Goal: Information Seeking & Learning: Find specific fact

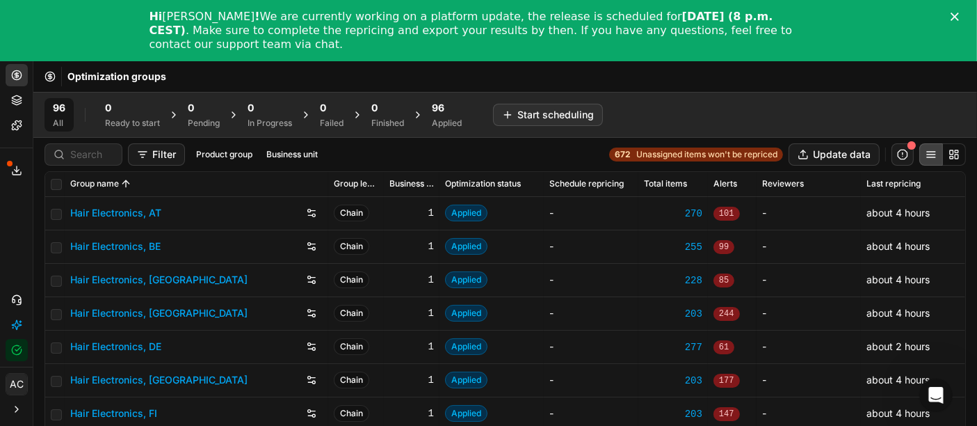
click at [959, 15] on polygon "Close" at bounding box center [955, 17] width 8 height 8
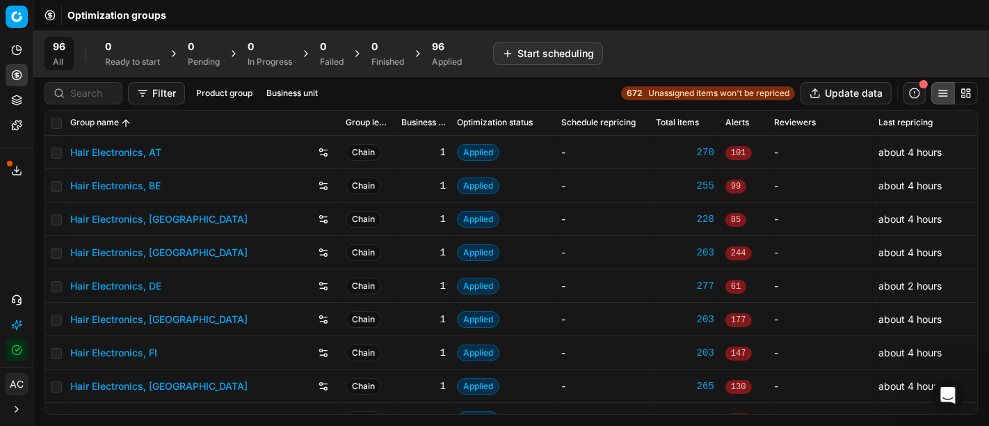
click at [92, 102] on div at bounding box center [84, 93] width 78 height 22
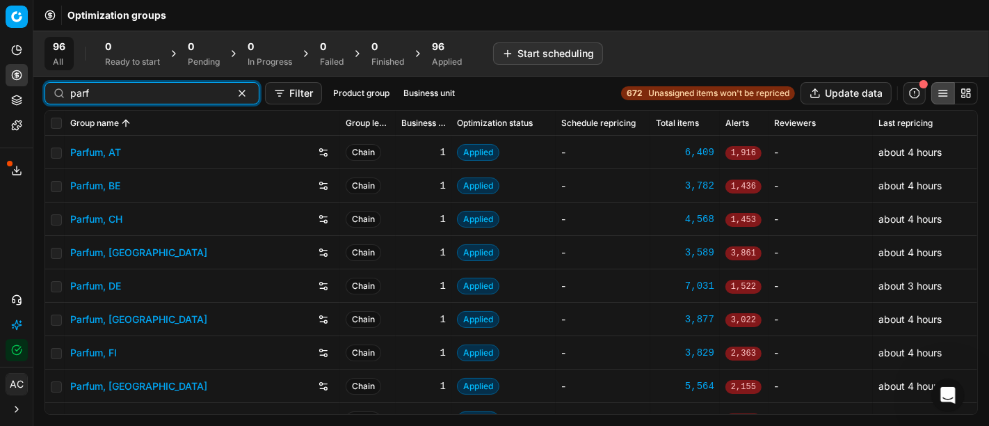
type input "parf"
click at [106, 284] on link "Parfum, DE" at bounding box center [95, 286] width 51 height 14
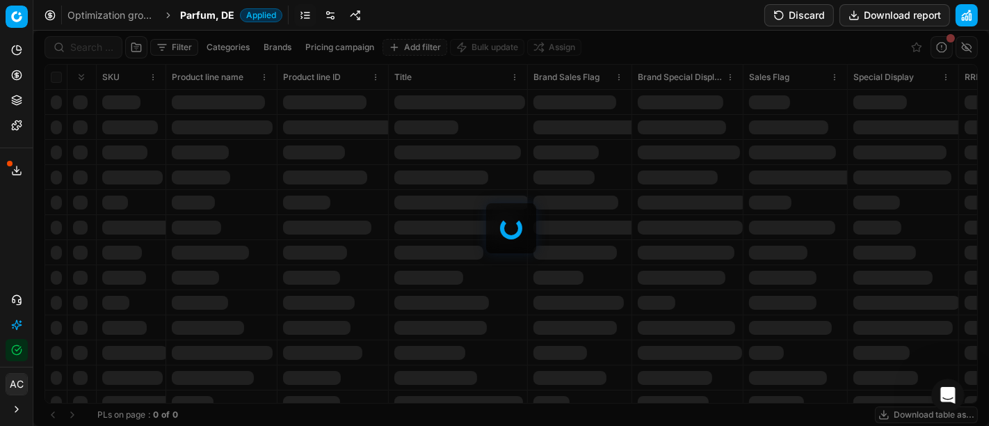
click at [89, 52] on div at bounding box center [511, 228] width 956 height 395
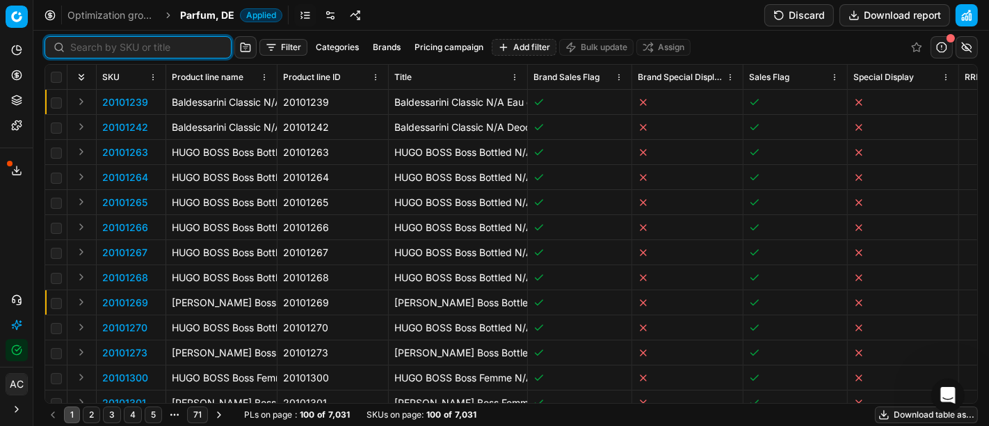
click at [88, 47] on input at bounding box center [146, 47] width 152 height 14
paste input "90017111-0026897"
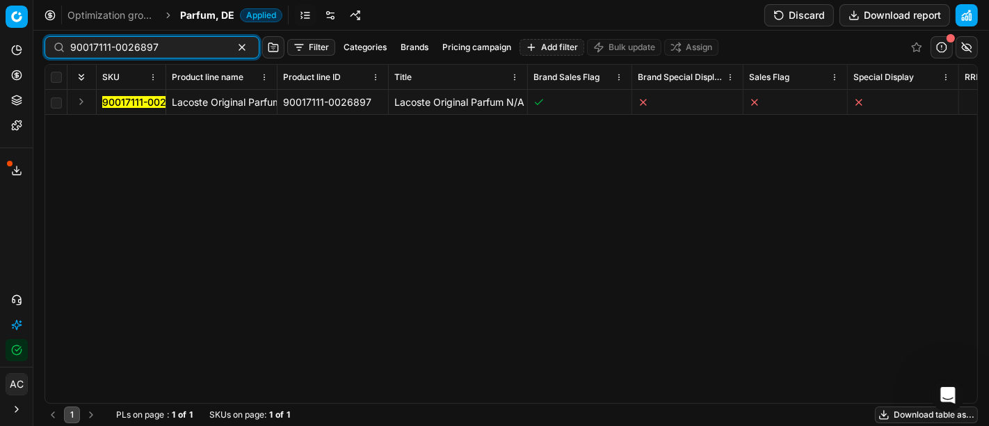
type input "90017111-0026897"
click at [84, 106] on button "Expand" at bounding box center [81, 101] width 17 height 17
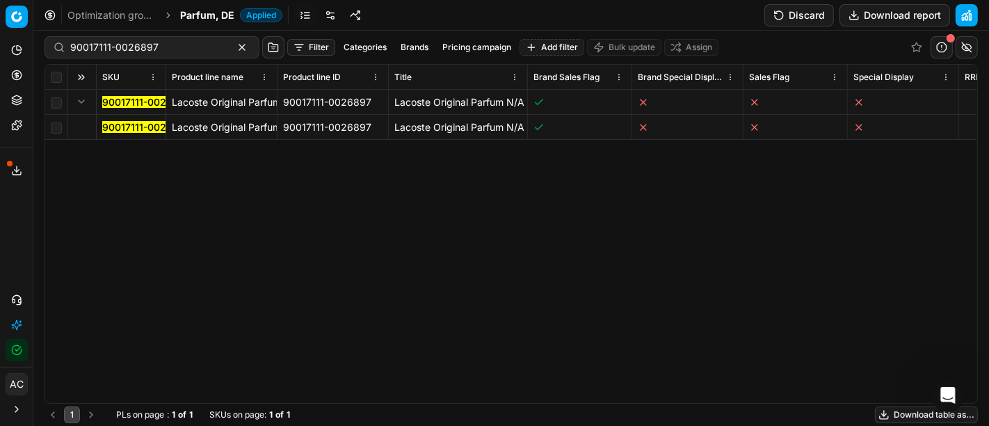
click at [131, 127] on mark "90017111-0026897" at bounding box center [146, 127] width 88 height 12
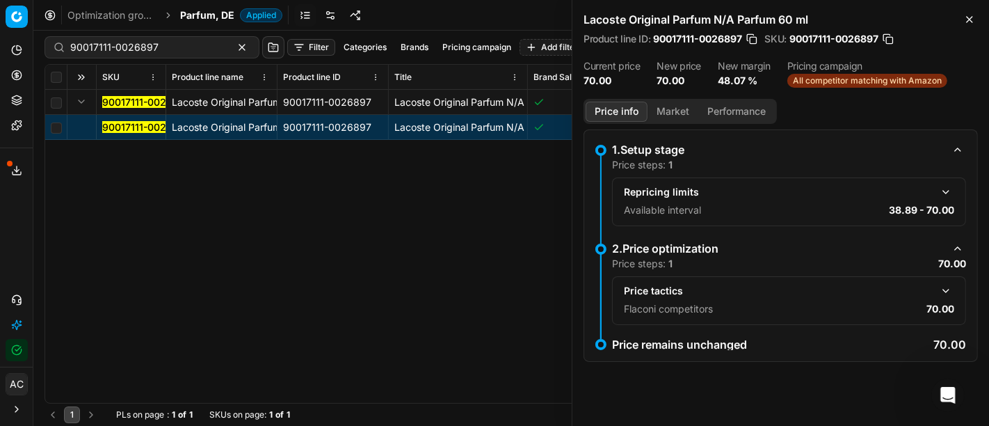
click at [943, 289] on button "button" at bounding box center [946, 290] width 17 height 17
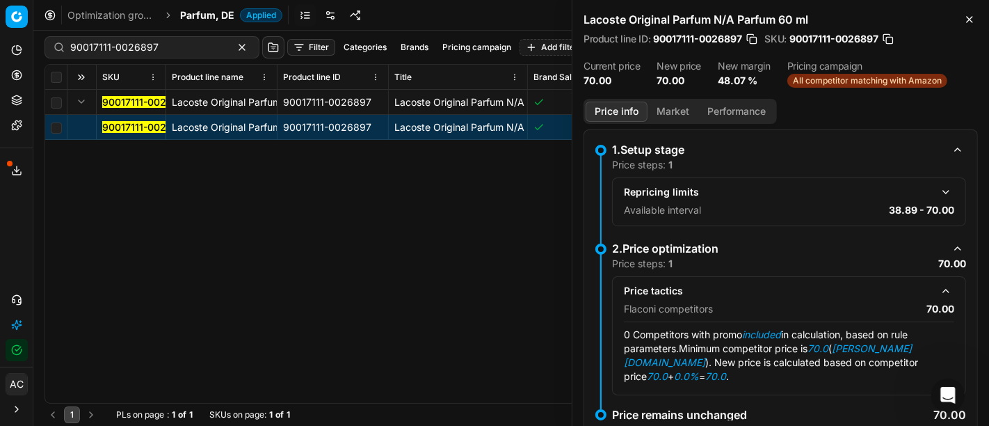
click at [684, 118] on button "Market" at bounding box center [673, 112] width 51 height 20
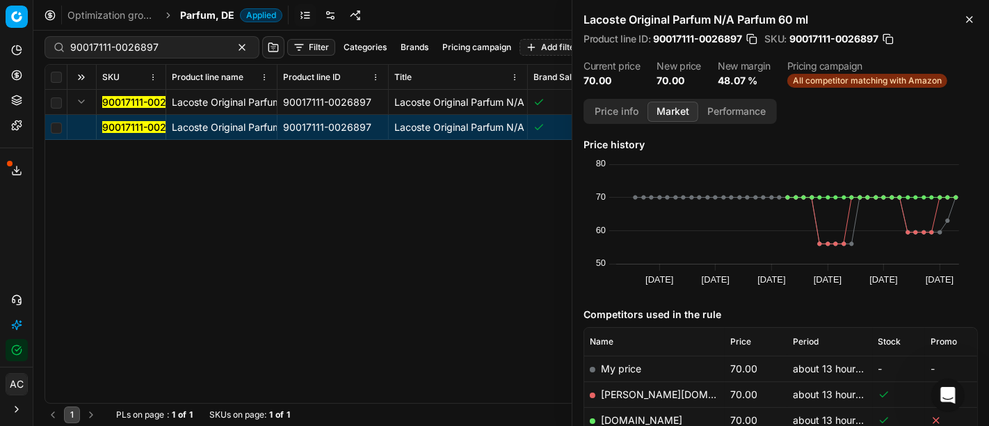
click at [201, 13] on span "Parfum, DE" at bounding box center [207, 15] width 54 height 14
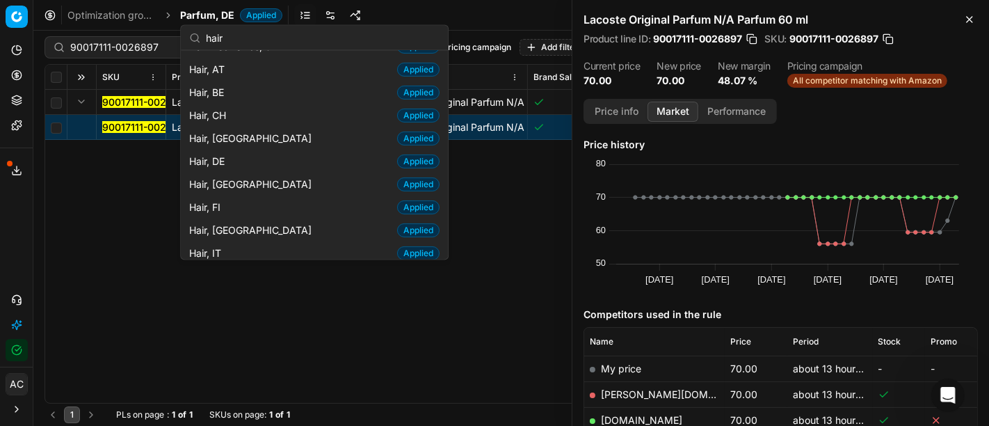
scroll to position [270, 0]
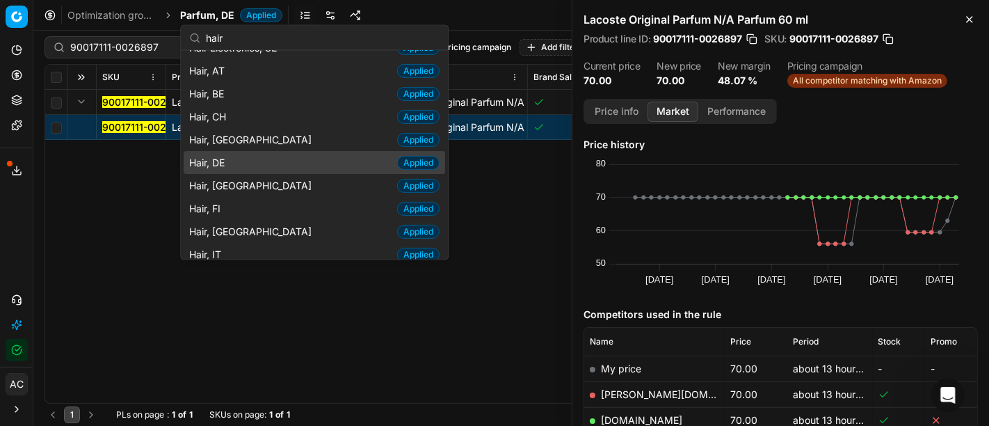
type input "hair"
click at [250, 156] on div "Hair, DE Applied" at bounding box center [315, 162] width 262 height 23
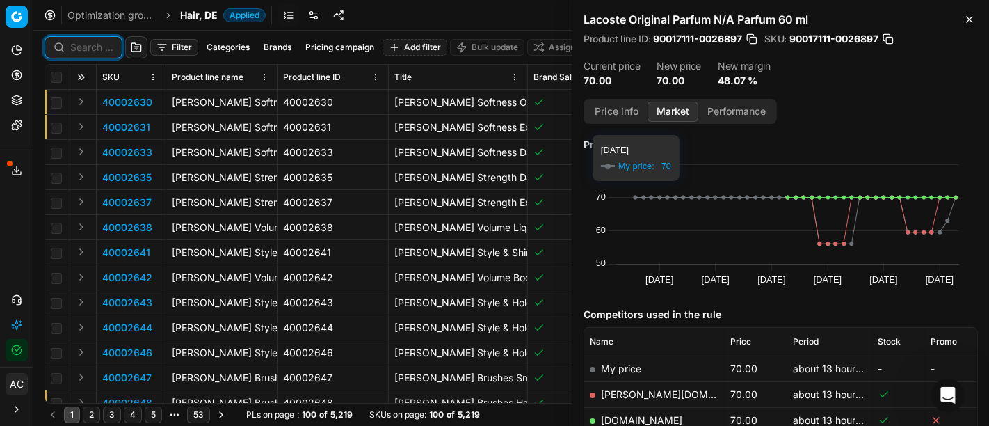
click at [85, 51] on input at bounding box center [91, 47] width 43 height 14
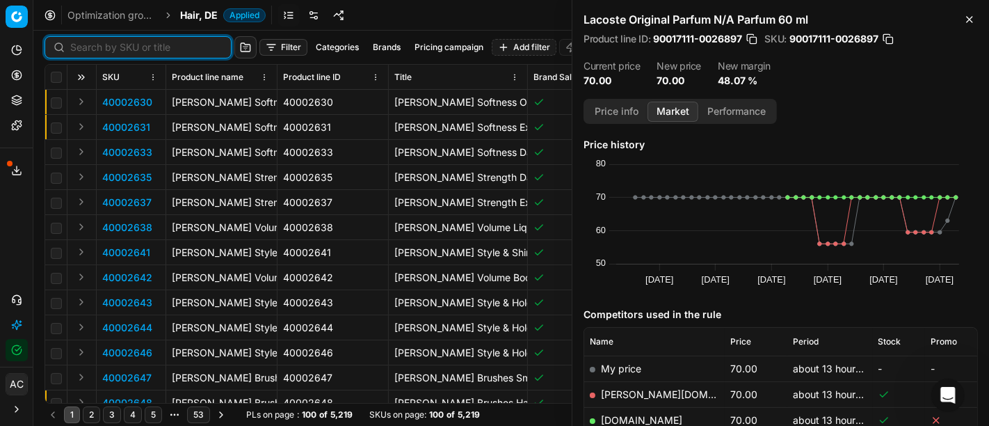
paste input "90016925-0026589"
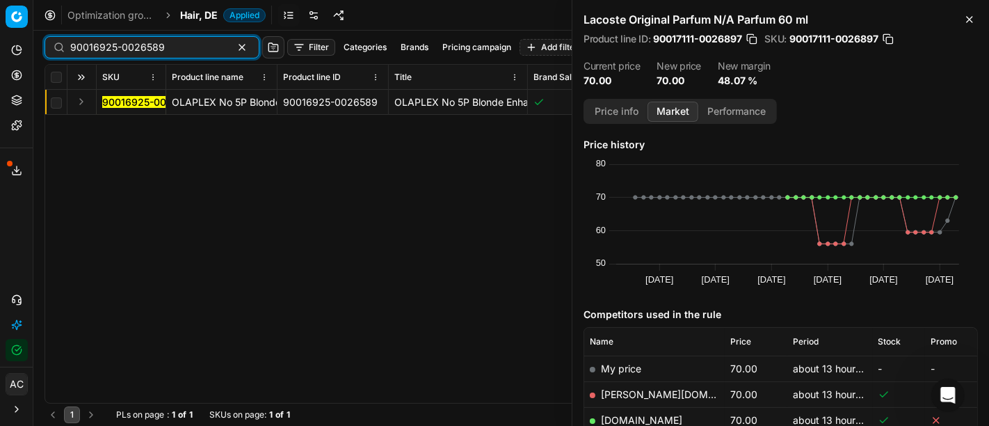
type input "90016925-0026589"
click at [78, 99] on button "Expand" at bounding box center [81, 101] width 17 height 17
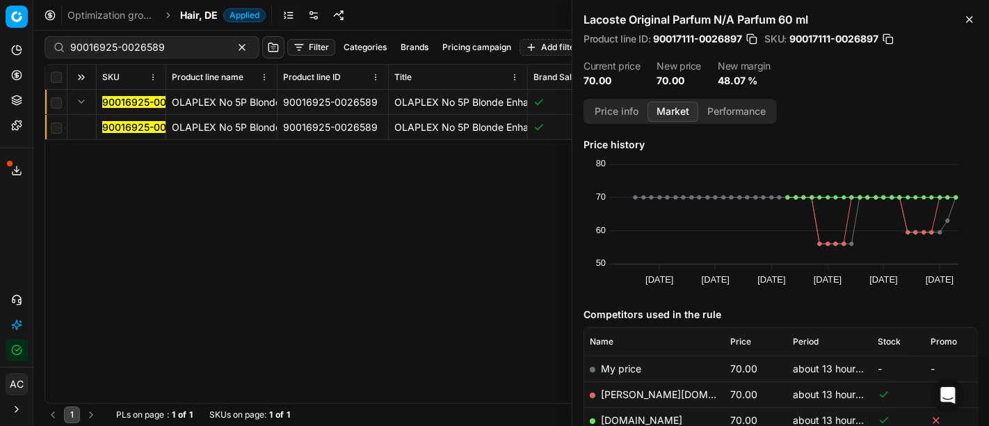
click at [105, 122] on mark "90016925-0026589" at bounding box center [149, 127] width 95 height 12
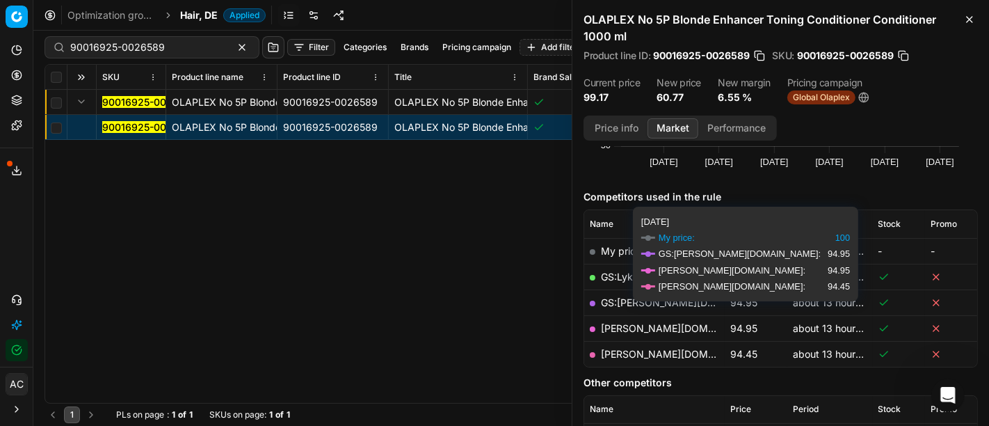
scroll to position [136, 0]
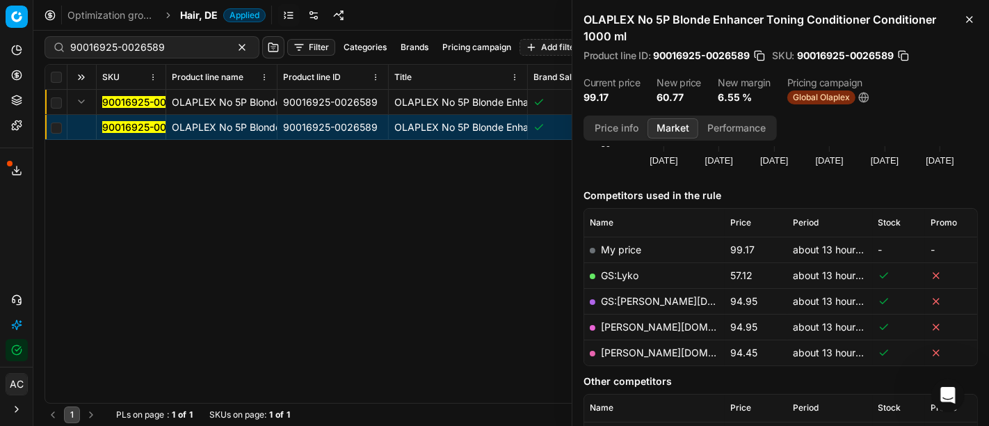
click at [620, 273] on link "GS:Lyko" at bounding box center [620, 275] width 38 height 12
click at [194, 12] on span "Hair, DE" at bounding box center [199, 15] width 38 height 14
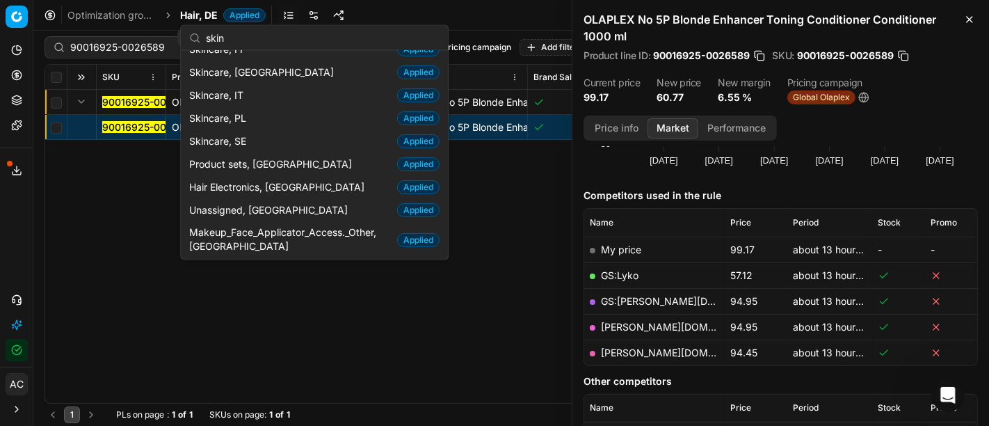
scroll to position [71, 0]
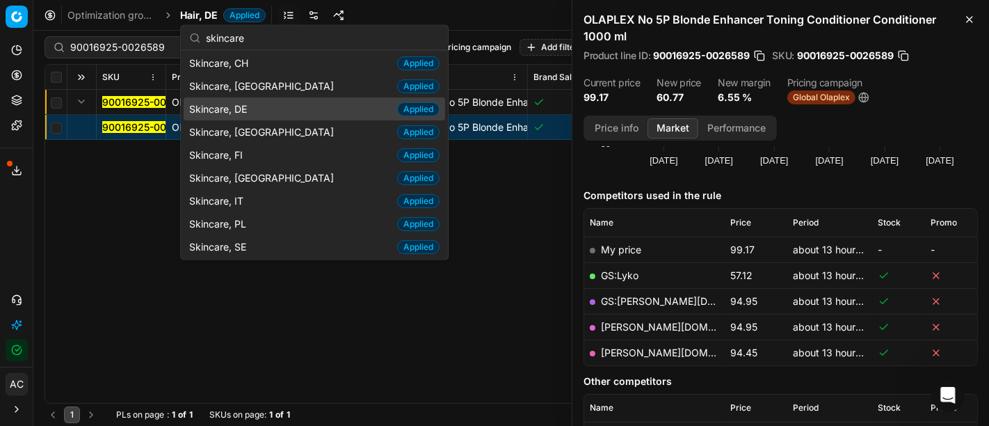
type input "skincare"
click at [248, 106] on span "Skincare, DE" at bounding box center [220, 109] width 63 height 14
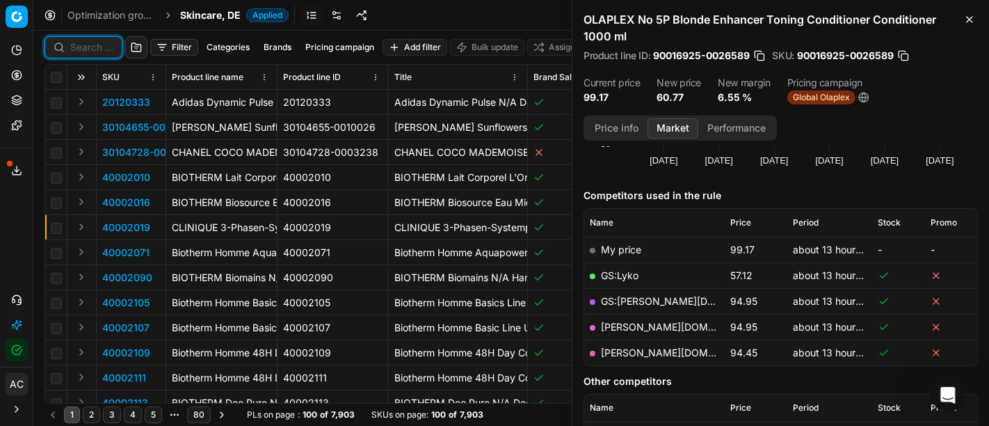
click at [101, 49] on input at bounding box center [91, 47] width 43 height 14
paste input "80046627-50"
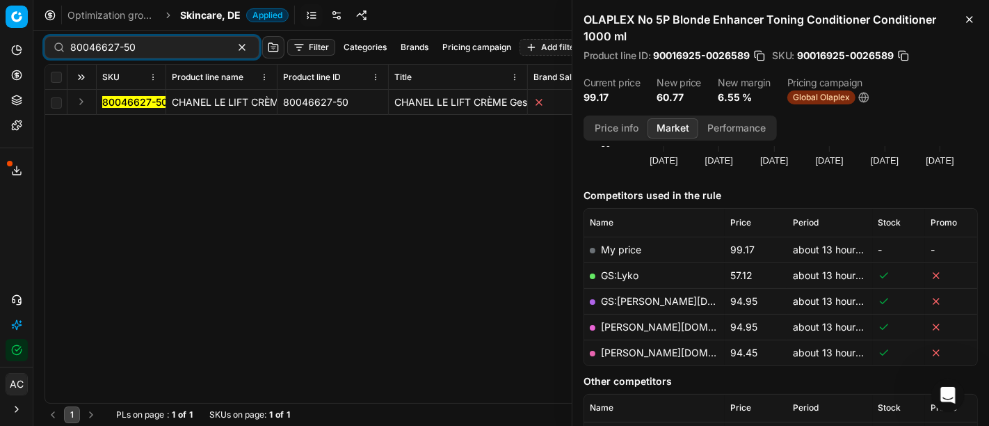
click at [84, 99] on button "Expand" at bounding box center [81, 101] width 17 height 17
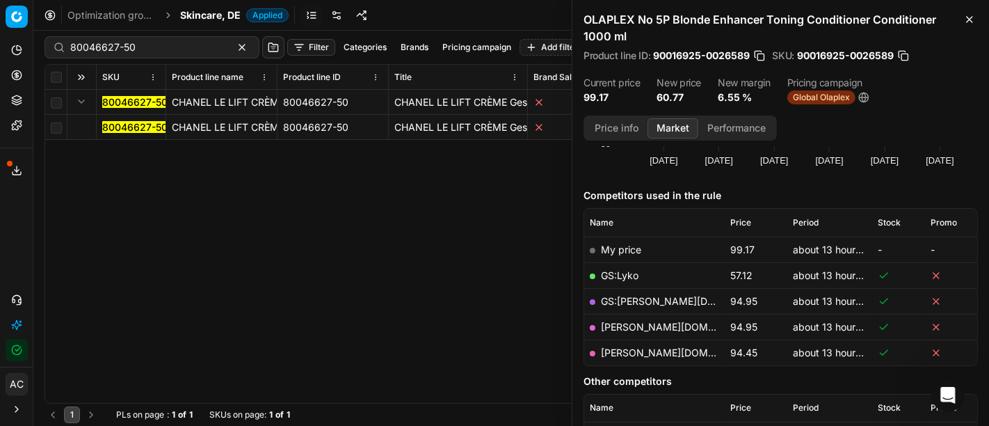
click at [119, 127] on mark "80046627-50" at bounding box center [134, 127] width 65 height 12
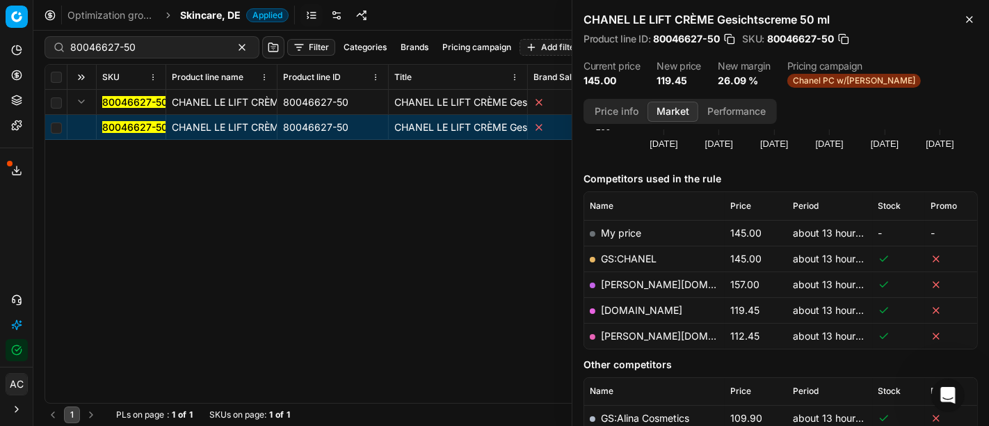
click at [636, 335] on link "pieper.de" at bounding box center [681, 336] width 161 height 12
click at [155, 50] on input "80046627-50" at bounding box center [146, 47] width 152 height 14
paste input "082"
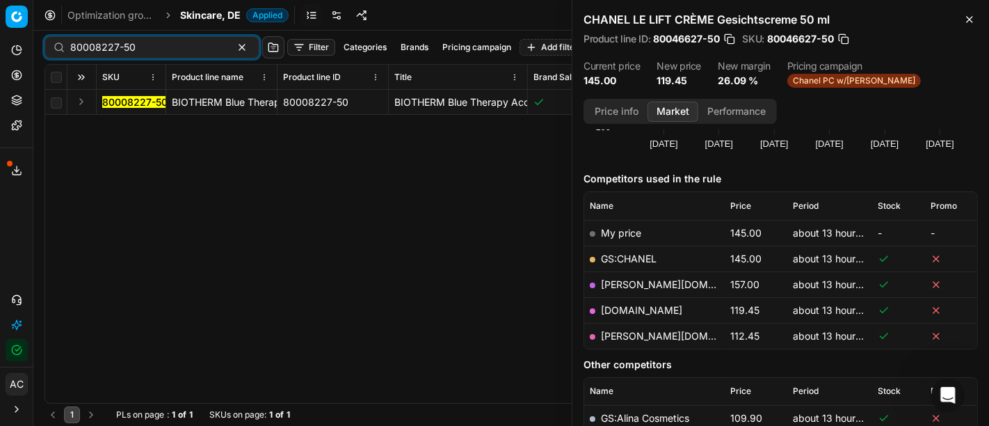
click at [80, 98] on button "Expand" at bounding box center [81, 101] width 17 height 17
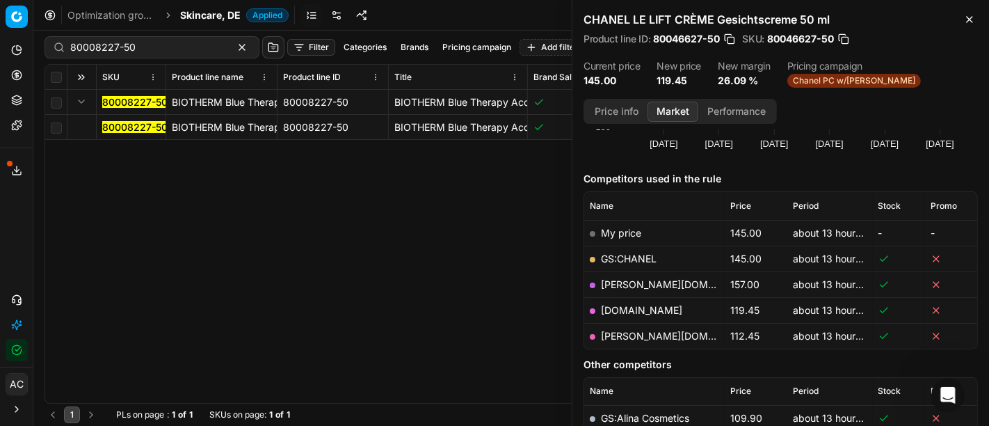
click at [130, 122] on mark "80008227-50" at bounding box center [134, 127] width 65 height 12
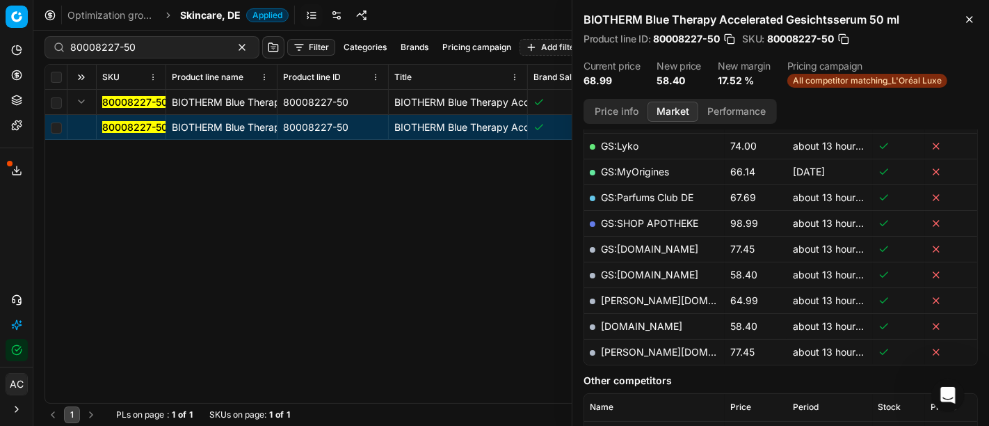
scroll to position [304, 0]
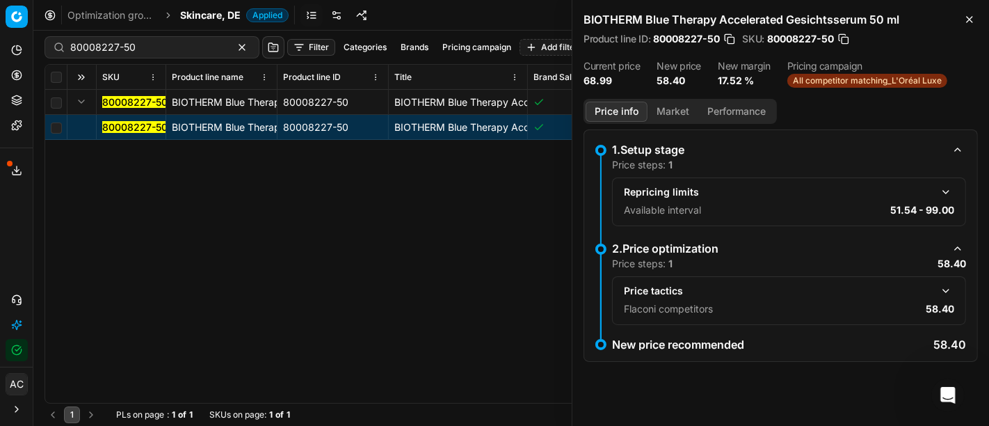
click at [617, 105] on button "Price info" at bounding box center [617, 112] width 62 height 20
click at [674, 118] on button "Market" at bounding box center [673, 112] width 51 height 20
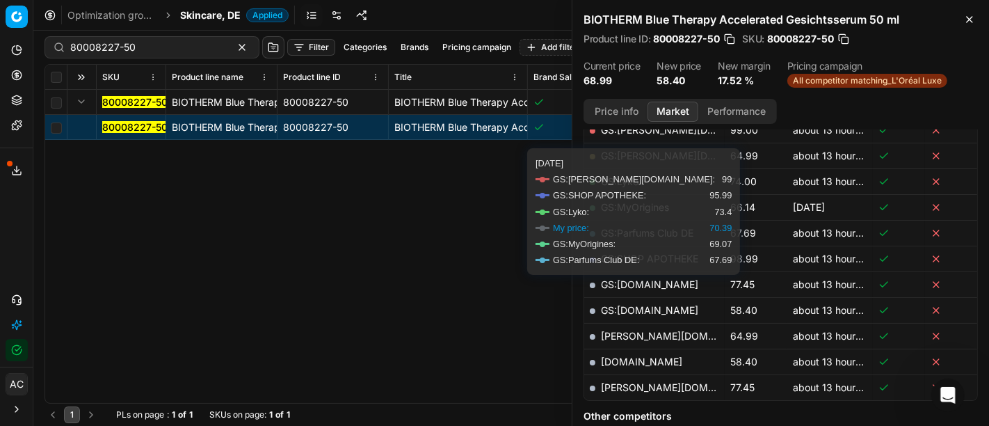
scroll to position [264, 0]
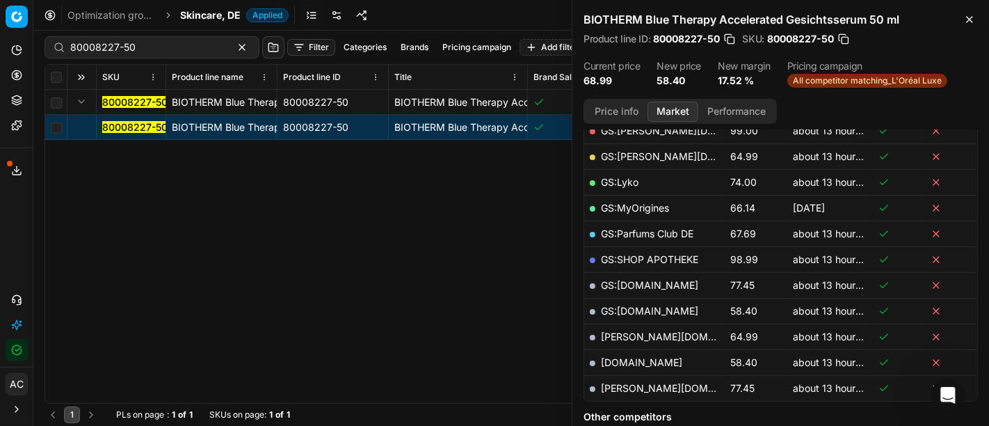
click at [643, 360] on link "parfumdreams.de" at bounding box center [641, 362] width 81 height 12
click at [157, 44] on input "80008227-50" at bounding box center [146, 47] width 152 height 14
paste input "90008100-0012629"
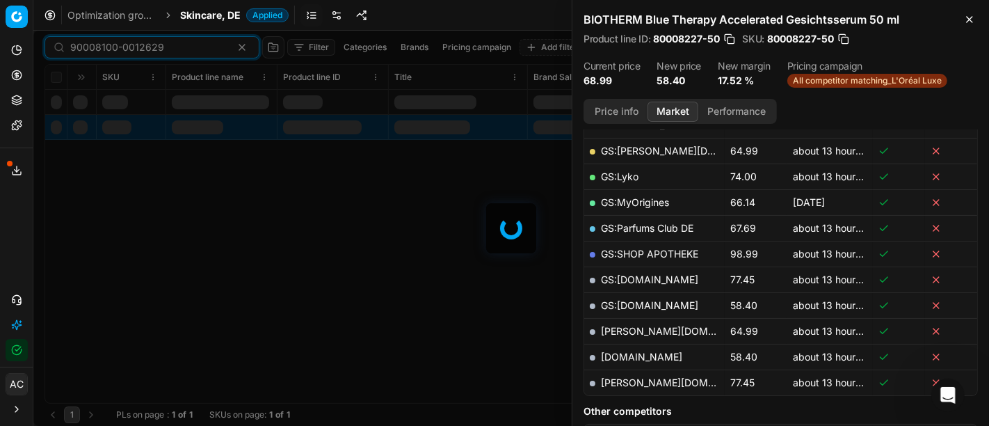
scroll to position [264, 0]
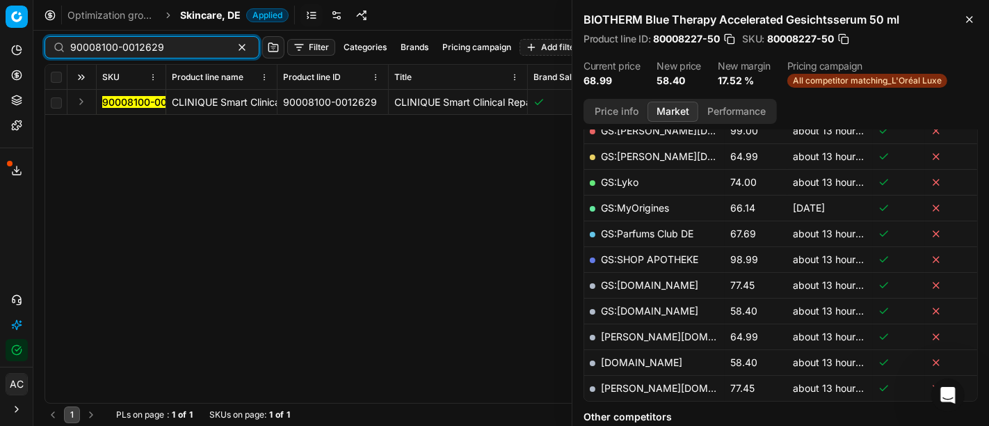
type input "90008100-0012629"
click at [83, 102] on button "Expand" at bounding box center [81, 101] width 17 height 17
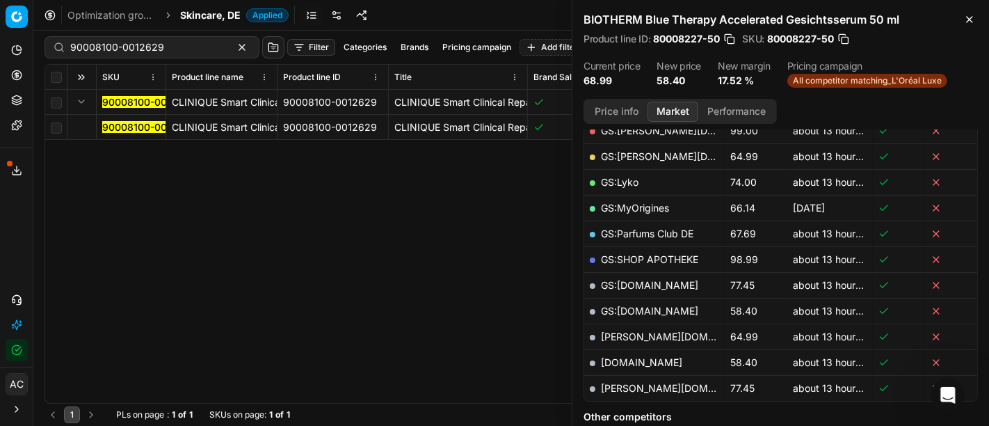
click at [128, 134] on td "90008100-0012629" at bounding box center [132, 127] width 70 height 25
click at [141, 129] on mark "90008100-0012629" at bounding box center [149, 127] width 94 height 12
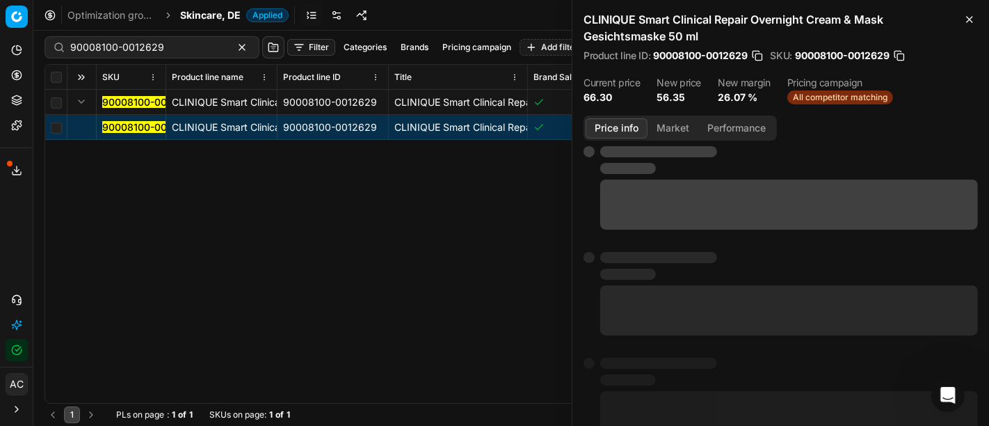
click at [618, 126] on button "Price info" at bounding box center [617, 128] width 62 height 20
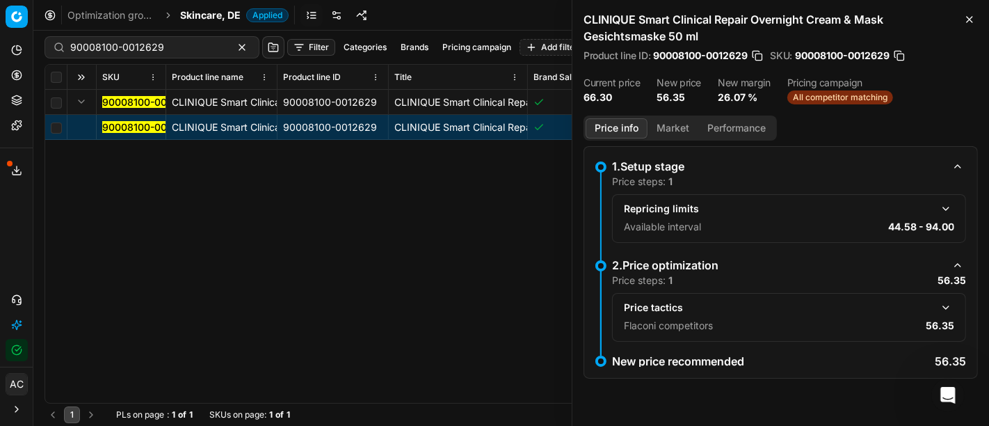
click at [945, 303] on button "button" at bounding box center [946, 307] width 17 height 17
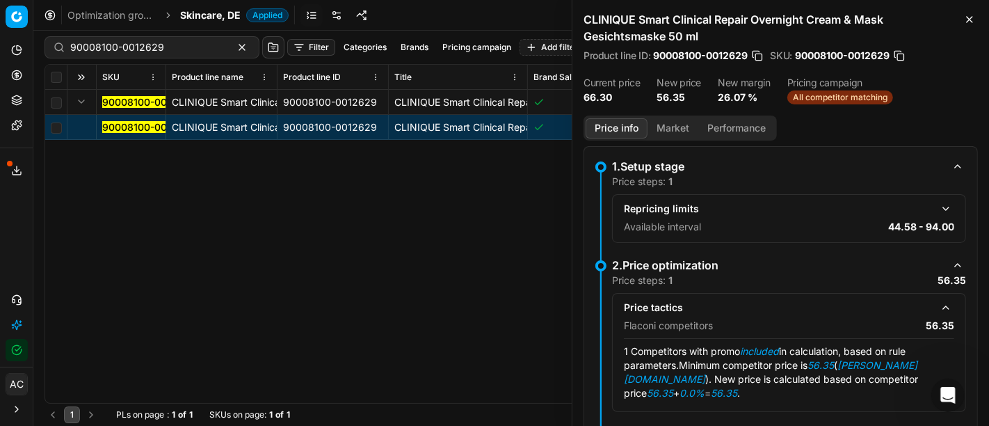
scroll to position [40, 0]
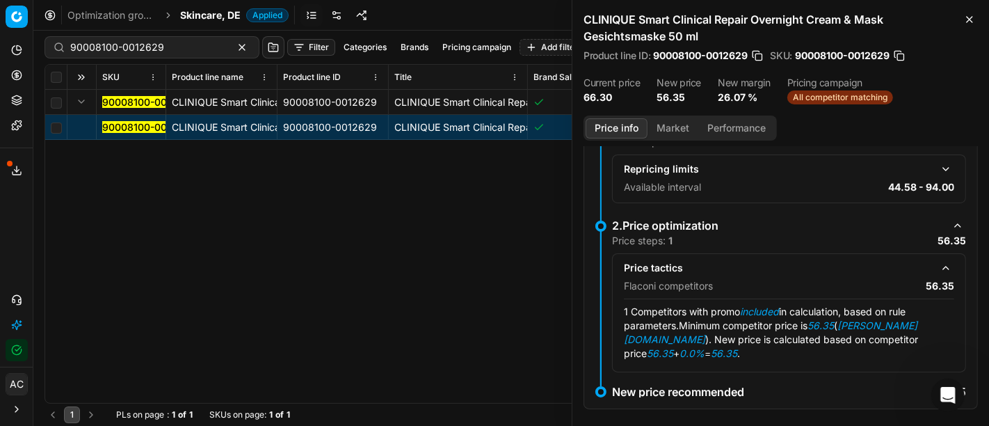
click at [669, 125] on button "Market" at bounding box center [673, 128] width 51 height 20
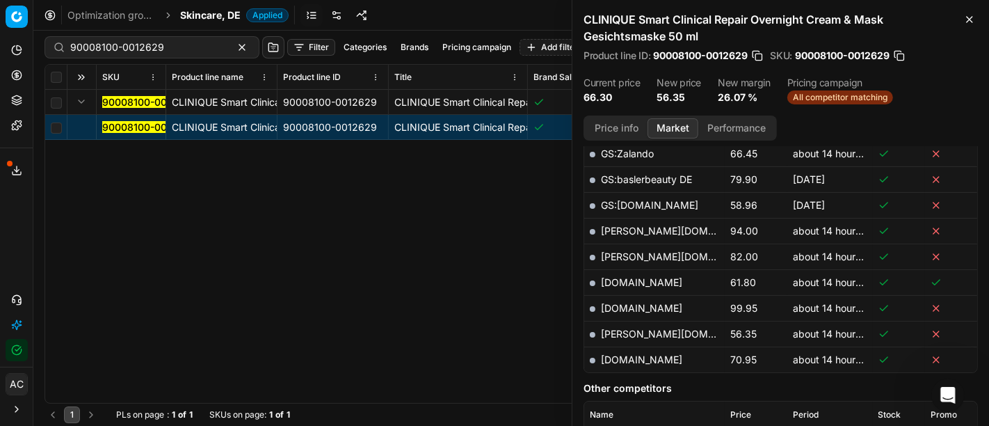
scroll to position [488, 0]
click at [634, 328] on link "pieper.de" at bounding box center [681, 334] width 161 height 12
click at [218, 8] on span "Skincare, DE" at bounding box center [210, 15] width 61 height 14
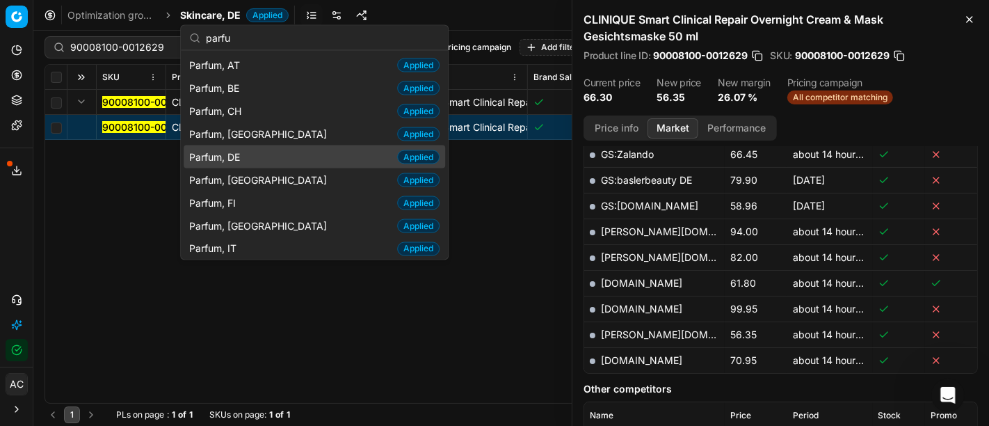
type input "parfu"
click at [248, 151] on div "Parfum, DE Applied" at bounding box center [315, 156] width 262 height 23
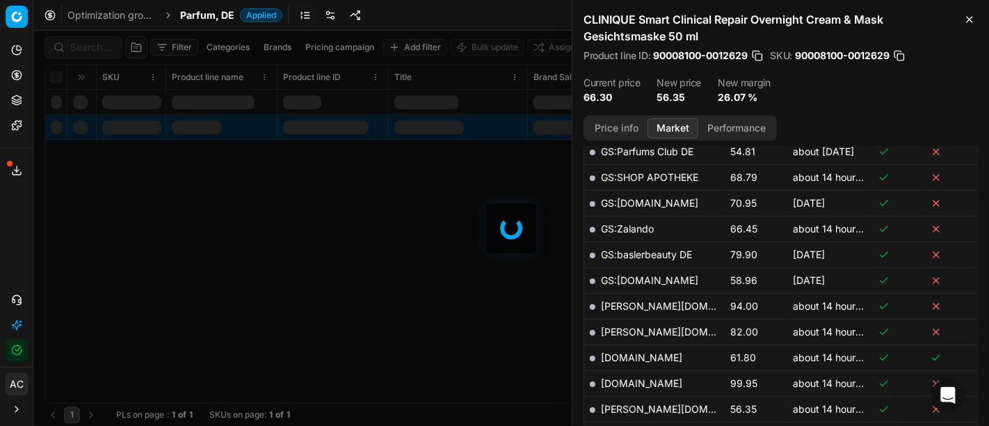
scroll to position [488, 0]
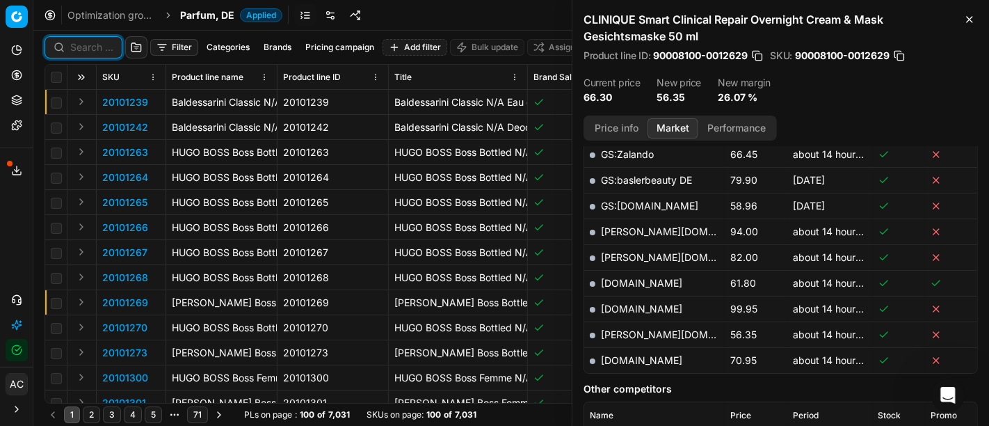
click at [91, 49] on input at bounding box center [91, 47] width 43 height 14
paste input "80068211-100"
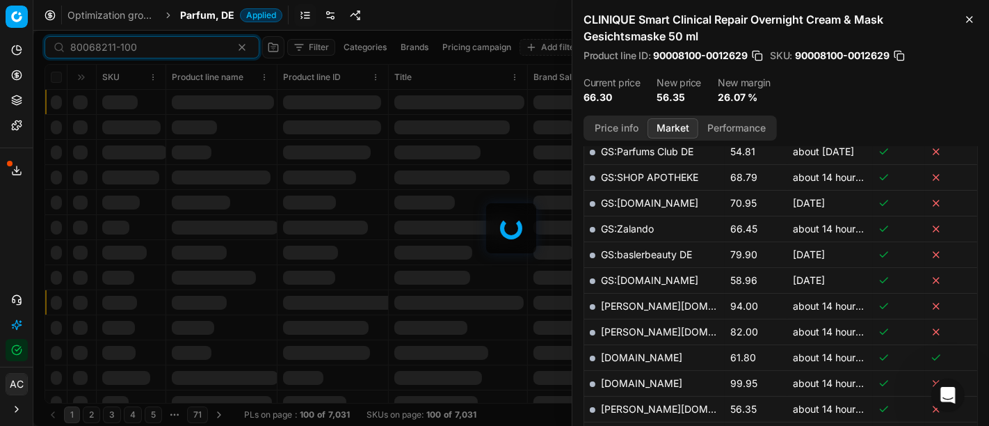
scroll to position [488, 0]
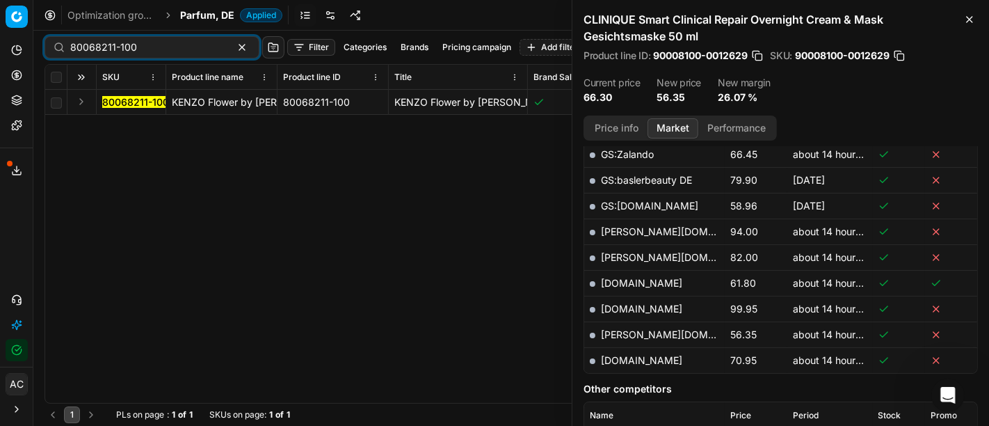
click at [79, 94] on button "Expand" at bounding box center [81, 101] width 17 height 17
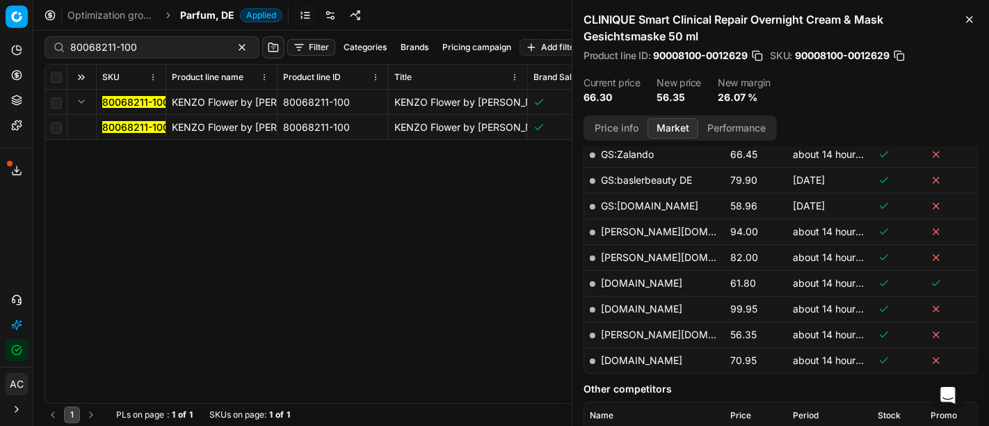
click at [120, 127] on mark "80068211-100" at bounding box center [135, 127] width 67 height 12
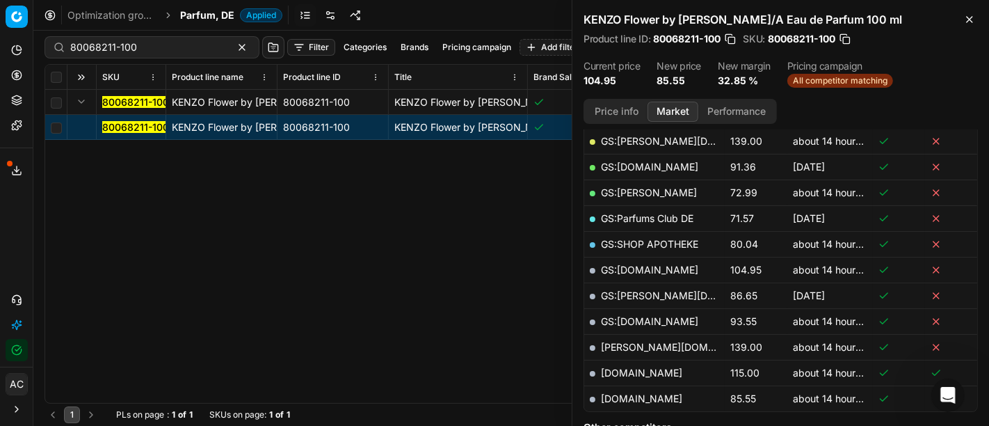
scroll to position [278, 0]
click at [629, 107] on button "Price info" at bounding box center [617, 112] width 62 height 20
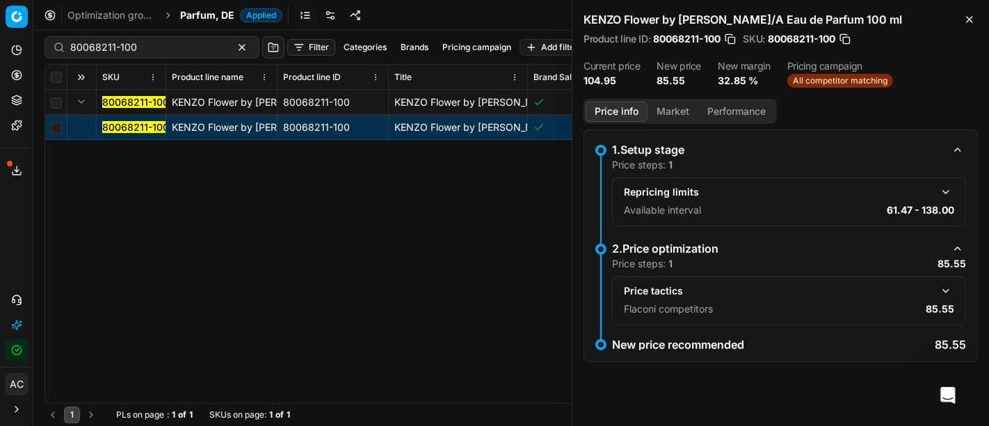
scroll to position [0, 0]
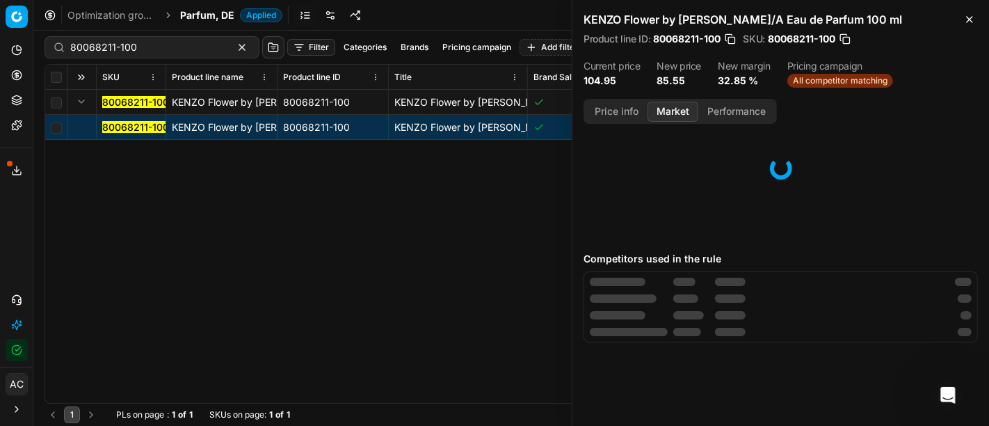
click at [668, 110] on button "Market" at bounding box center [673, 112] width 51 height 20
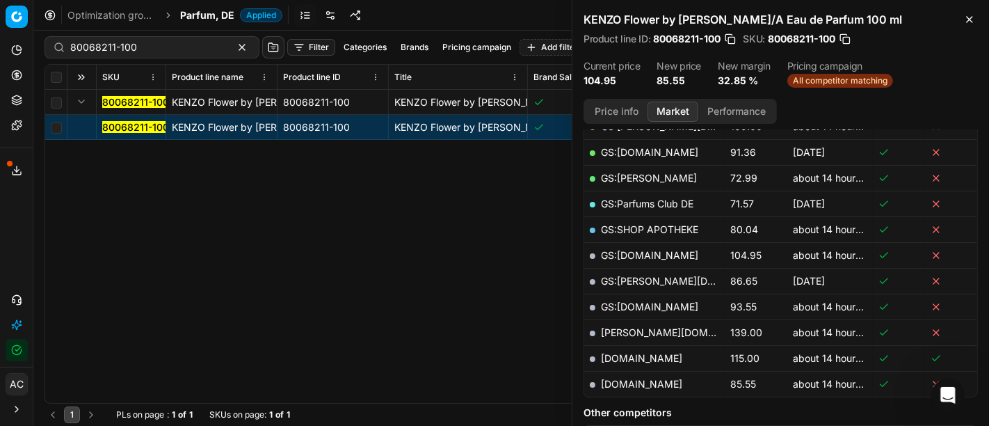
scroll to position [330, 0]
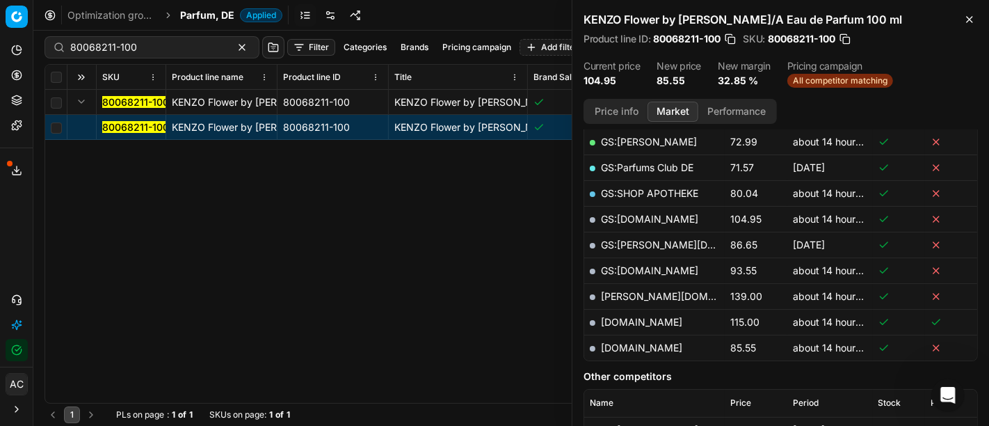
click at [652, 348] on link "parfumdreams.de" at bounding box center [641, 347] width 81 height 12
click at [168, 49] on input "80068211-100" at bounding box center [146, 47] width 152 height 14
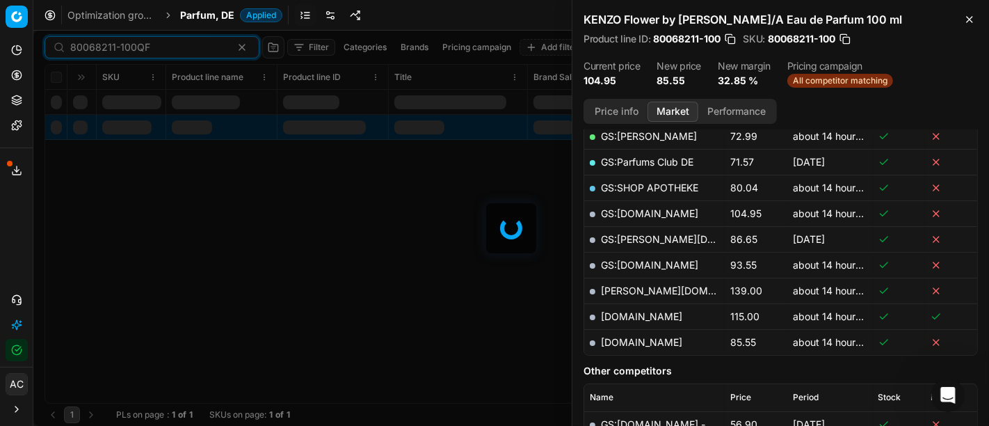
scroll to position [330, 0]
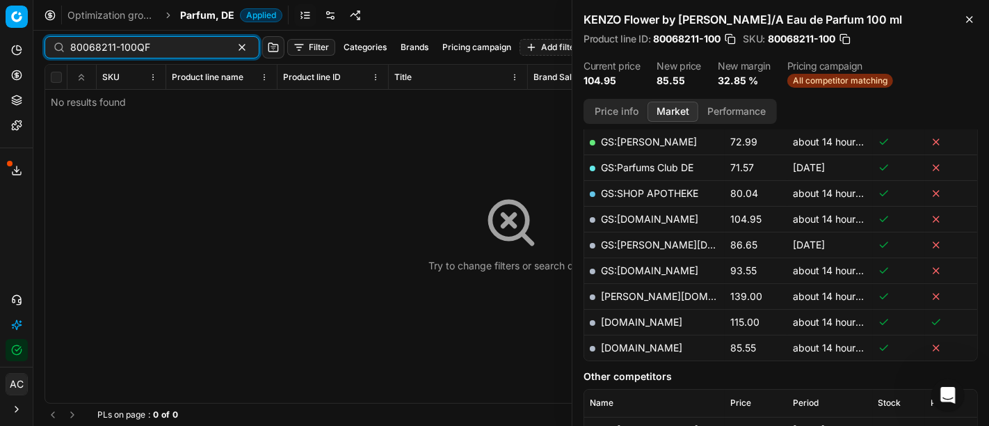
click at [172, 42] on input "80068211-100QF" at bounding box center [146, 47] width 152 height 14
paste input "27469-75"
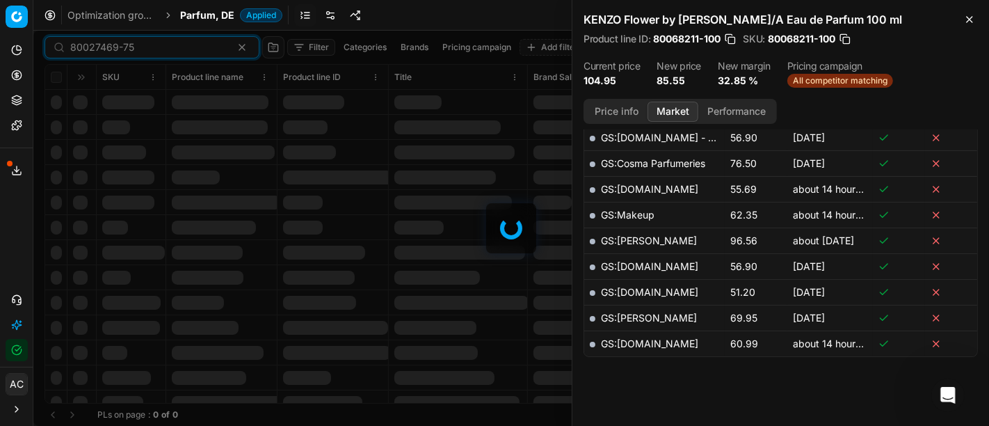
scroll to position [330, 0]
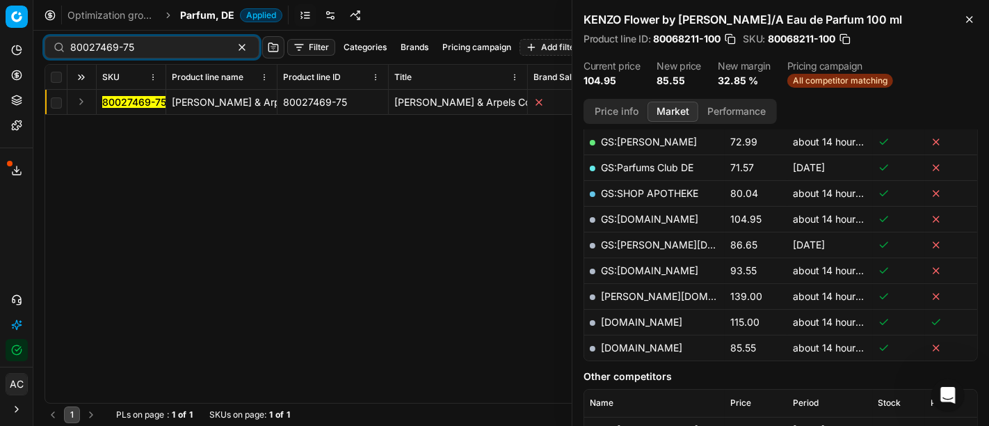
click at [75, 103] on button "Expand" at bounding box center [81, 101] width 17 height 17
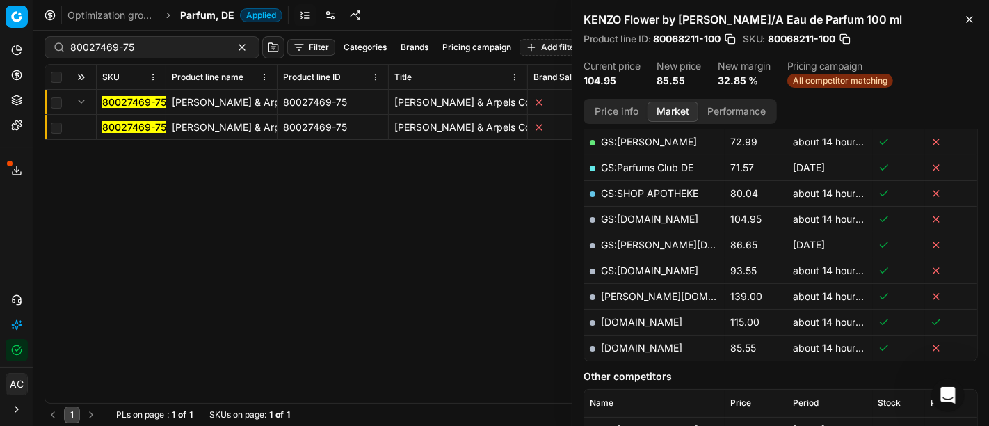
click at [118, 128] on mark "80027469-75" at bounding box center [134, 127] width 64 height 12
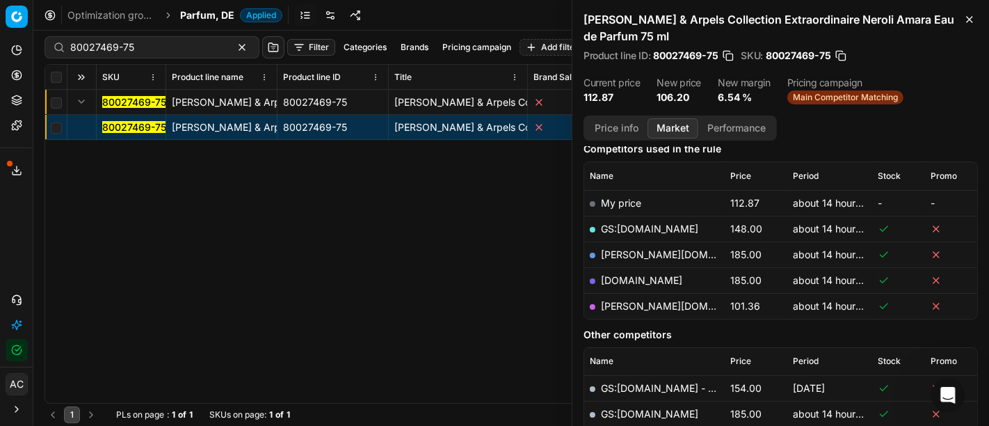
scroll to position [182, 0]
click at [640, 303] on link "pieper.de" at bounding box center [681, 306] width 161 height 12
click at [169, 50] on input "80027469-75" at bounding box center [146, 47] width 152 height 14
paste input "66276"
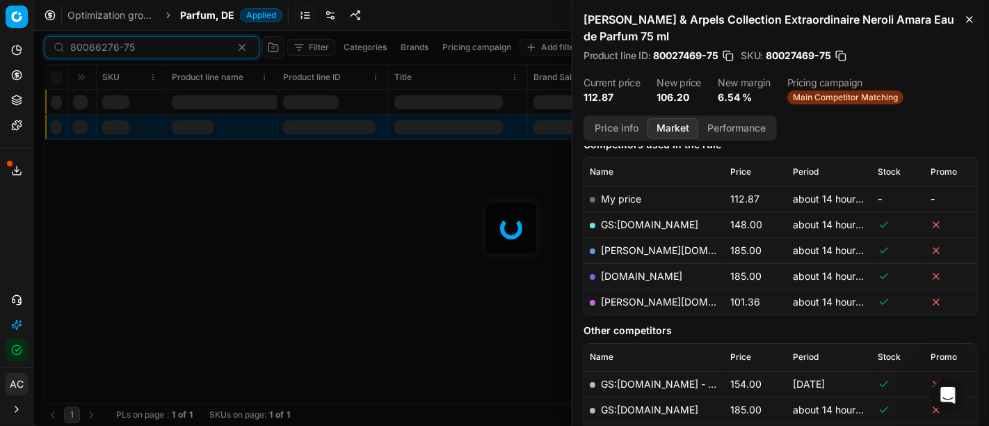
scroll to position [182, 0]
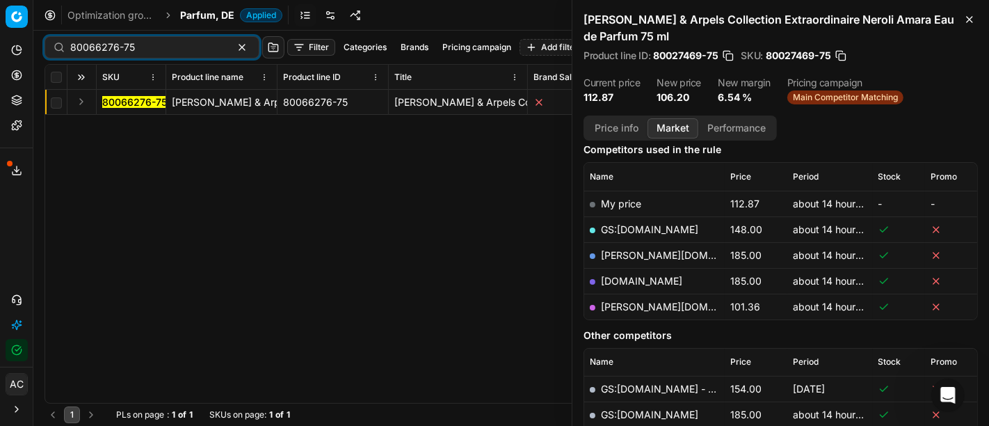
click at [75, 102] on button "Expand" at bounding box center [81, 101] width 17 height 17
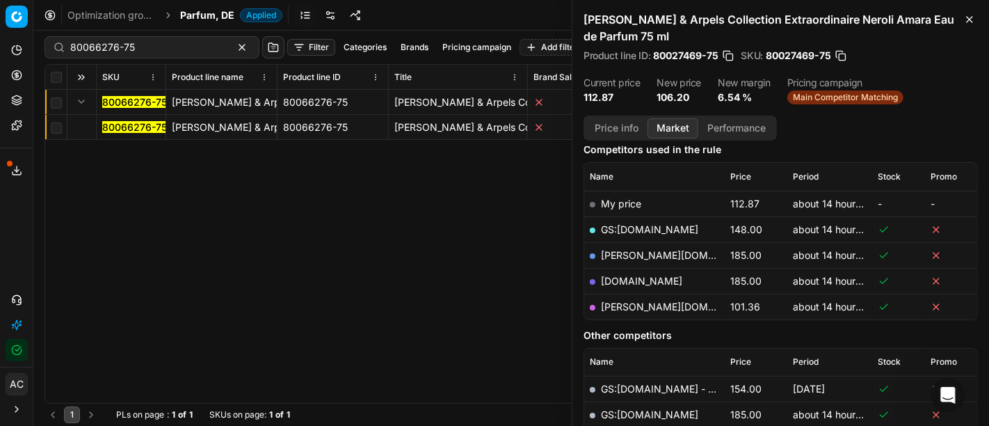
click at [113, 126] on mark "80066276-75" at bounding box center [134, 127] width 65 height 12
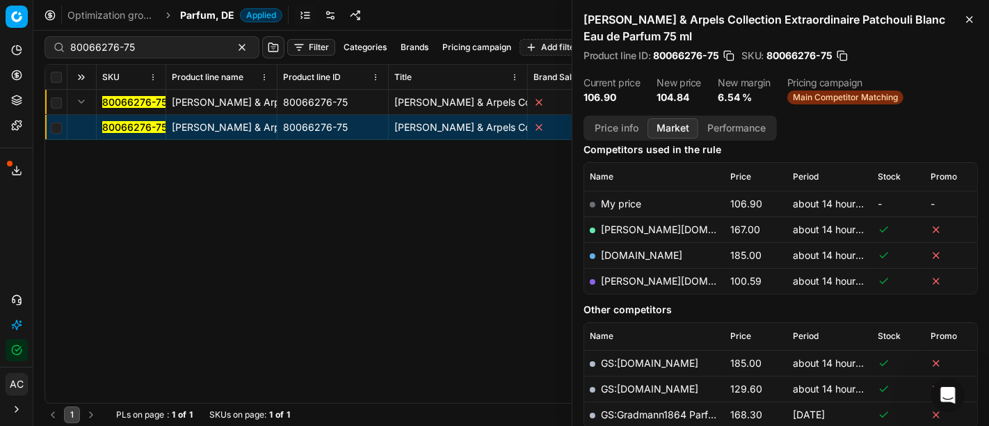
click at [635, 278] on link "pieper.de" at bounding box center [681, 281] width 161 height 12
click at [181, 49] on input "80066276-75" at bounding box center [146, 47] width 152 height 14
paste input "00028"
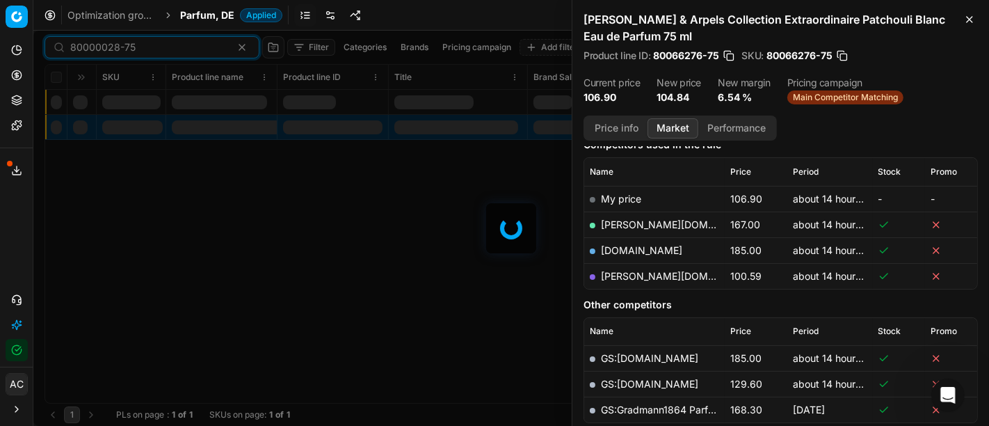
scroll to position [182, 0]
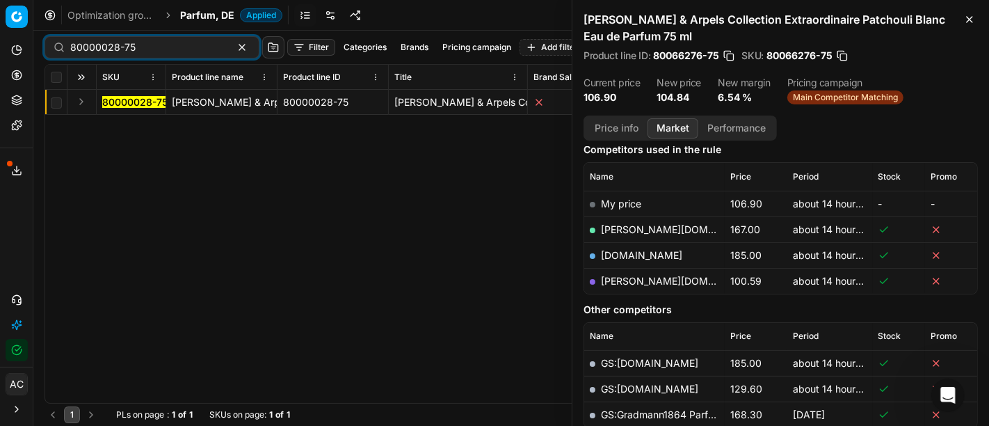
click at [81, 106] on button "Expand" at bounding box center [81, 101] width 17 height 17
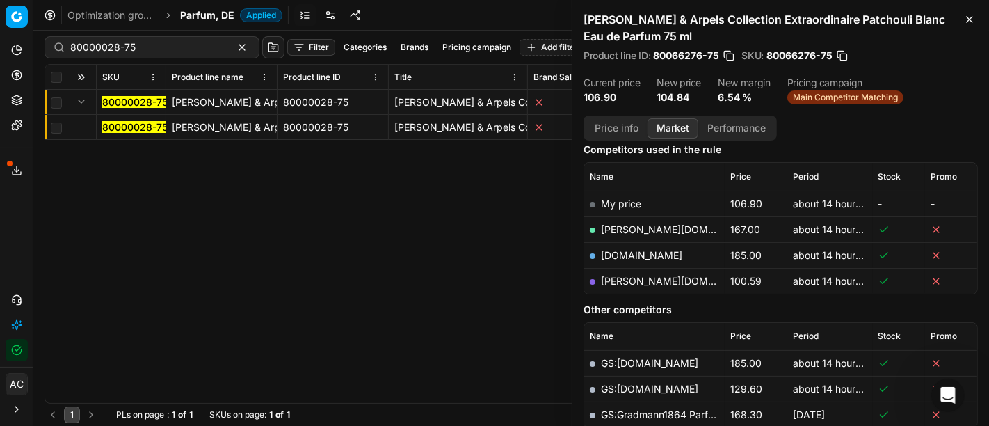
click at [122, 130] on mark "80000028-75" at bounding box center [134, 127] width 65 height 12
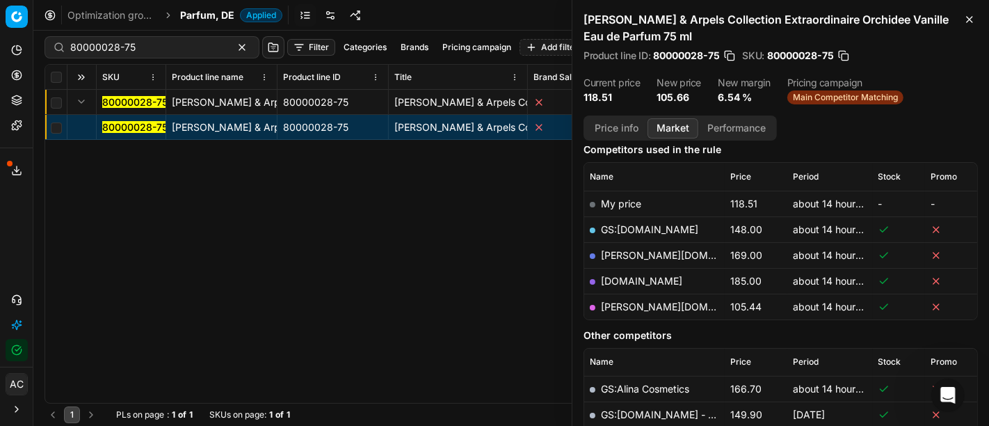
click at [627, 305] on link "pieper.de" at bounding box center [681, 306] width 161 height 12
click at [150, 38] on div "80000028-75" at bounding box center [152, 47] width 215 height 22
paste input "39156"
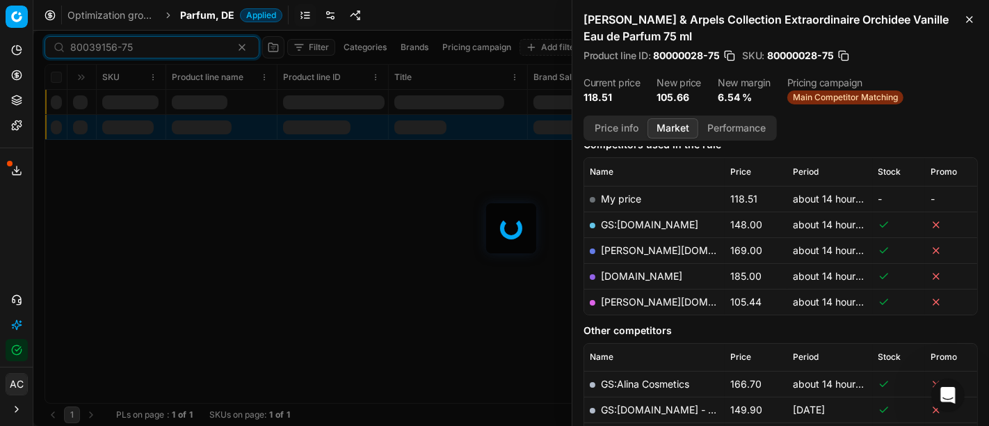
scroll to position [182, 0]
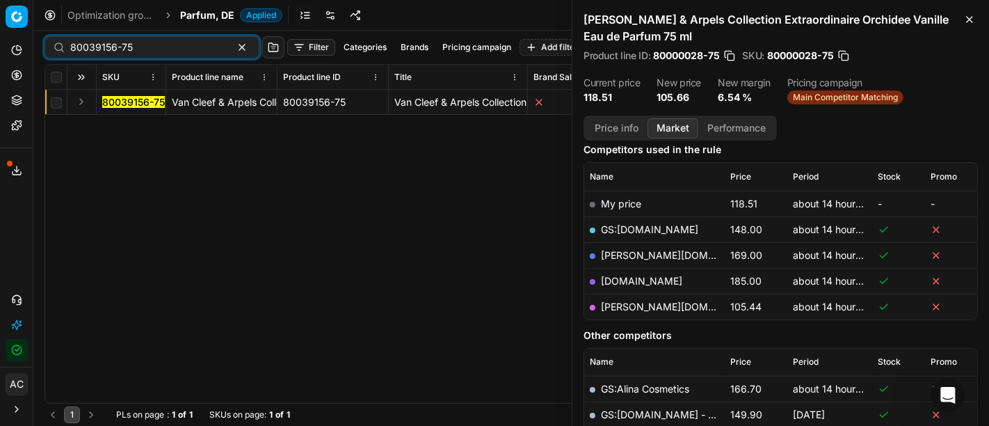
click at [83, 104] on button "Expand" at bounding box center [81, 101] width 17 height 17
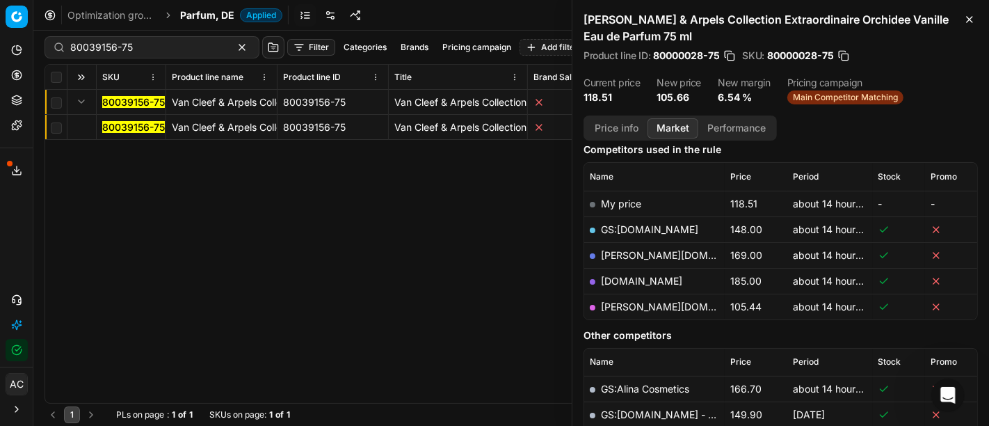
click at [127, 128] on mark "80039156-75" at bounding box center [133, 127] width 63 height 12
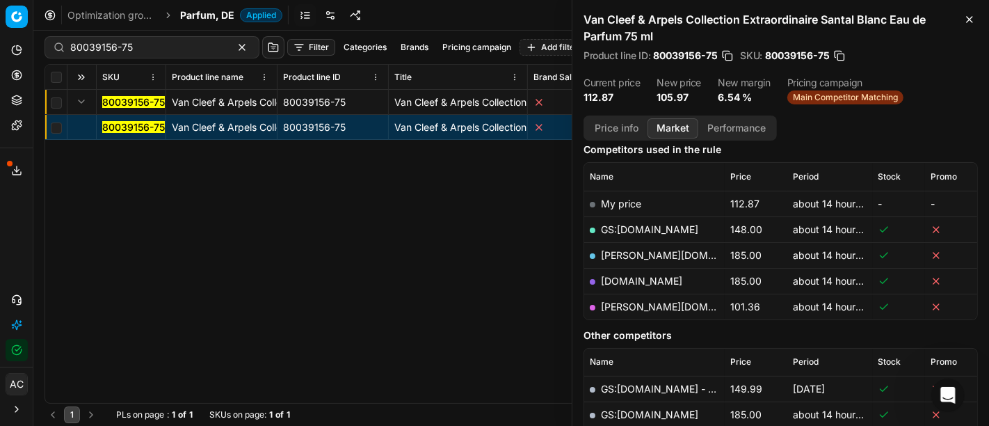
click at [628, 308] on link "pieper.de" at bounding box center [681, 306] width 161 height 12
click at [186, 48] on input "80039156-75" at bounding box center [146, 47] width 152 height 14
paste input "20104861"
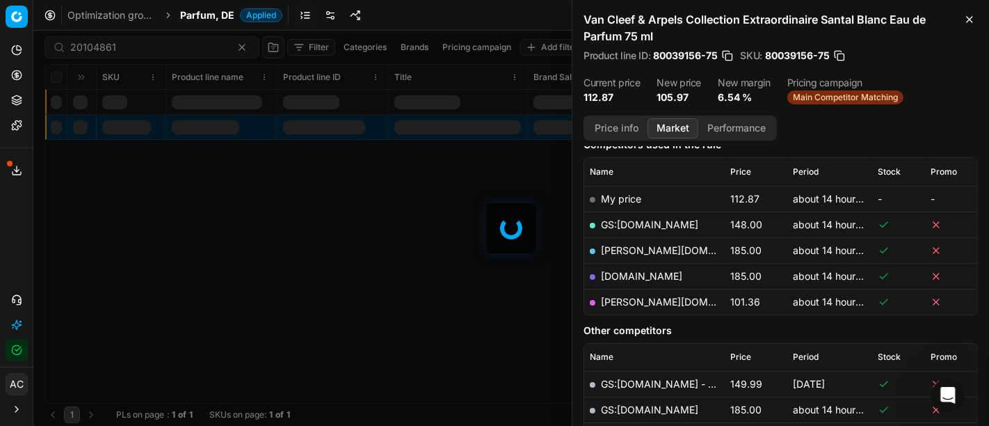
scroll to position [182, 0]
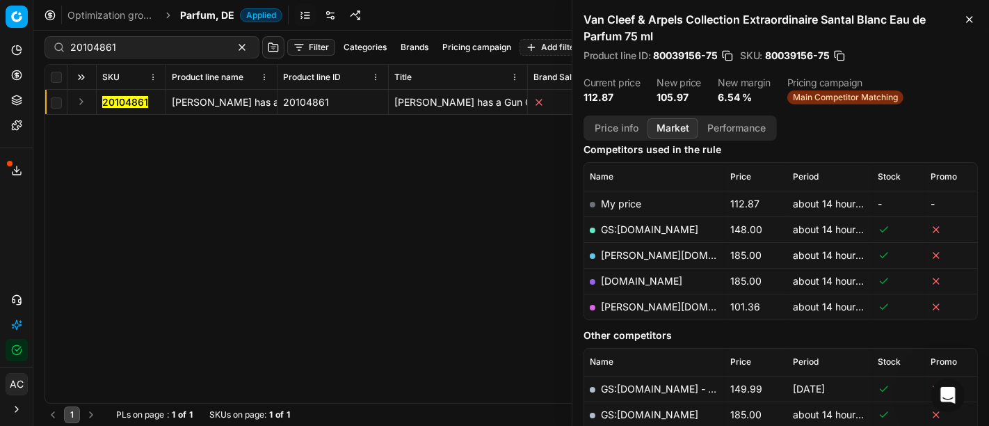
click at [83, 104] on button "Expand" at bounding box center [81, 101] width 17 height 17
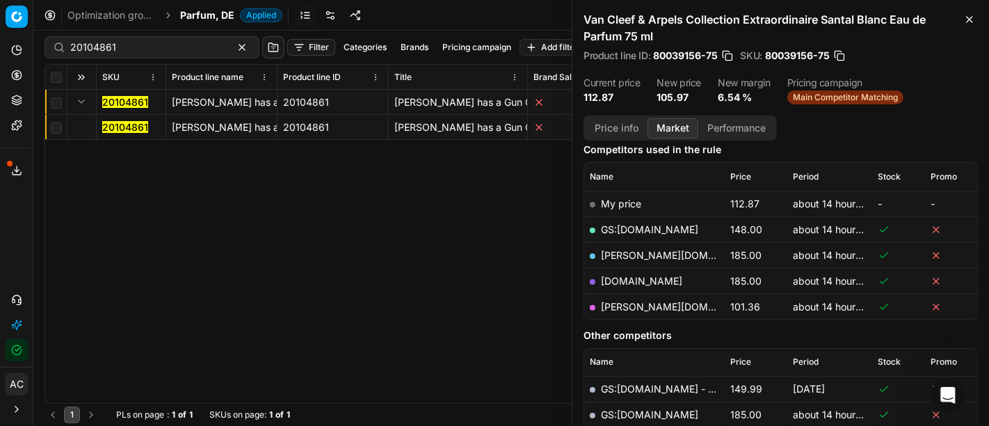
click at [127, 126] on mark "20104861" at bounding box center [125, 127] width 46 height 12
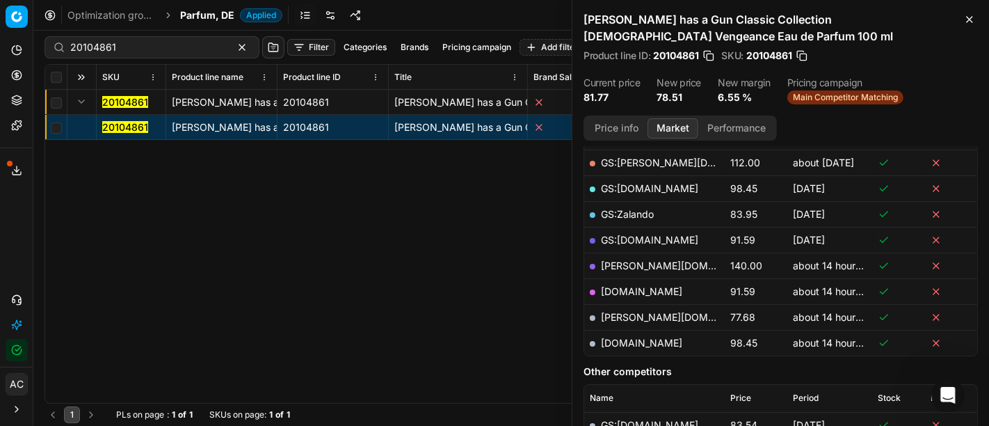
scroll to position [245, 0]
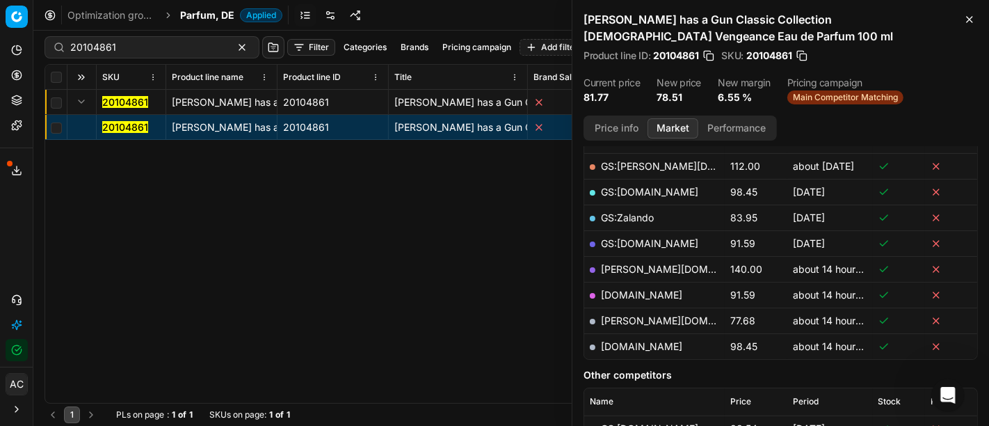
click at [632, 319] on link "pieper.de" at bounding box center [681, 320] width 161 height 12
click at [139, 40] on input "20104861" at bounding box center [146, 47] width 152 height 14
paste input "185"
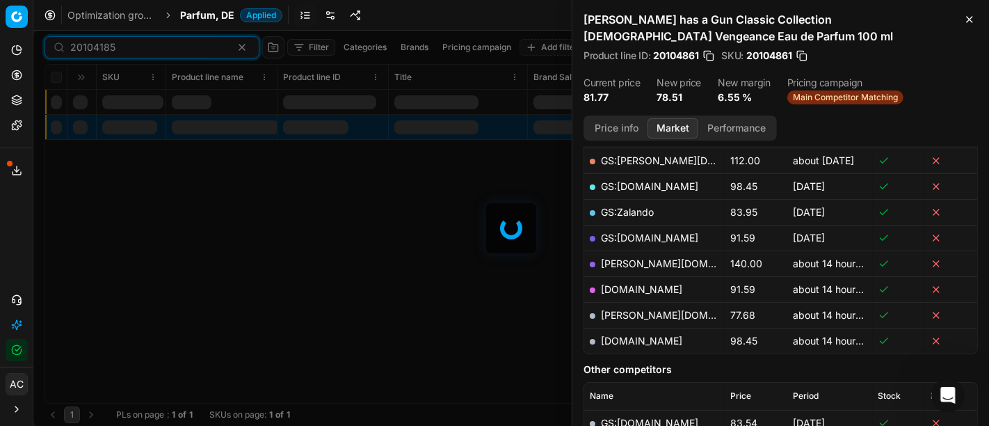
scroll to position [245, 0]
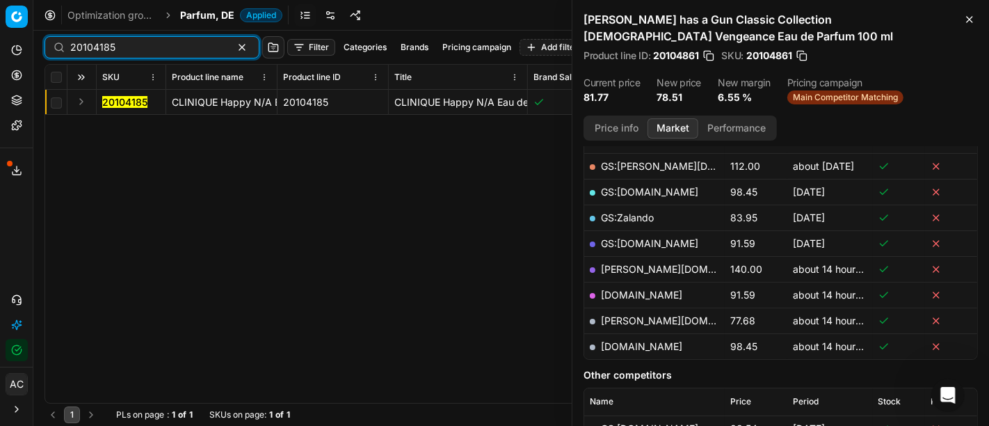
type input "20104185"
click at [85, 102] on button "Expand" at bounding box center [81, 101] width 17 height 17
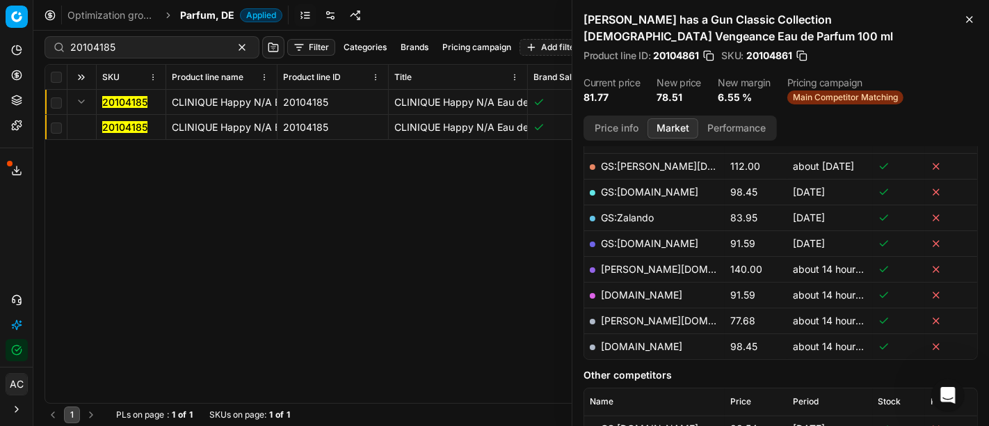
click at [112, 126] on mark "20104185" at bounding box center [124, 127] width 45 height 12
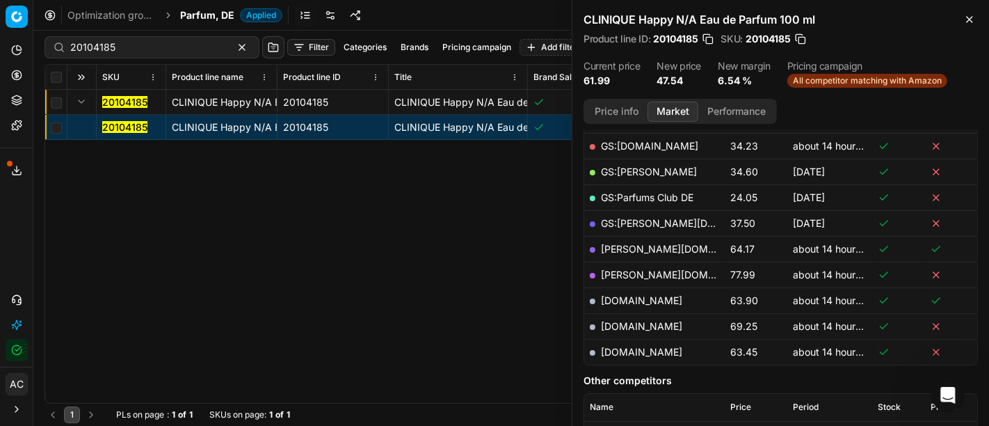
scroll to position [250, 0]
click at [618, 111] on button "Price info" at bounding box center [617, 112] width 62 height 20
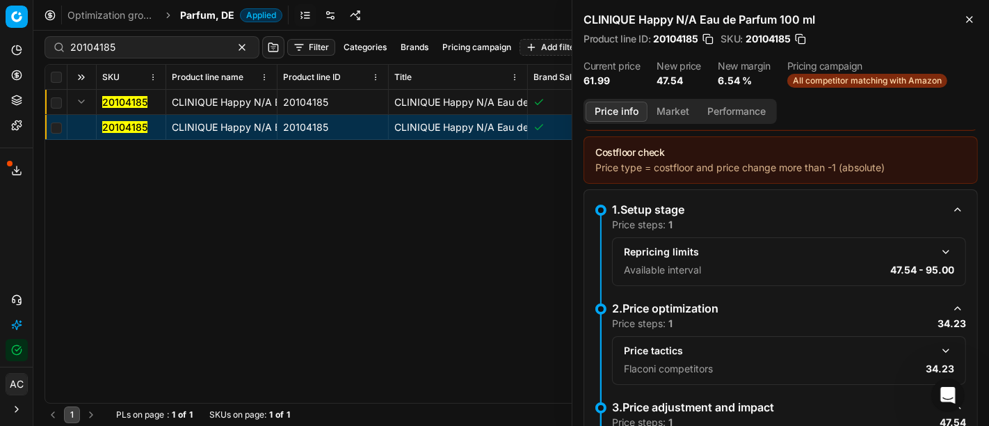
scroll to position [63, 0]
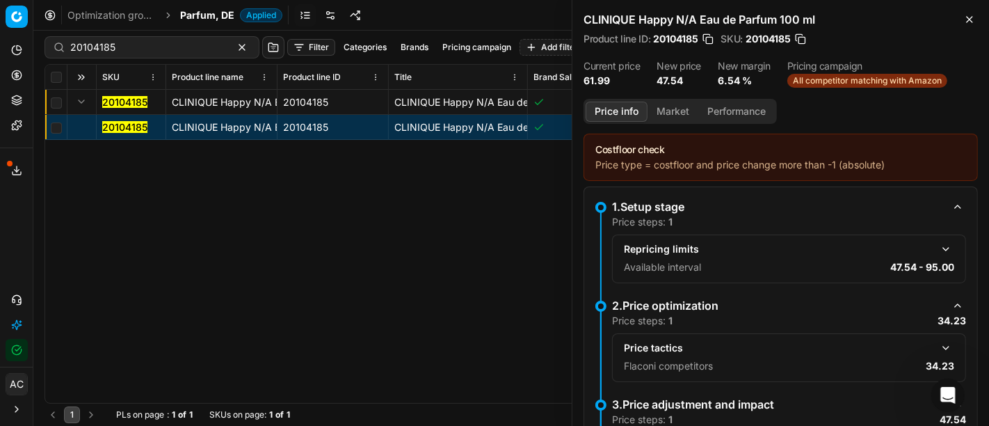
click at [675, 106] on button "Market" at bounding box center [673, 112] width 51 height 20
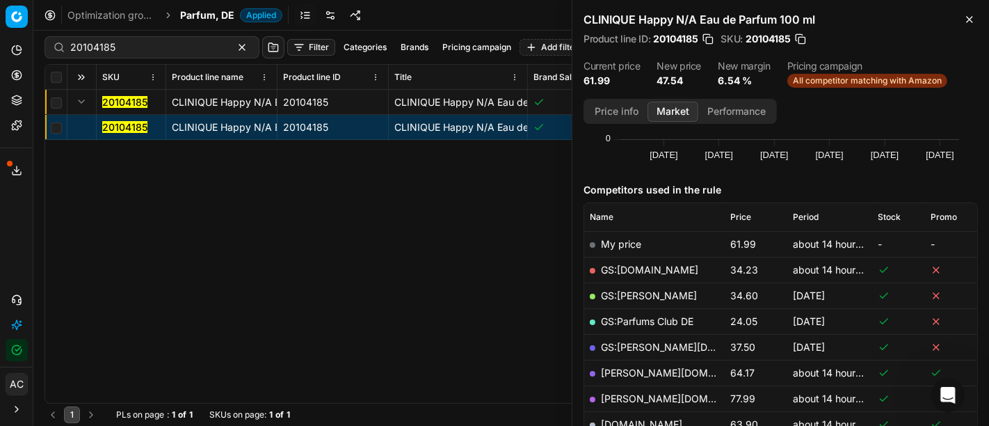
scroll to position [127, 0]
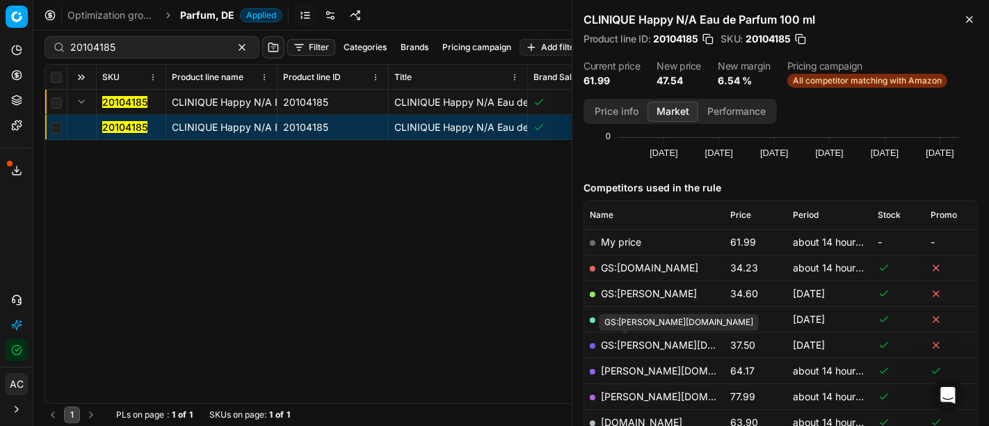
click at [626, 342] on link "GS:otto.de" at bounding box center [689, 345] width 177 height 12
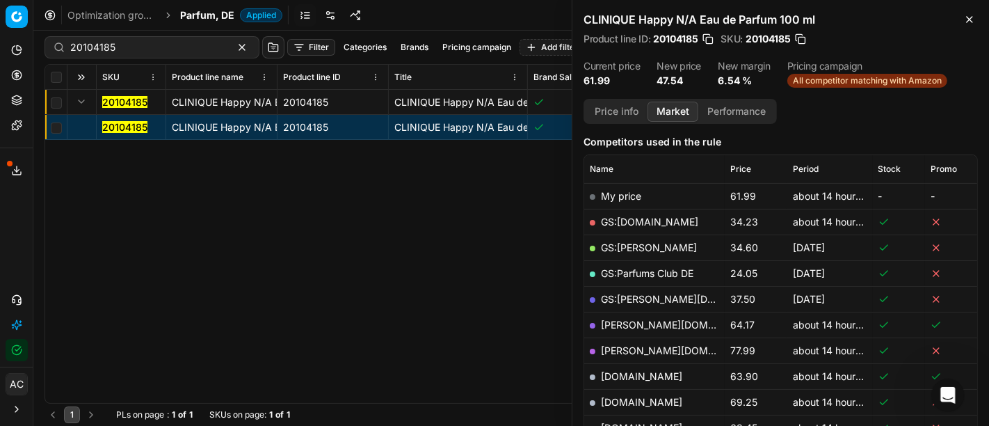
scroll to position [172, 0]
click at [641, 218] on link "GS:Amazon.de" at bounding box center [649, 222] width 97 height 12
click at [219, 13] on span "Parfum, DE" at bounding box center [207, 15] width 54 height 14
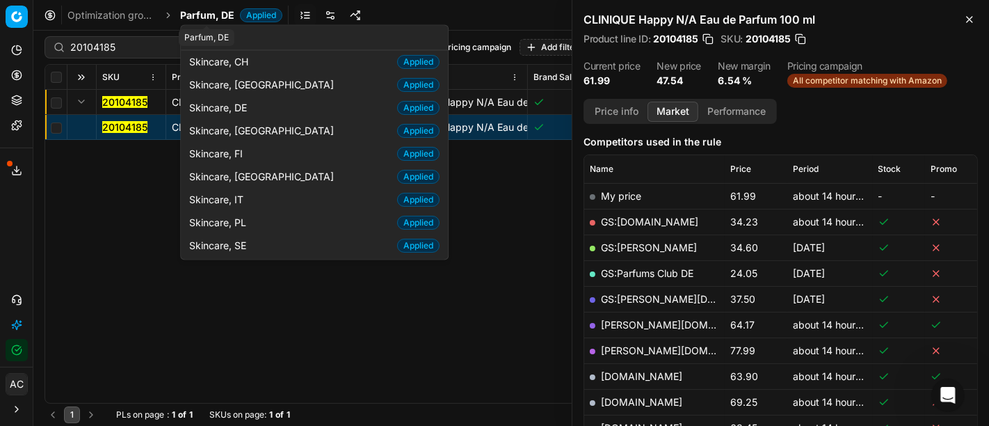
scroll to position [71, 0]
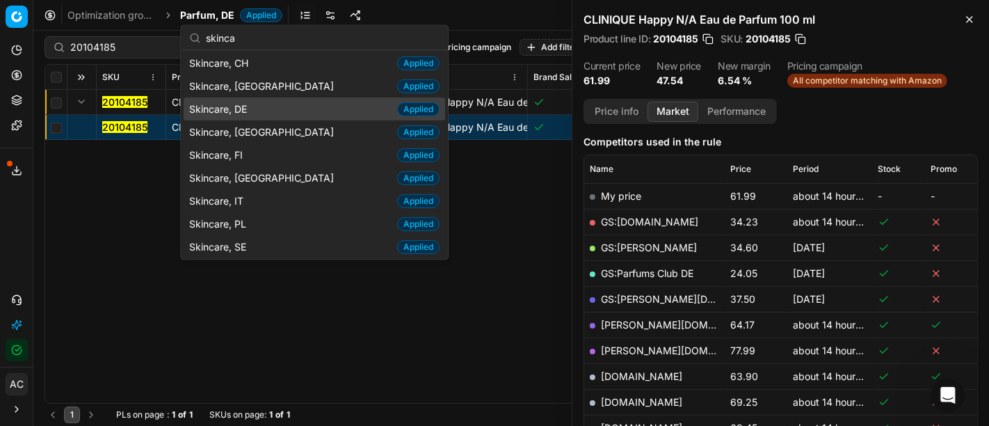
type input "skinca"
click at [255, 108] on div "Skincare, DE Applied" at bounding box center [315, 108] width 262 height 23
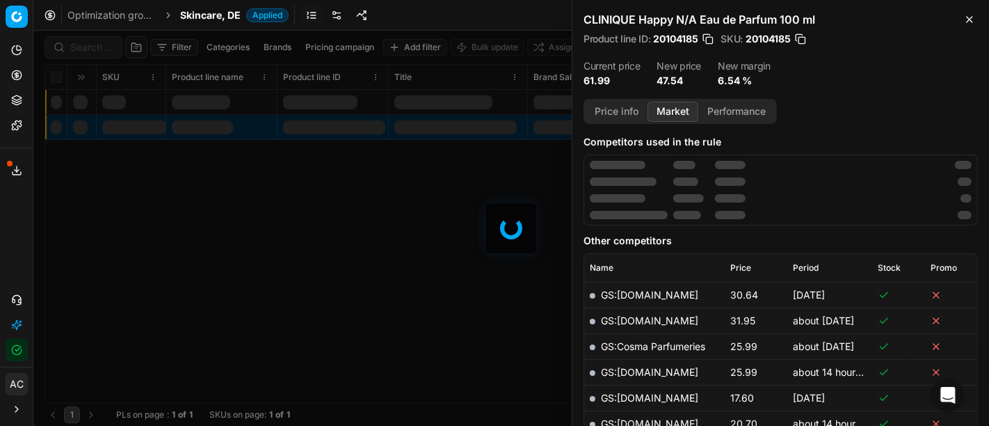
click at [95, 46] on div at bounding box center [511, 228] width 956 height 395
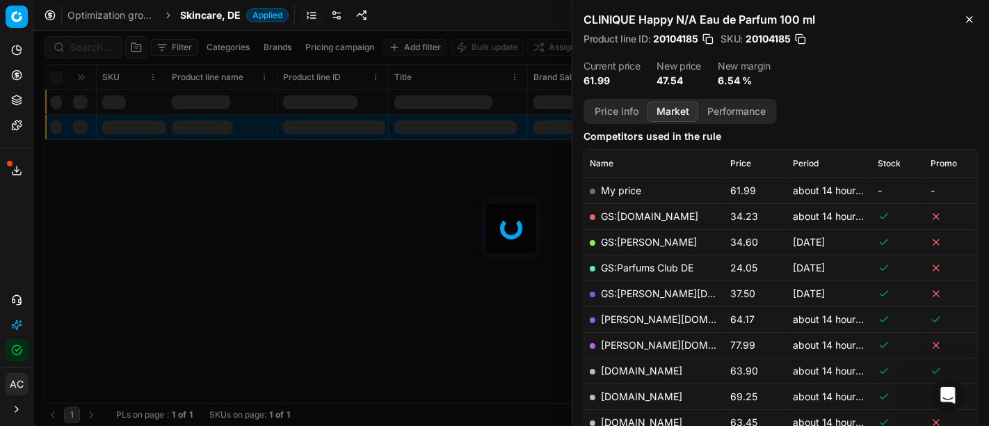
scroll to position [172, 0]
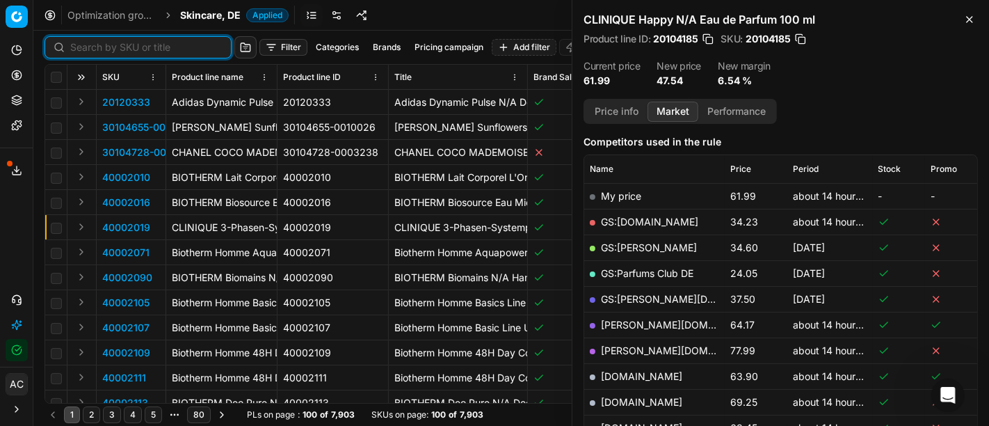
click at [95, 46] on input at bounding box center [146, 47] width 152 height 14
paste input "90001309-0001912"
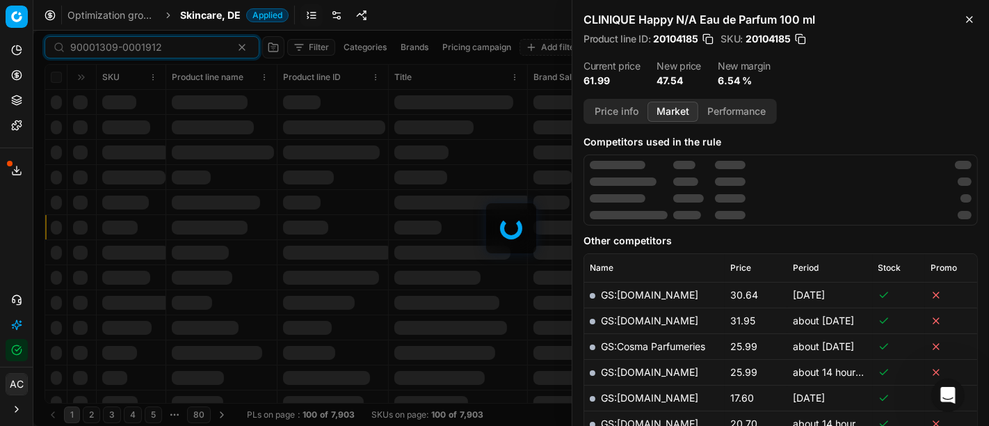
scroll to position [172, 0]
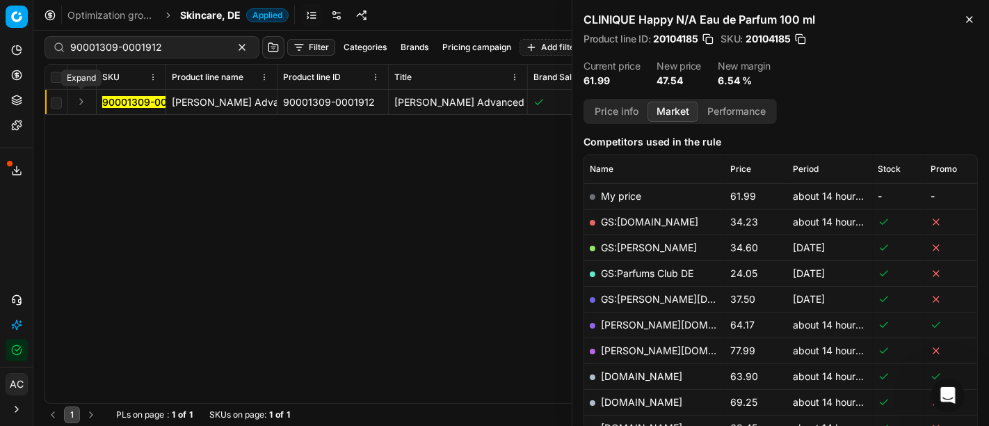
click at [83, 98] on button "Expand" at bounding box center [81, 101] width 17 height 17
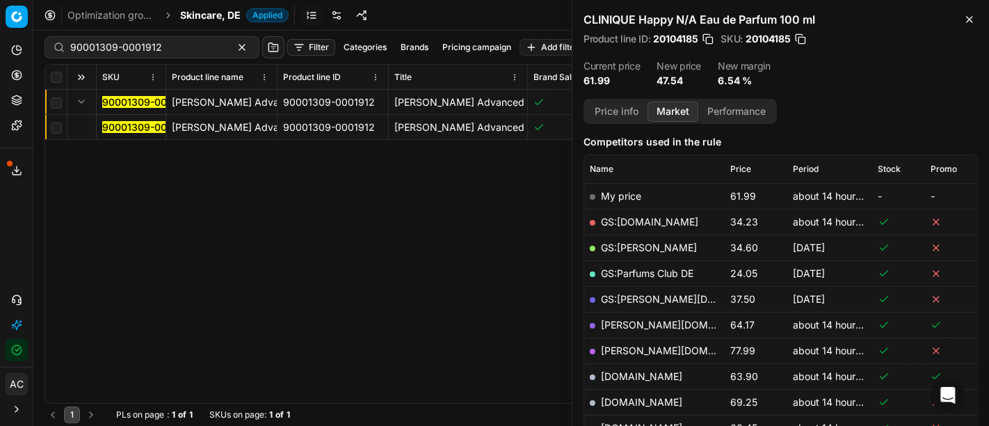
click at [118, 126] on mark "90001309-0001912" at bounding box center [148, 127] width 92 height 12
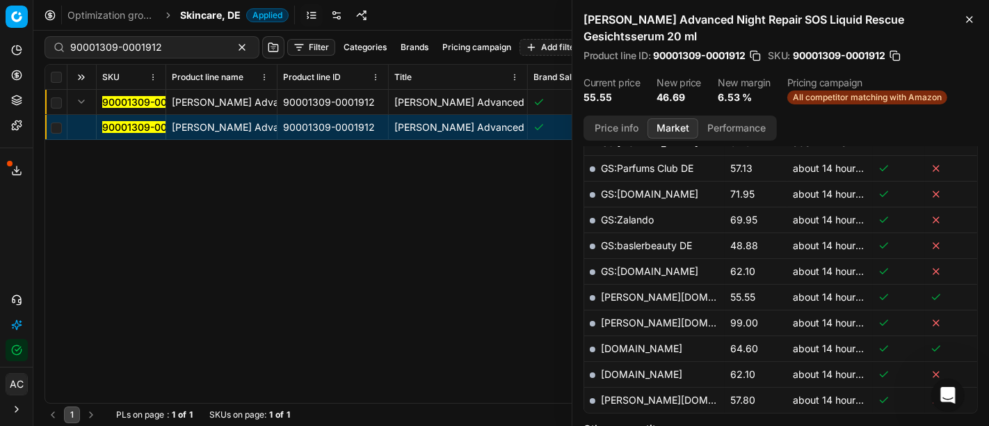
scroll to position [442, 0]
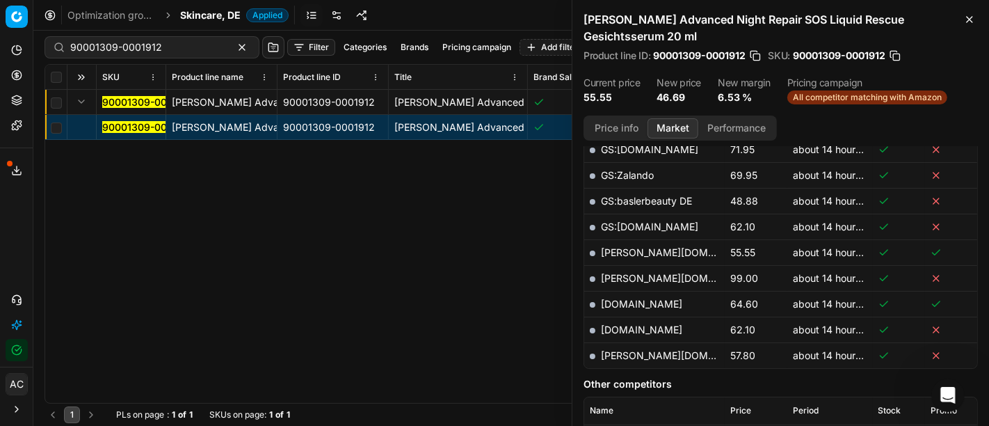
click at [622, 123] on button "Price info" at bounding box center [617, 128] width 62 height 20
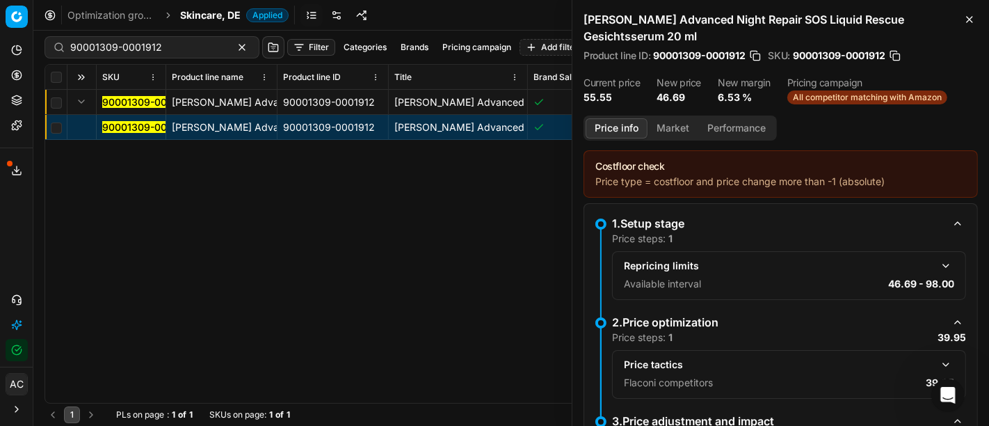
click at [938, 360] on button "button" at bounding box center [946, 364] width 17 height 17
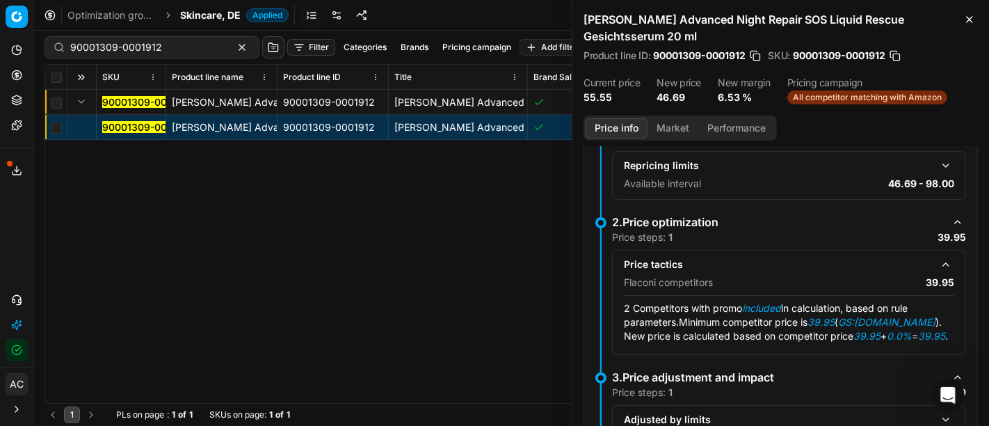
scroll to position [163, 0]
click at [685, 132] on button "Market" at bounding box center [673, 128] width 51 height 20
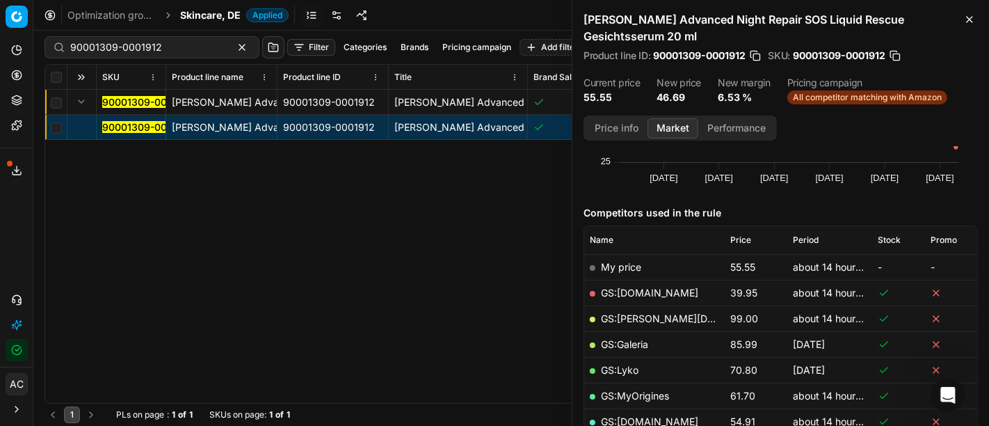
scroll to position [120, 0]
click at [651, 285] on link "GS:Amazon.de" at bounding box center [649, 291] width 97 height 12
click at [199, 49] on div "90001309-0001912" at bounding box center [152, 47] width 215 height 22
paste input "80022179-100"
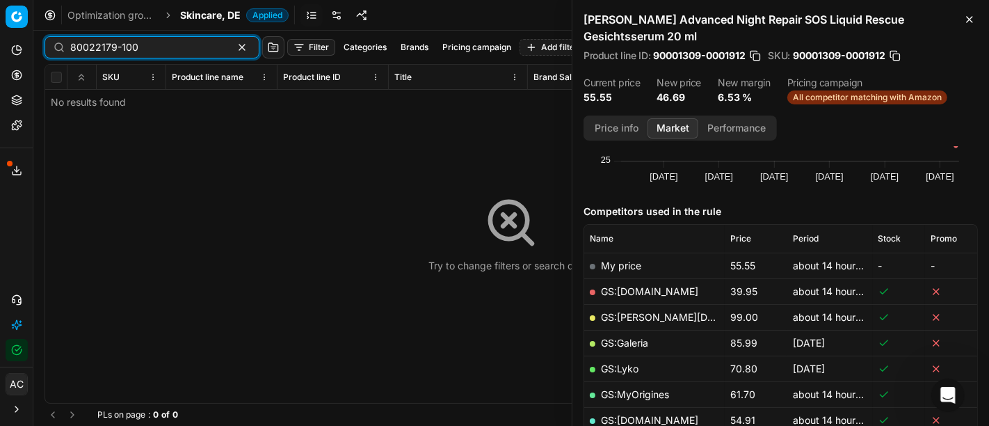
type input "80022179-100"
click at [203, 13] on span "Skincare, DE" at bounding box center [210, 15] width 61 height 14
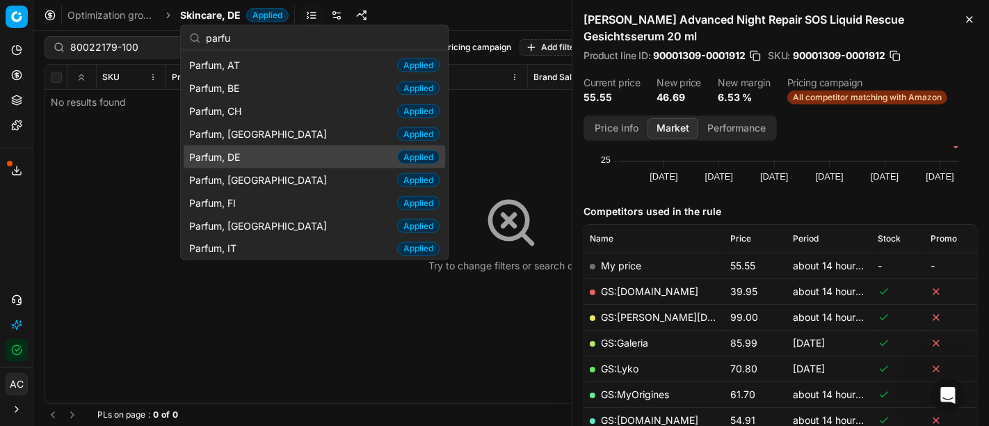
type input "parfu"
click at [249, 158] on div "Parfum, DE Applied" at bounding box center [315, 156] width 262 height 23
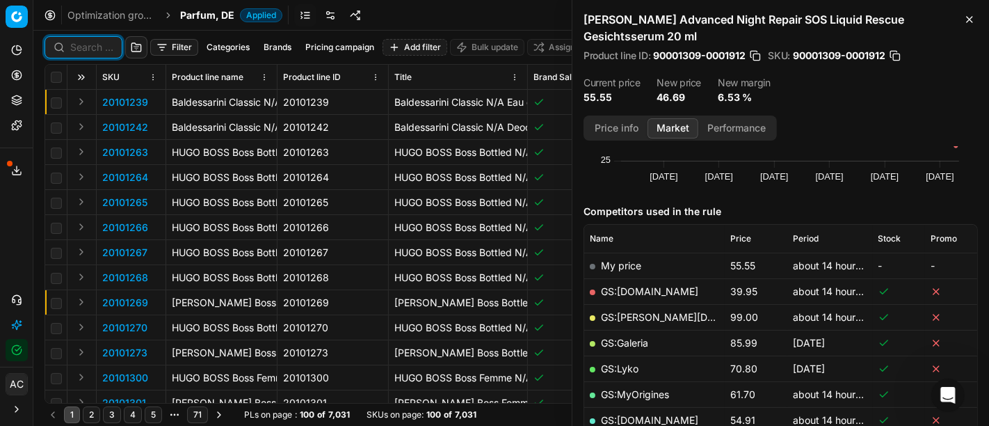
click at [92, 40] on input at bounding box center [91, 47] width 43 height 14
paste input "80022179-100"
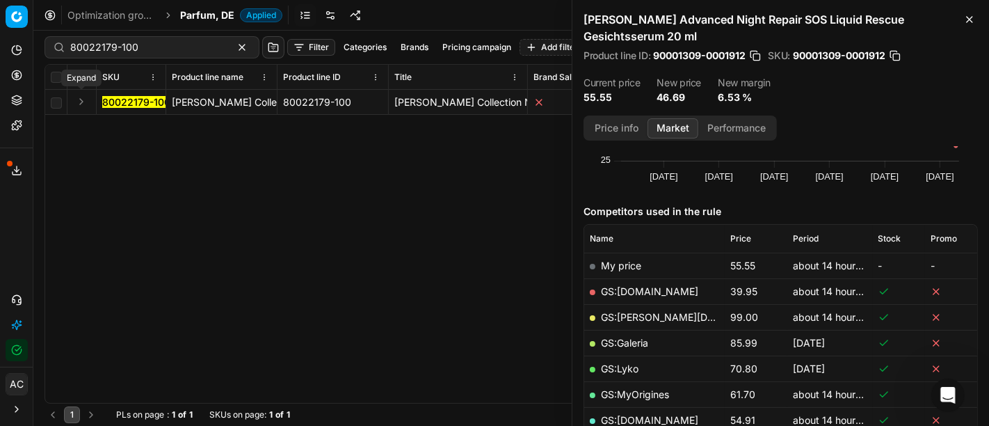
click at [77, 100] on button "Expand" at bounding box center [81, 101] width 17 height 17
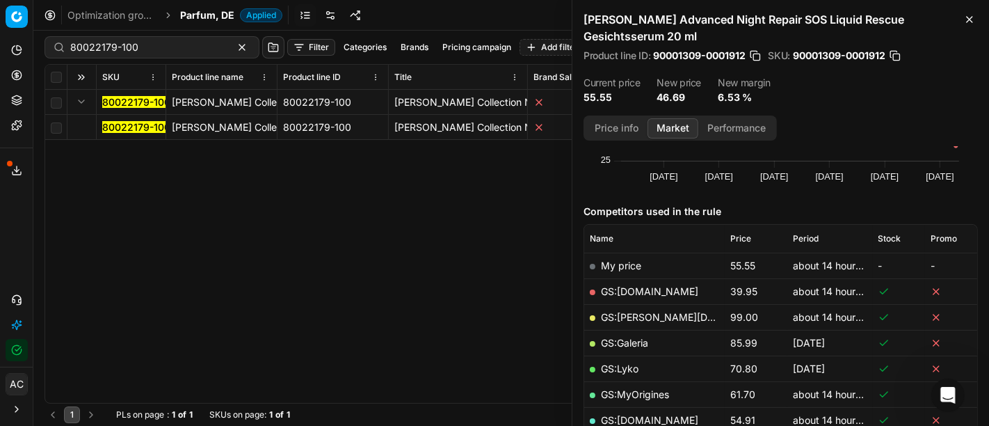
click at [124, 124] on mark "80022179-100" at bounding box center [136, 127] width 68 height 12
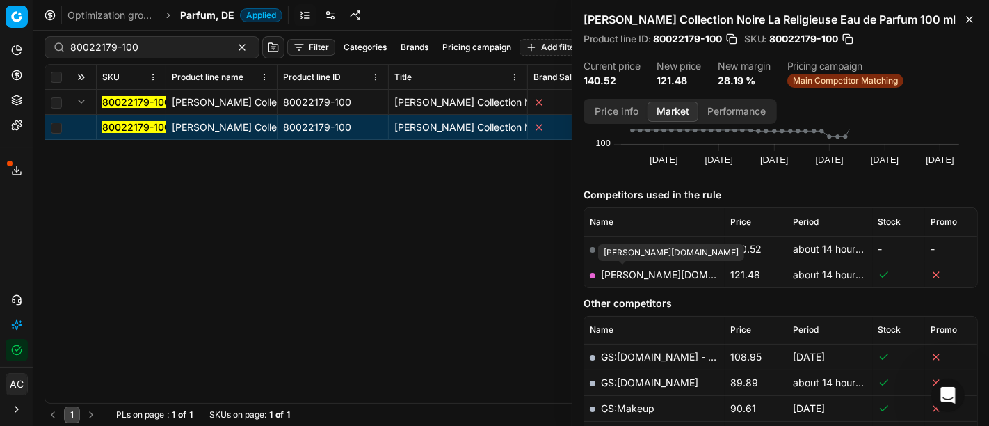
click at [616, 276] on link "pieper.de" at bounding box center [681, 274] width 161 height 12
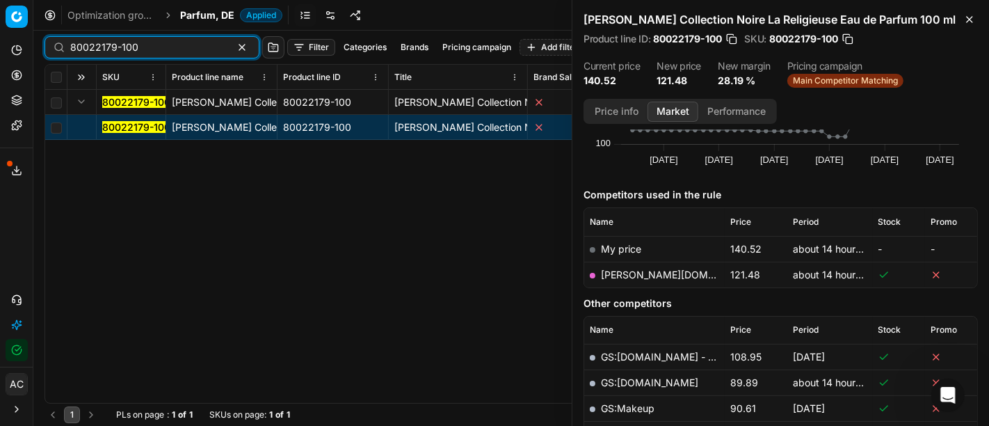
click at [181, 43] on input "80022179-100" at bounding box center [146, 47] width 152 height 14
paste input "90015436-0024043"
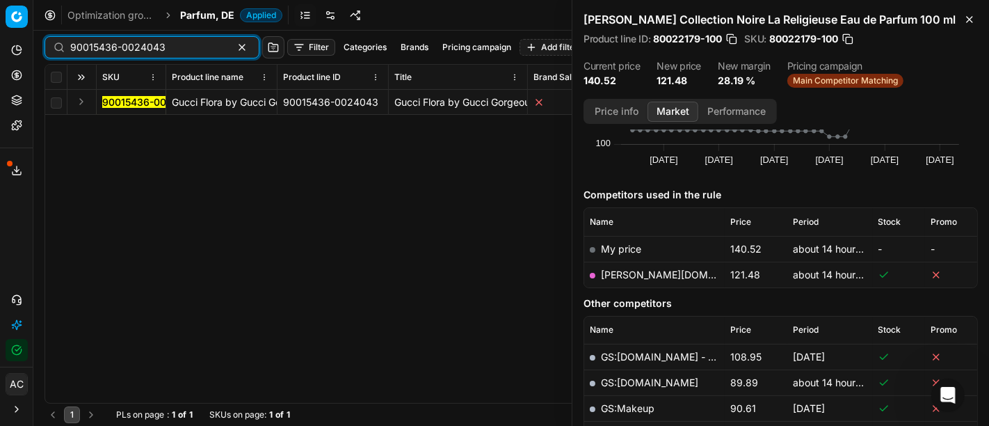
type input "90015436-0024043"
click at [77, 104] on button "Expand" at bounding box center [81, 101] width 17 height 17
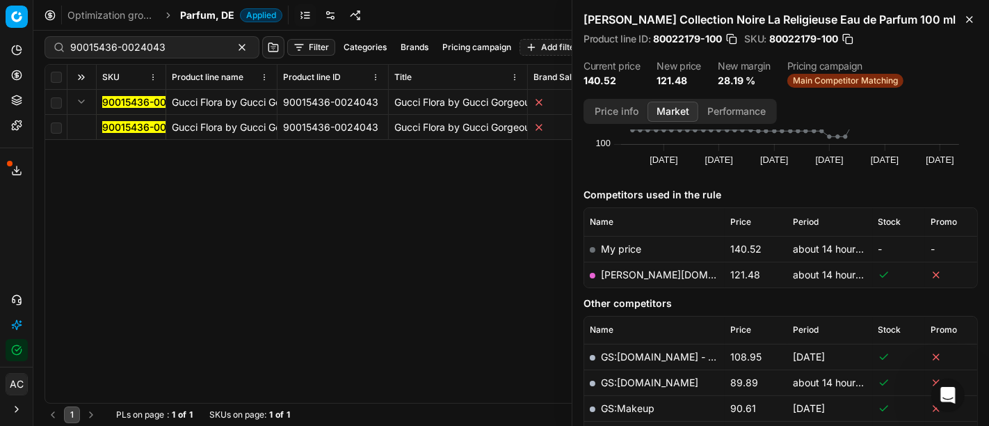
click at [123, 123] on mark "90015436-0024043" at bounding box center [149, 127] width 95 height 12
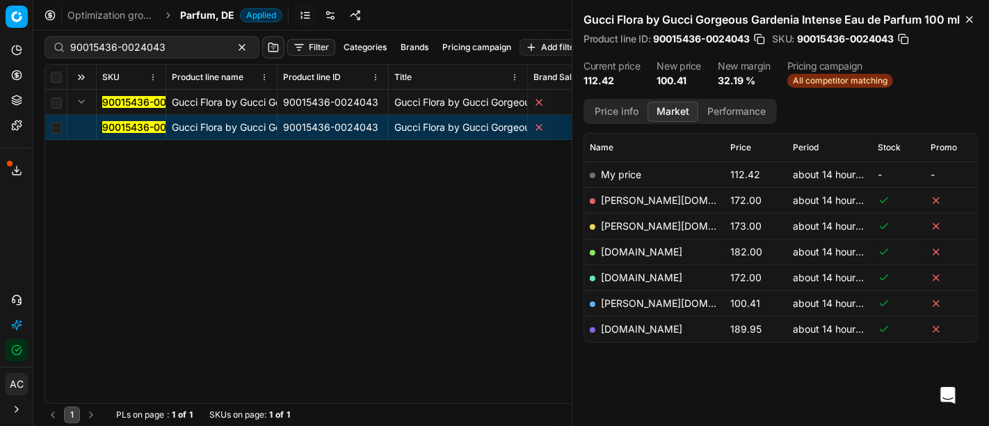
scroll to position [207, 0]
click at [626, 305] on link "pieper.de" at bounding box center [681, 303] width 161 height 12
click at [227, 13] on span "Parfum, DE" at bounding box center [207, 15] width 54 height 14
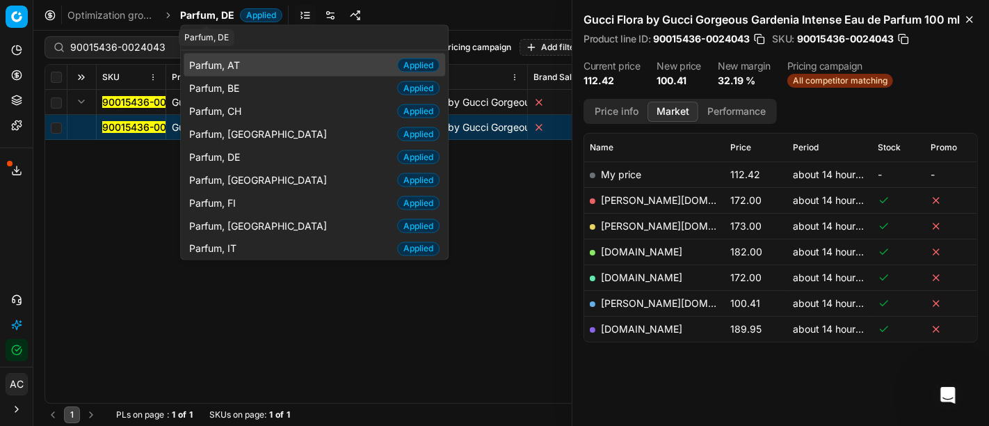
type input "parfu"
click at [247, 65] on div "Parfum, AT Applied" at bounding box center [315, 65] width 262 height 23
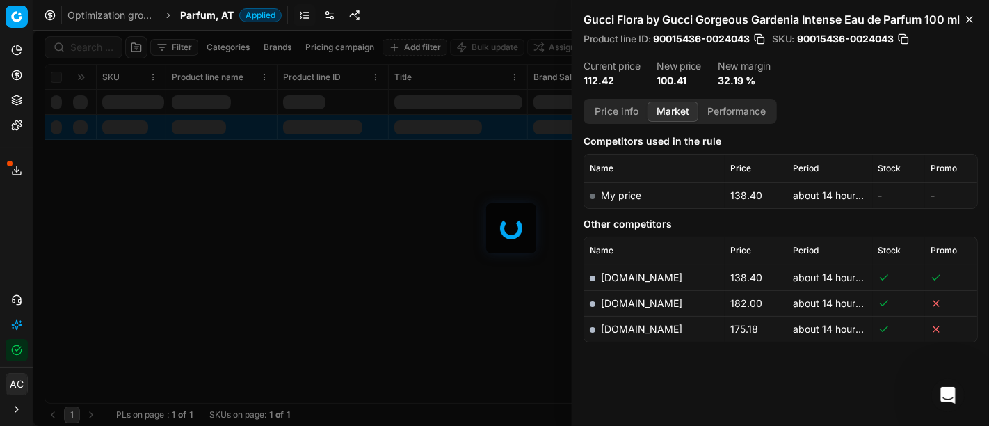
scroll to position [188, 0]
click at [108, 44] on div at bounding box center [511, 228] width 956 height 395
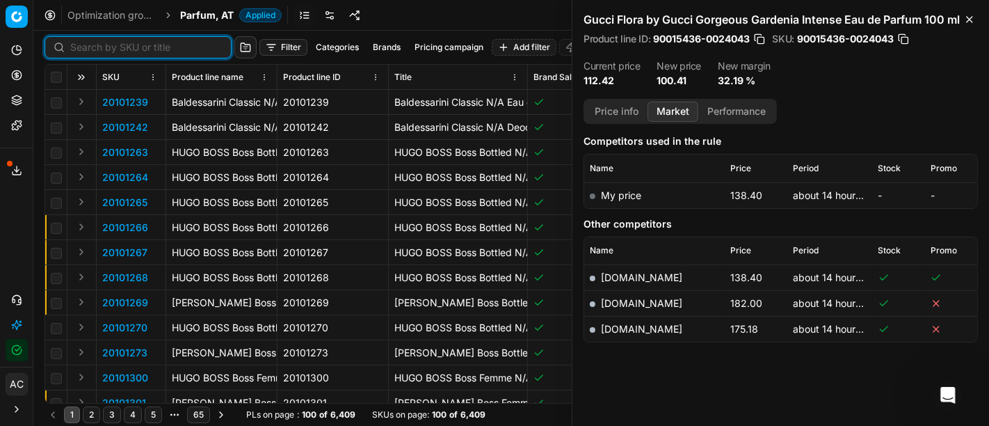
click at [108, 44] on input at bounding box center [146, 47] width 152 height 14
paste input "80070878-100"
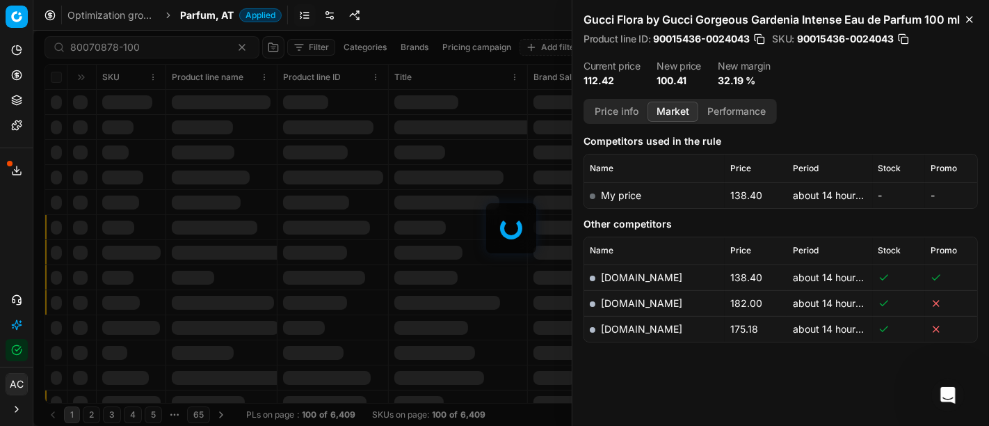
scroll to position [188, 0]
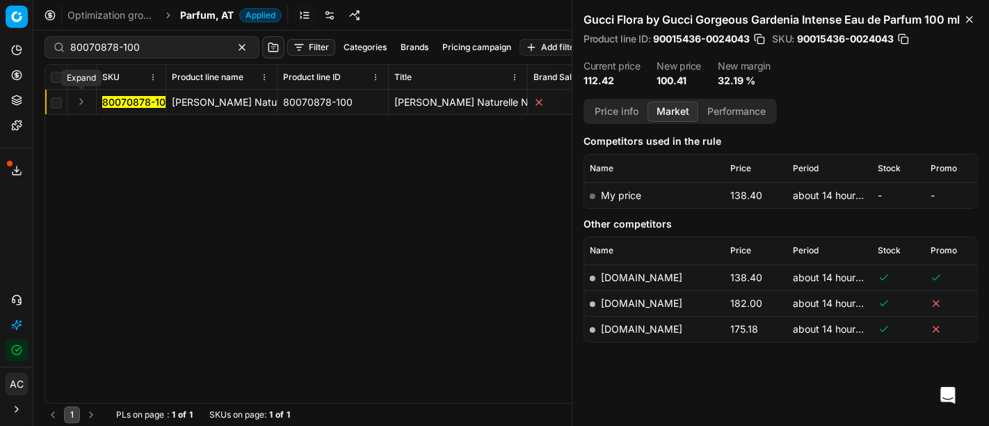
click at [74, 100] on button "Expand" at bounding box center [81, 101] width 17 height 17
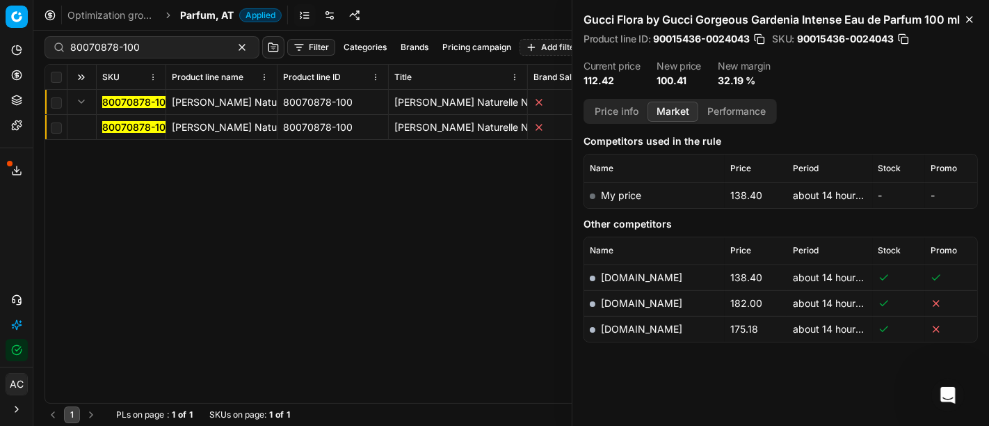
click at [131, 128] on mark "80070878-100" at bounding box center [137, 127] width 70 height 12
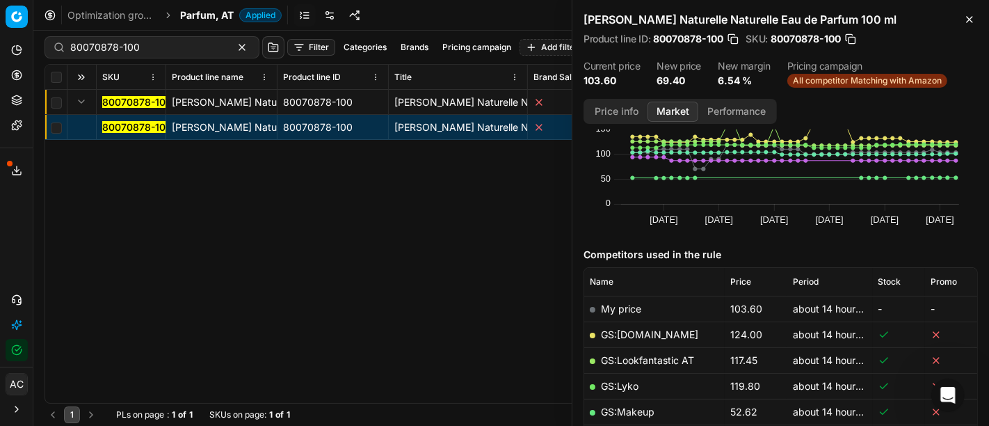
scroll to position [207, 0]
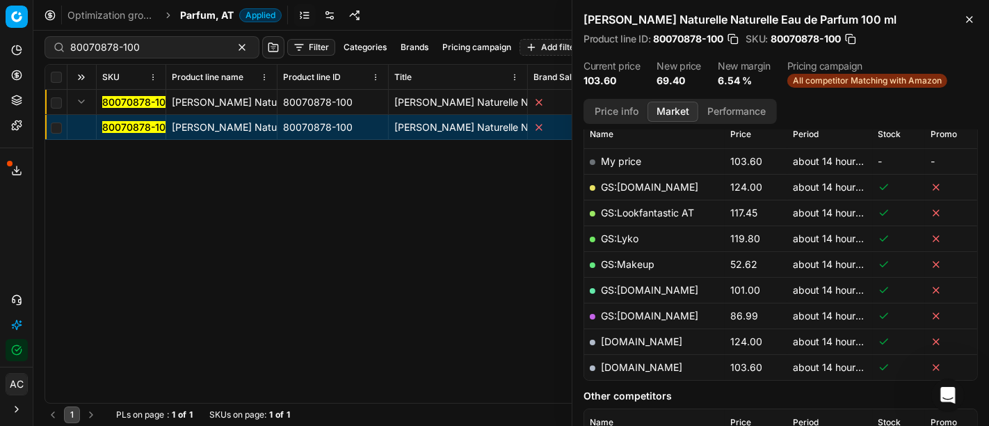
click at [625, 110] on button "Price info" at bounding box center [617, 112] width 62 height 20
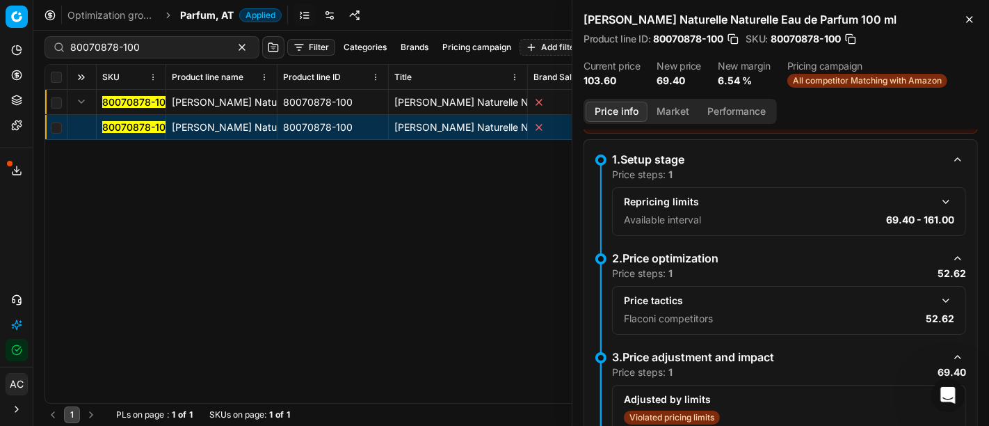
click at [671, 113] on button "Market" at bounding box center [673, 112] width 51 height 20
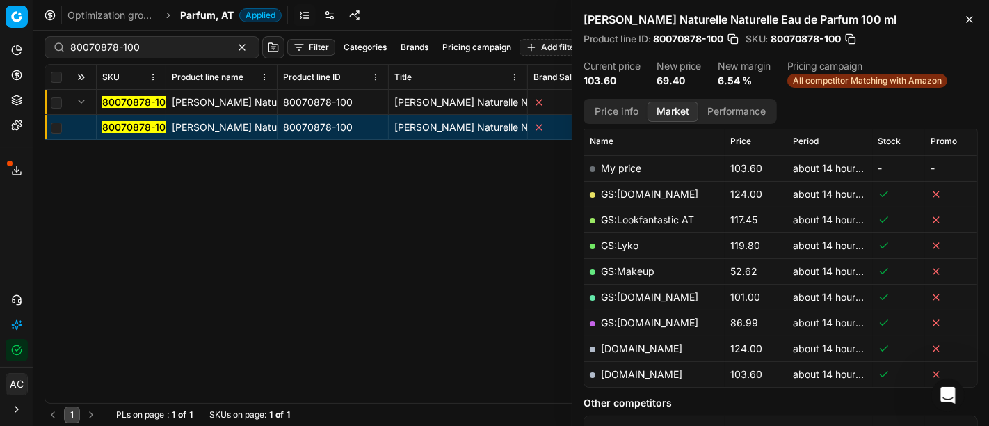
scroll to position [199, 0]
click at [641, 270] on link "GS:Makeup" at bounding box center [628, 272] width 54 height 12
click at [643, 374] on link "parfumdreams.at" at bounding box center [641, 375] width 81 height 12
click at [152, 47] on input "80070878-100" at bounding box center [146, 47] width 152 height 14
paste input "11021-0018584"
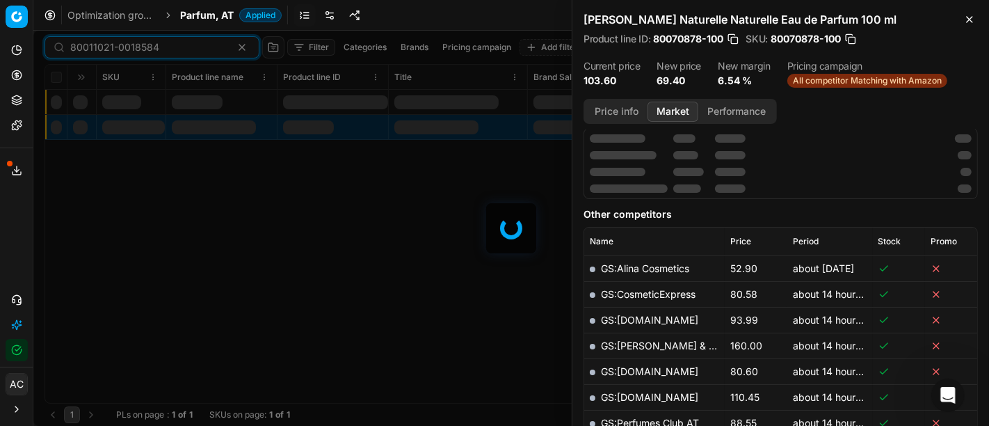
scroll to position [199, 0]
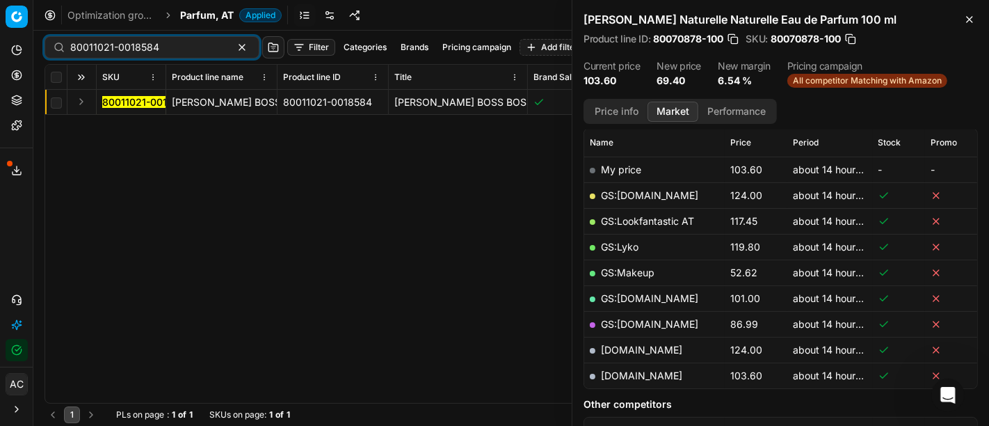
click at [79, 100] on button "Expand" at bounding box center [81, 101] width 17 height 17
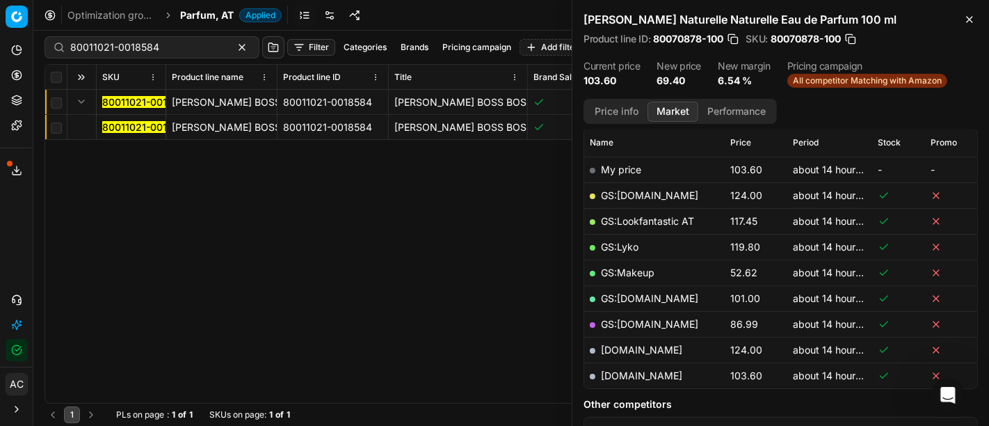
click at [124, 125] on mark "80011021-0018584" at bounding box center [146, 127] width 89 height 12
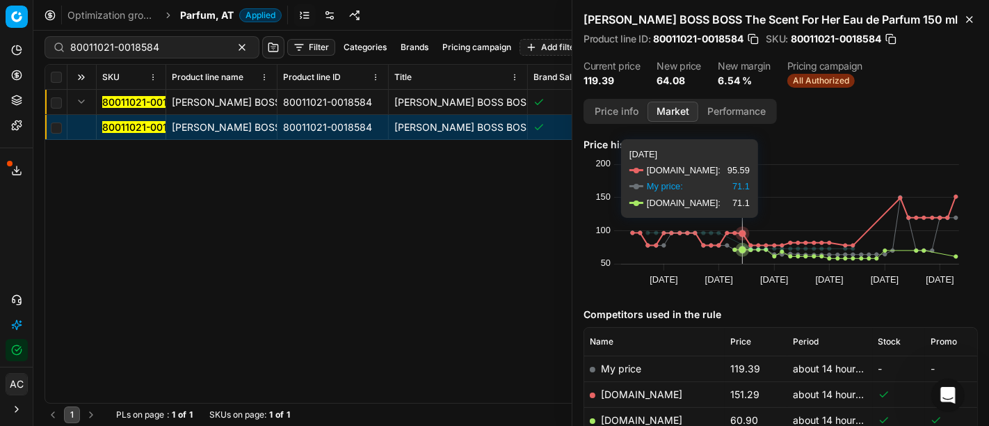
scroll to position [115, 0]
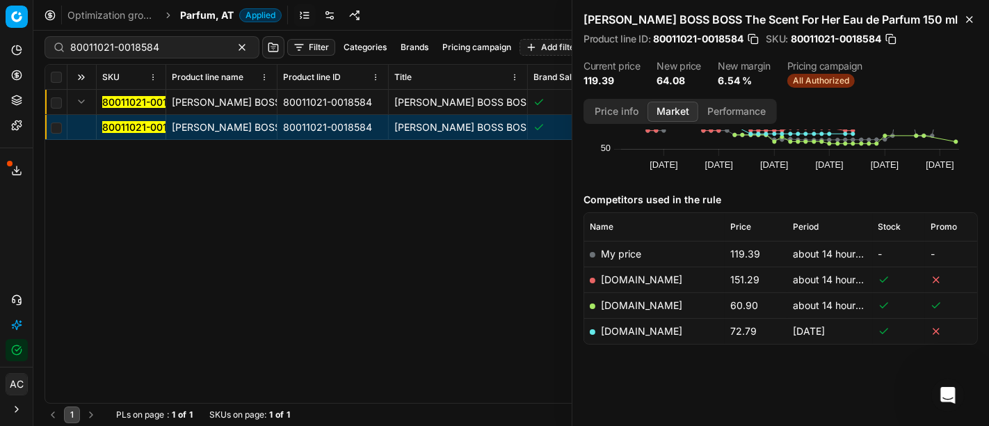
click at [632, 305] on link "notino.at" at bounding box center [641, 305] width 81 height 12
click at [173, 40] on input "80011021-0018584" at bounding box center [146, 47] width 152 height 14
paste input "90006386-0009721"
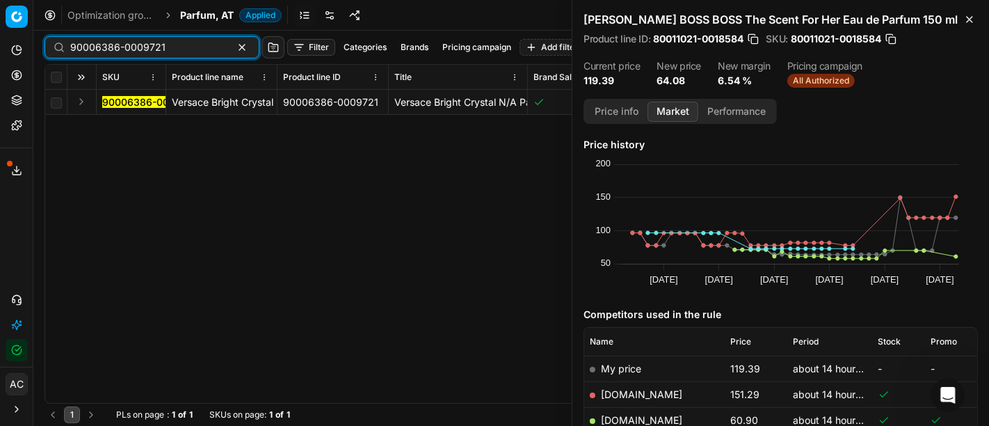
type input "90006386-0009721"
click at [79, 97] on button "Expand" at bounding box center [81, 101] width 17 height 17
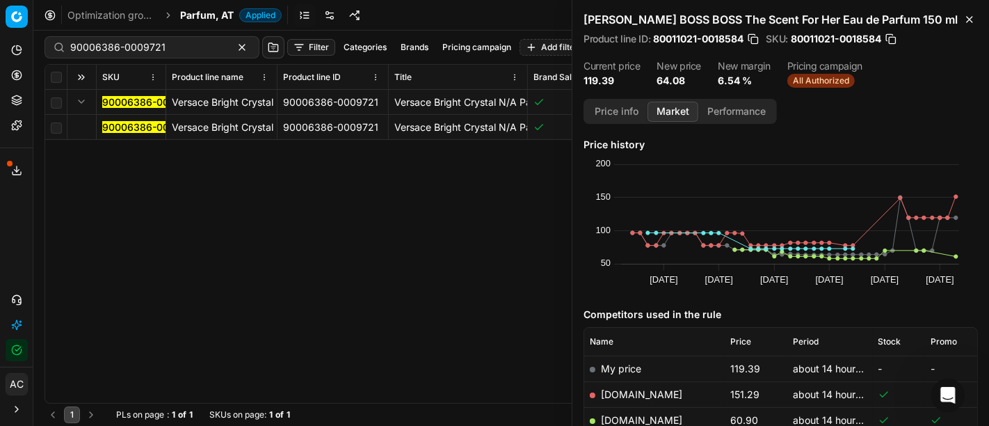
click at [133, 127] on mark "90006386-0009721" at bounding box center [149, 127] width 95 height 12
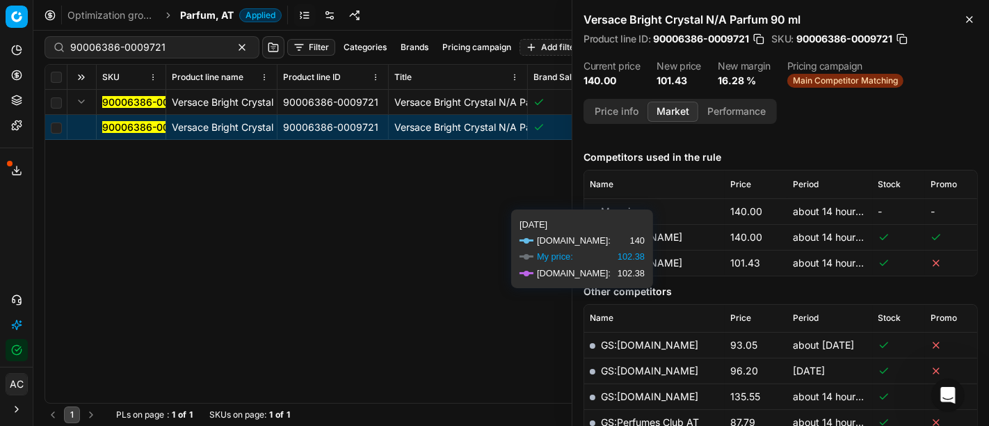
scroll to position [161, 0]
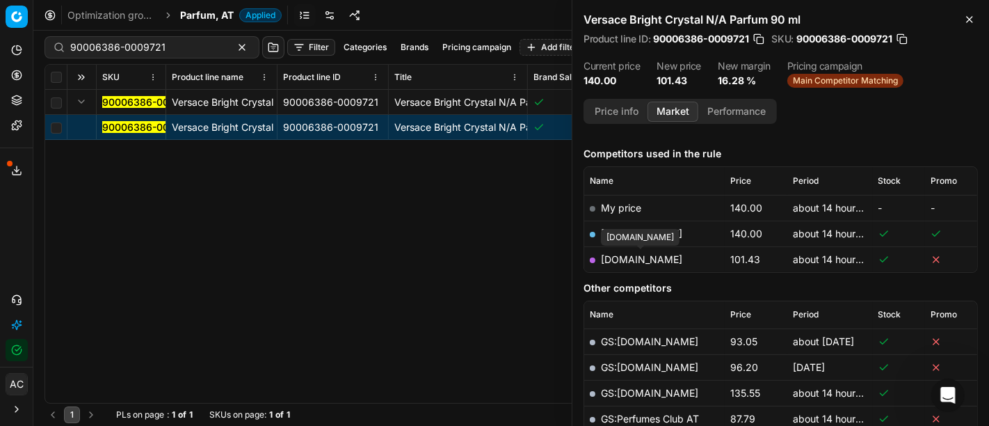
click at [642, 262] on link "parfumdreams.at" at bounding box center [641, 259] width 81 height 12
click at [182, 50] on input "90006386-0009721" at bounding box center [146, 47] width 152 height 14
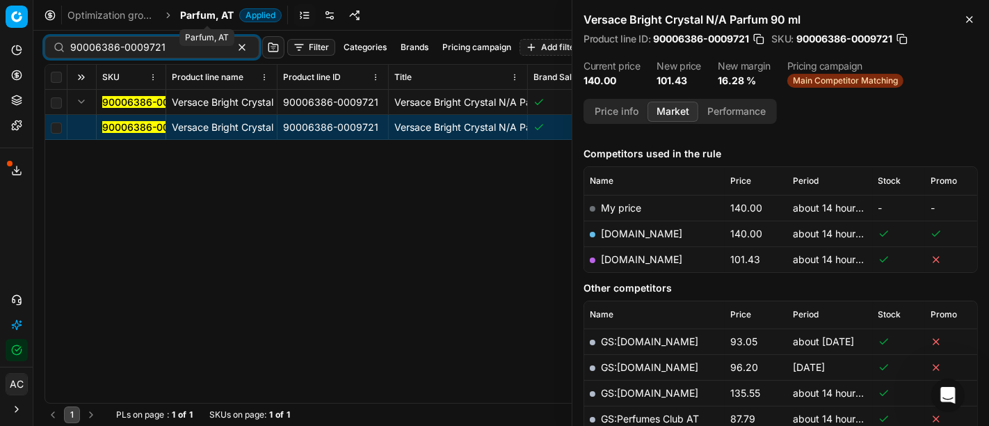
click at [205, 13] on span "Parfum, AT" at bounding box center [207, 15] width 54 height 14
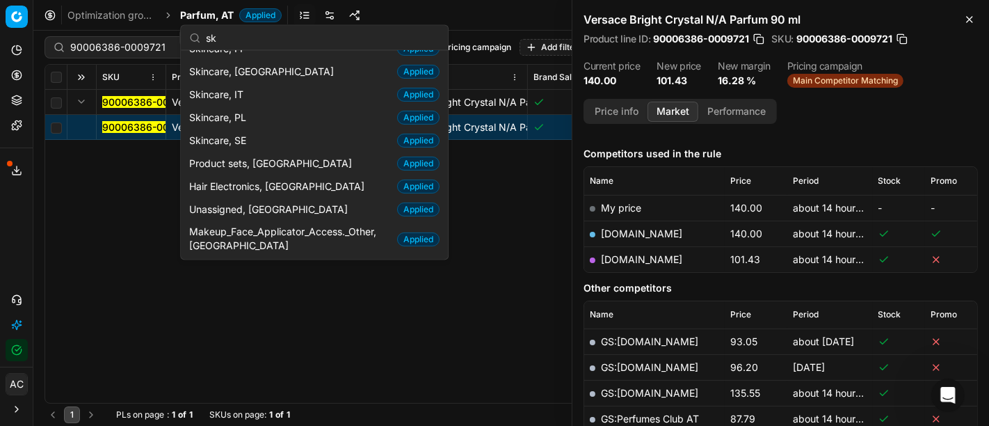
scroll to position [71, 0]
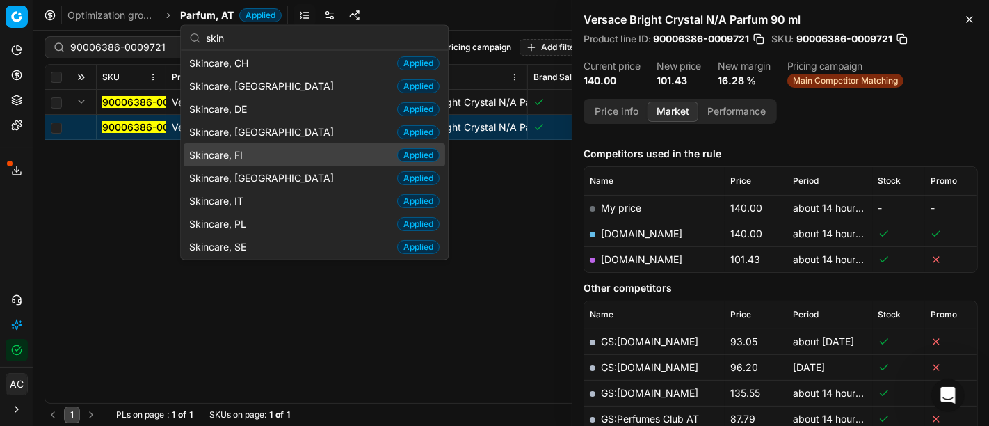
type input "skin"
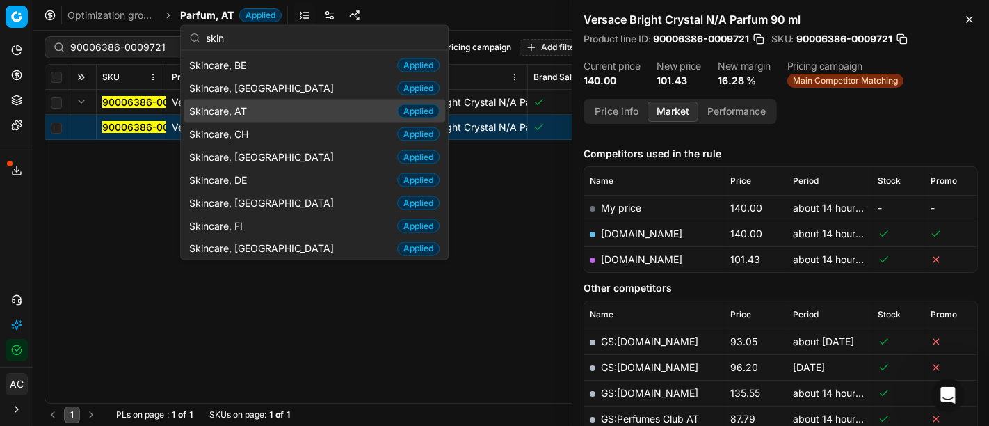
click at [257, 111] on div "Skincare, AT Applied" at bounding box center [315, 110] width 262 height 23
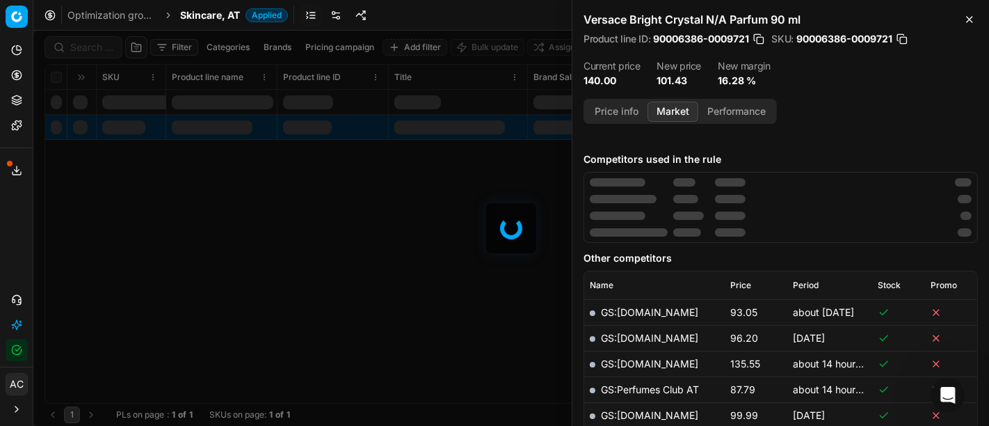
click at [86, 47] on div at bounding box center [511, 228] width 956 height 395
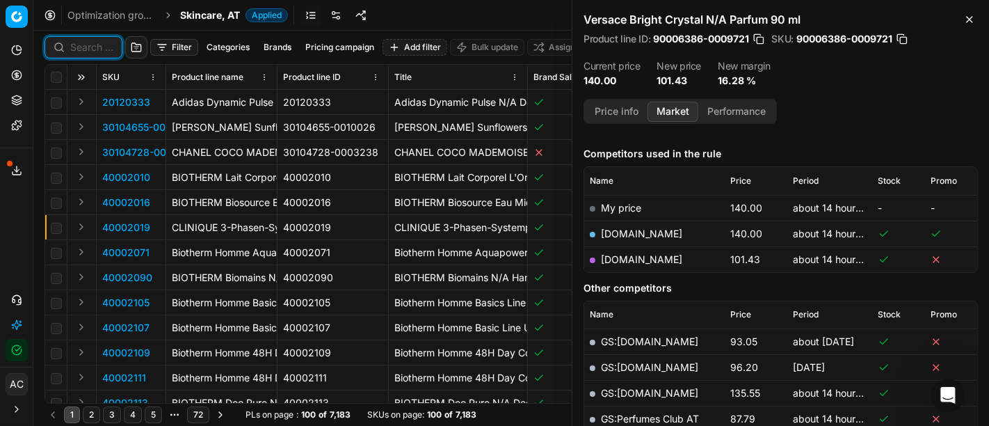
click at [86, 47] on input at bounding box center [91, 47] width 43 height 14
paste input "50002086-0010799"
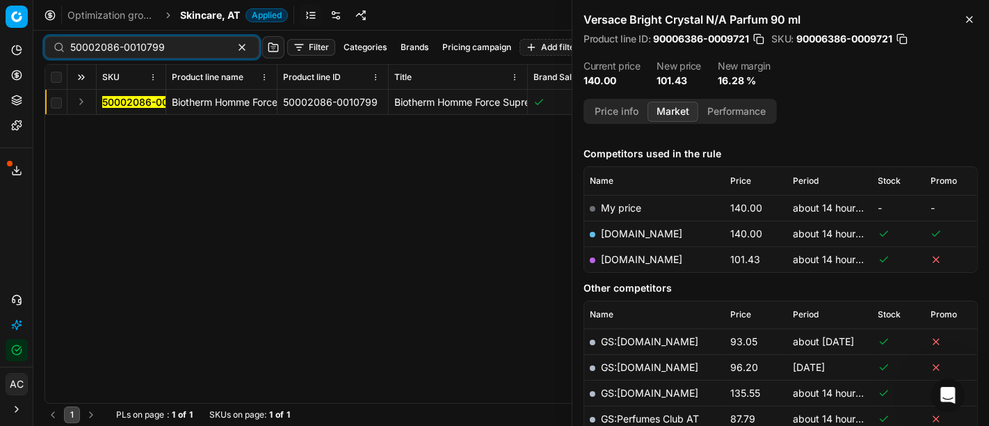
click at [77, 105] on button "Expand" at bounding box center [81, 101] width 17 height 17
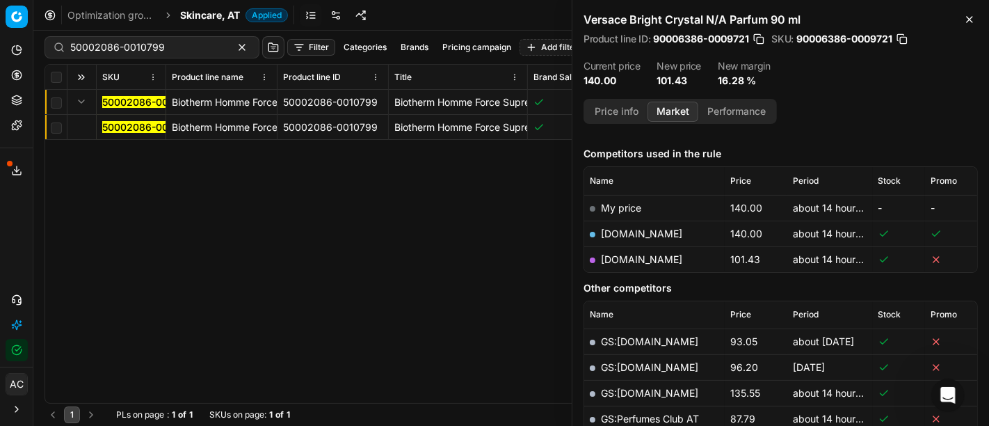
click at [113, 127] on mark "50002086-0010799" at bounding box center [149, 127] width 95 height 12
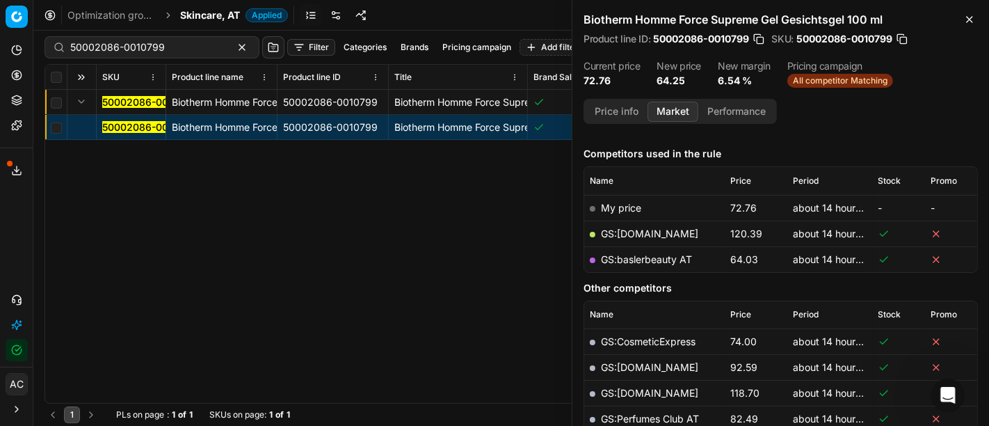
click at [666, 257] on link "GS:baslerbeauty AT" at bounding box center [646, 259] width 91 height 12
click at [164, 53] on input "50002086-0010799" at bounding box center [146, 47] width 152 height 14
paste input "80068673-42"
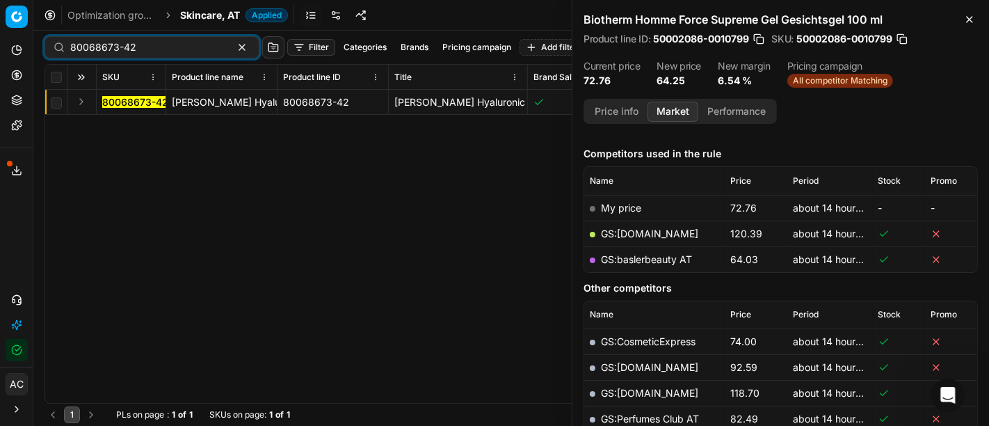
click at [81, 102] on button "Expand" at bounding box center [81, 101] width 17 height 17
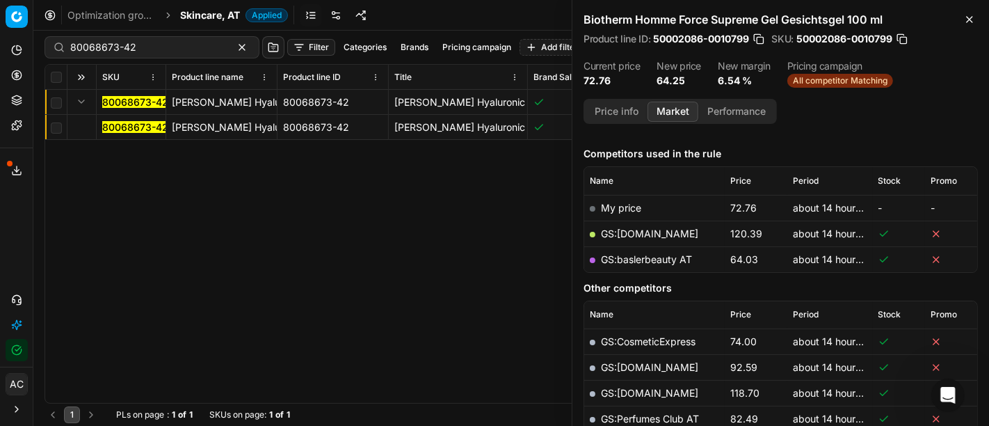
click at [113, 131] on mark "80068673-42" at bounding box center [135, 127] width 66 height 12
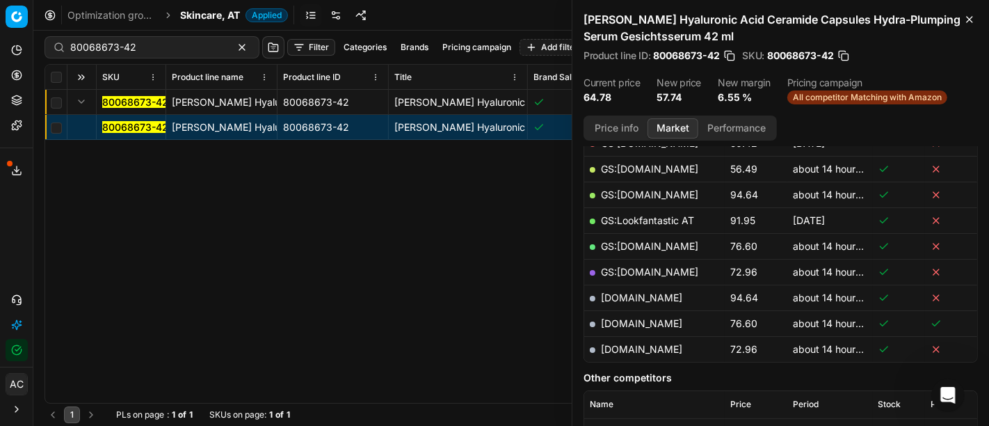
scroll to position [289, 0]
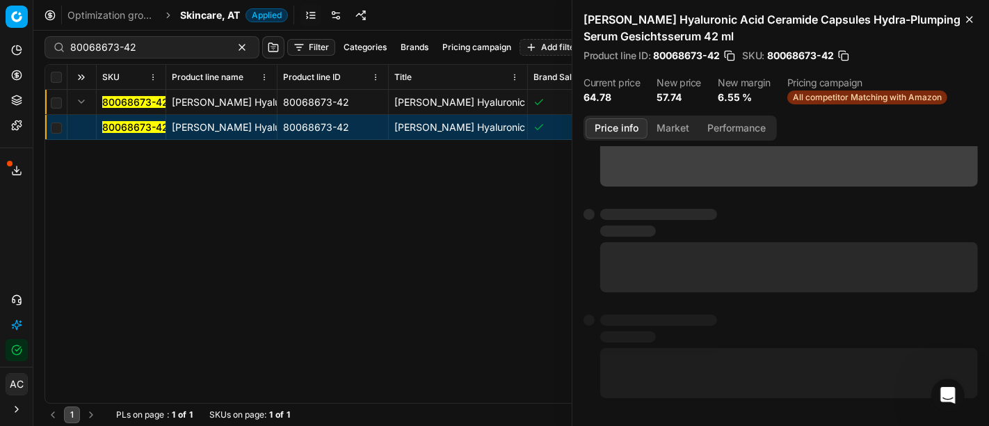
click at [618, 125] on button "Price info" at bounding box center [617, 128] width 62 height 20
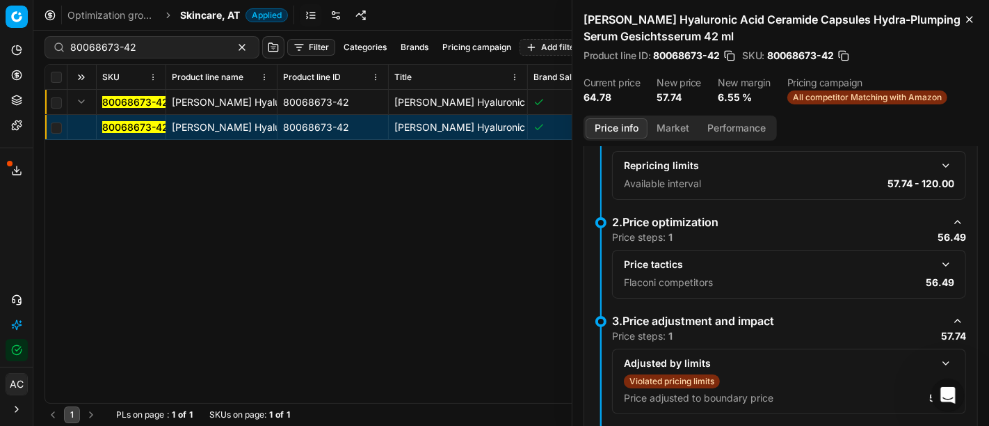
click at [938, 260] on button "button" at bounding box center [946, 264] width 17 height 17
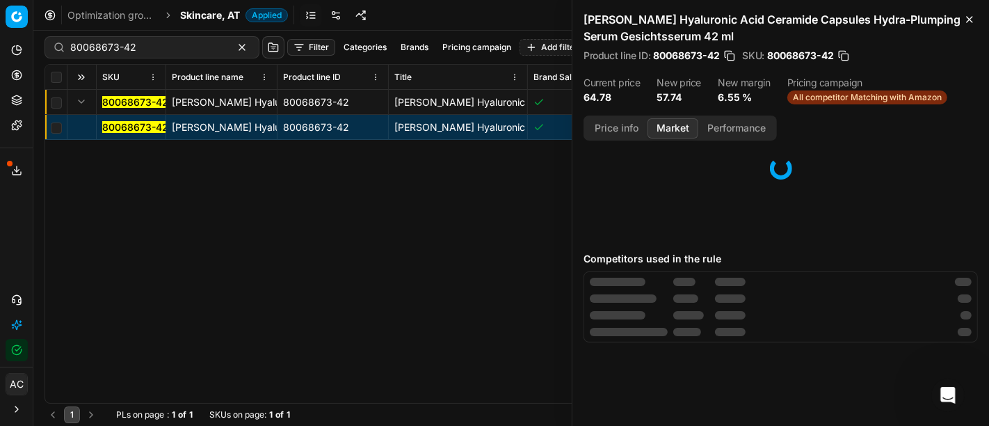
click at [679, 126] on button "Market" at bounding box center [673, 128] width 51 height 20
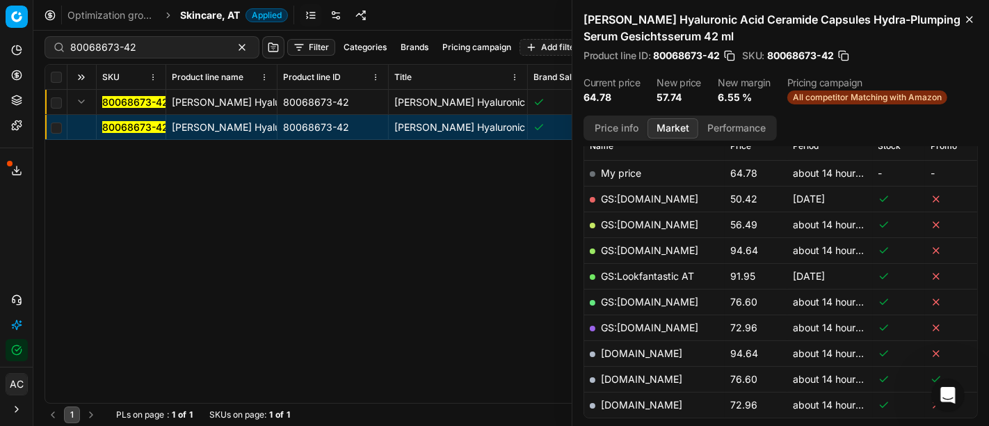
scroll to position [212, 0]
click at [647, 221] on link "GS:Deloox.at" at bounding box center [649, 224] width 97 height 12
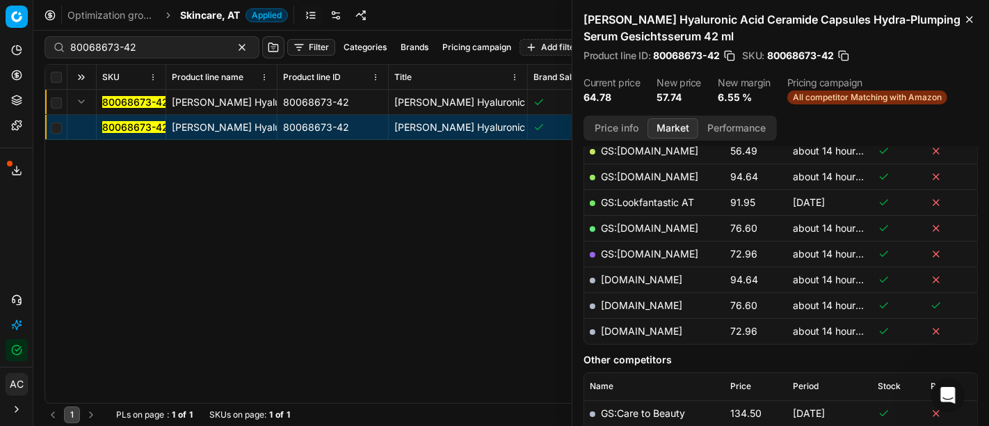
scroll to position [285, 0]
click at [632, 330] on link "parfumdreams.at" at bounding box center [641, 331] width 81 height 12
click at [174, 44] on input "80068673-42" at bounding box center [146, 47] width 152 height 14
paste input "20104639"
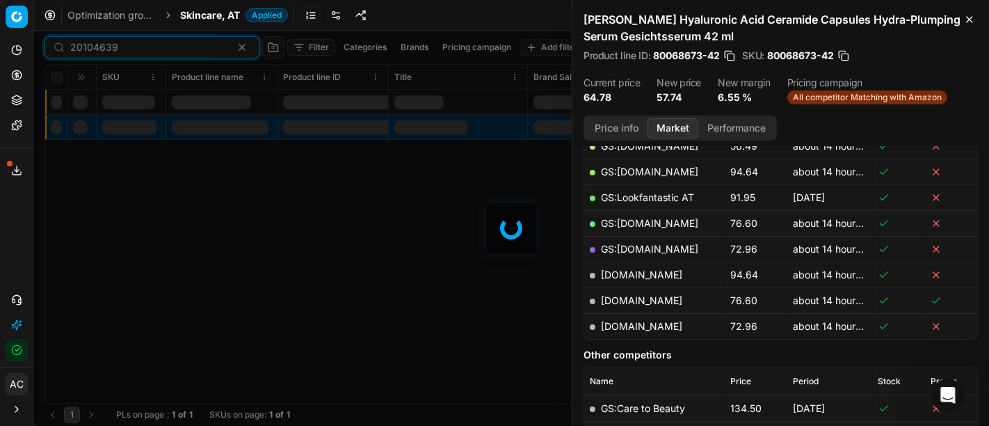
scroll to position [285, 0]
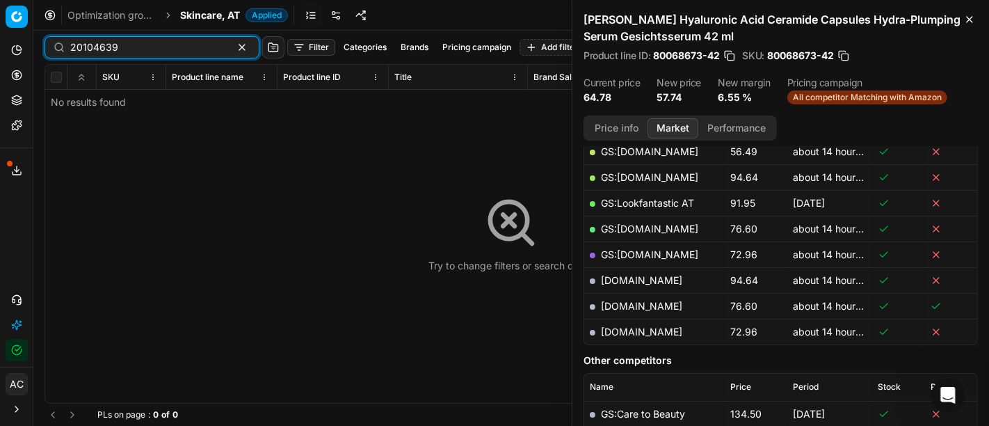
type input "20104639"
click at [218, 15] on span "Skincare, AT" at bounding box center [210, 15] width 60 height 14
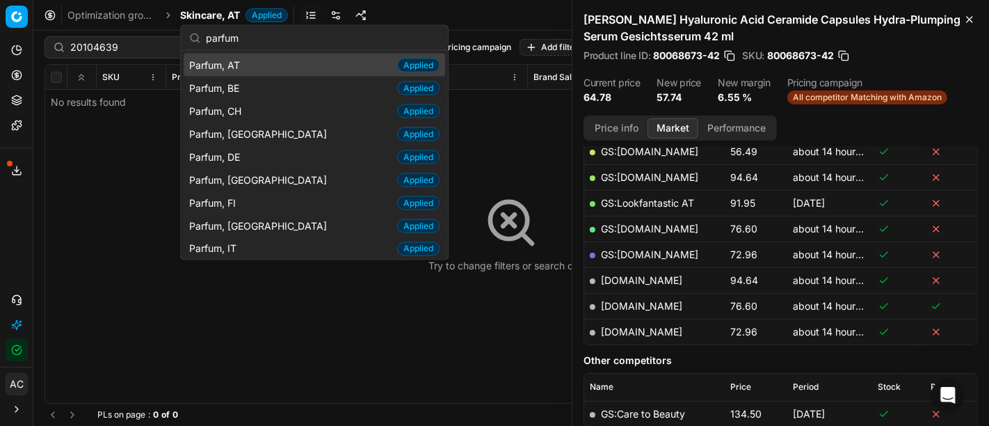
type input "parfum"
click at [242, 61] on span "Parfum, AT" at bounding box center [217, 65] width 56 height 14
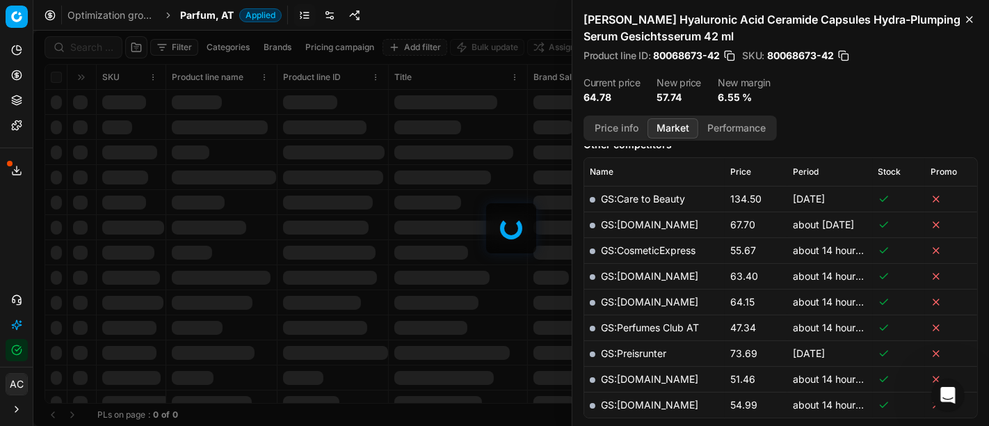
scroll to position [285, 0]
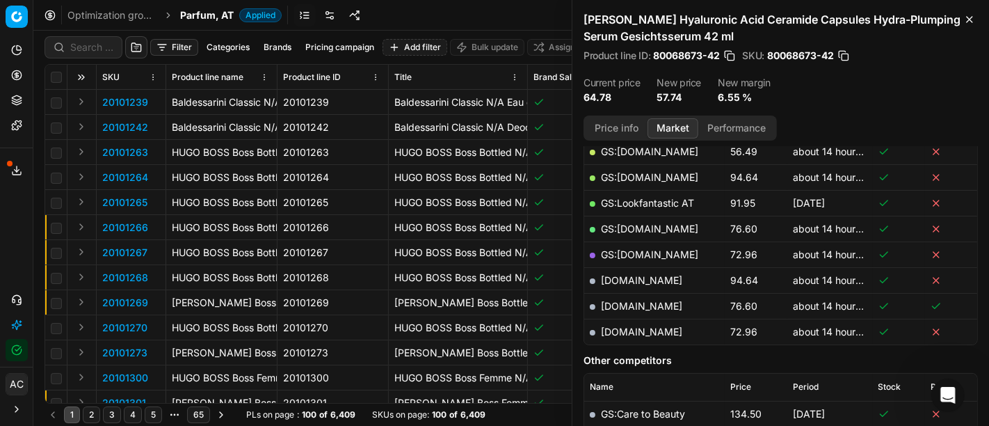
drag, startPoint x: 79, startPoint y: 60, endPoint x: 98, endPoint y: 53, distance: 20.7
click at [98, 53] on div "Filter Categories Brands Pricing campaign Add filter Bulk update Assign" at bounding box center [511, 47] width 933 height 33
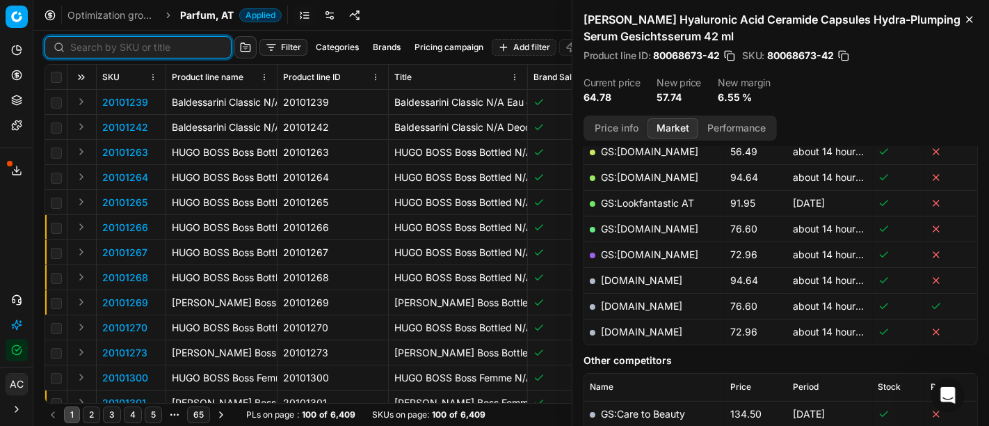
click at [98, 53] on input at bounding box center [146, 47] width 152 height 14
paste input "20104639"
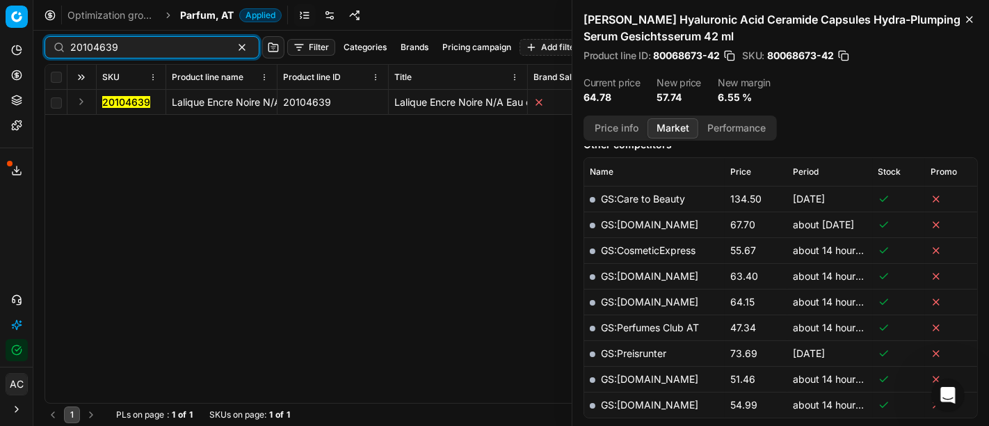
scroll to position [285, 0]
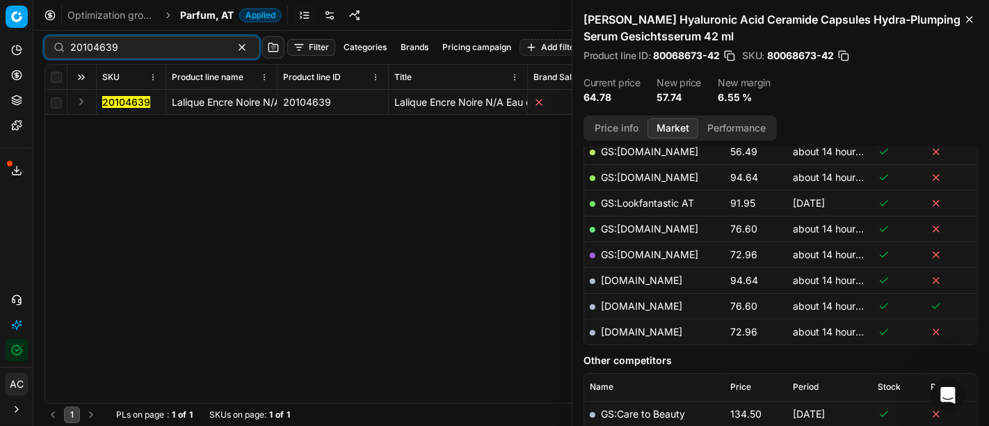
click at [81, 98] on button "Expand" at bounding box center [81, 101] width 17 height 17
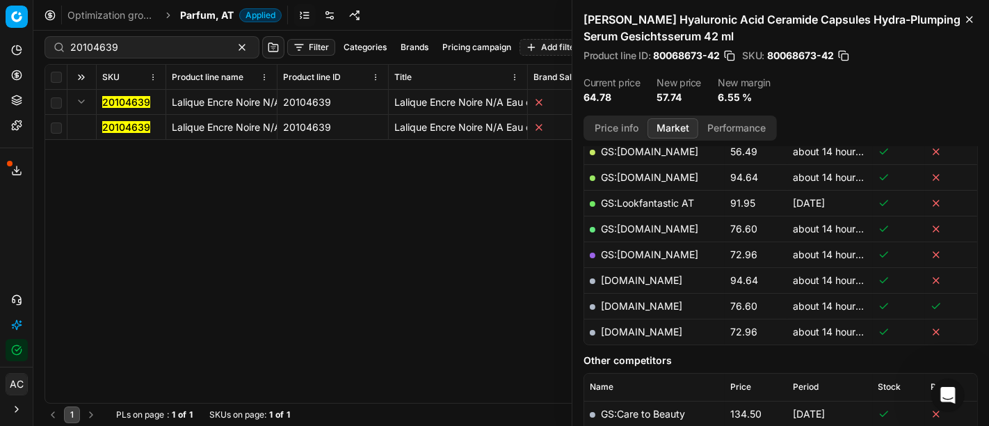
click at [106, 122] on mark "20104639" at bounding box center [126, 127] width 48 height 12
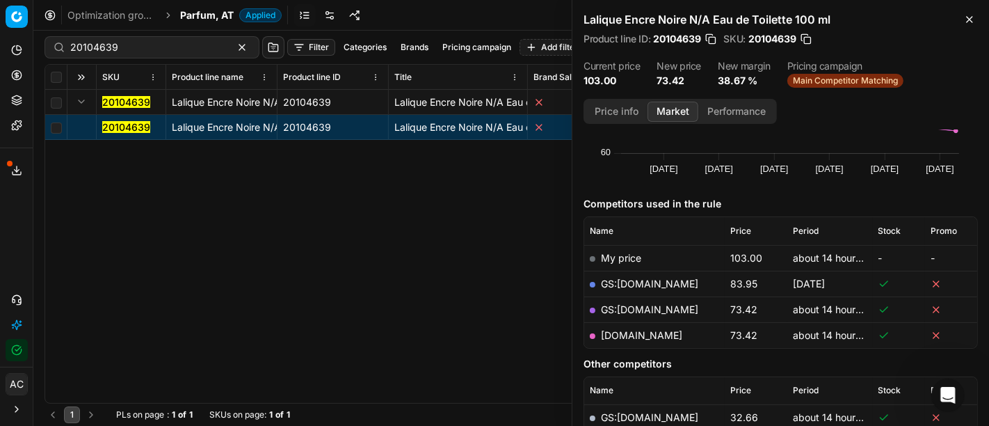
scroll to position [111, 0]
click at [666, 331] on link "parfumdreams.at" at bounding box center [641, 334] width 81 height 12
click at [137, 45] on input "20104639" at bounding box center [146, 47] width 152 height 14
paste input "80019225-90"
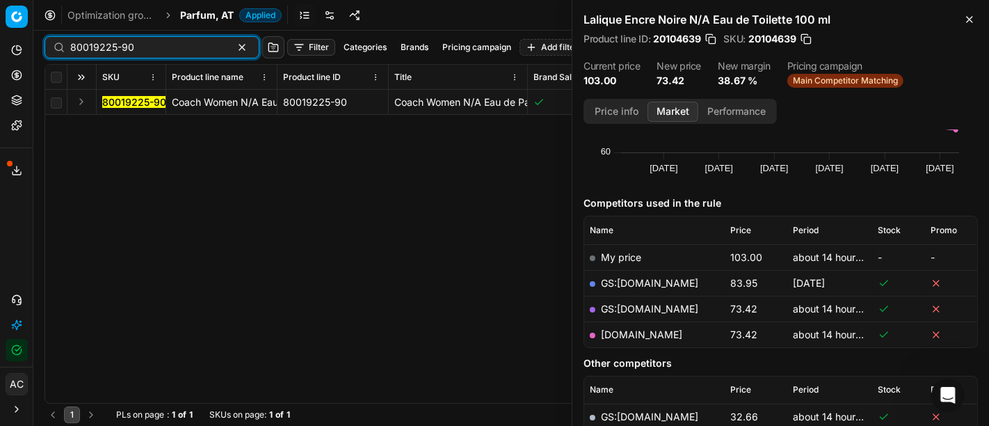
type input "80019225-90"
click at [83, 102] on button "Expand" at bounding box center [81, 101] width 17 height 17
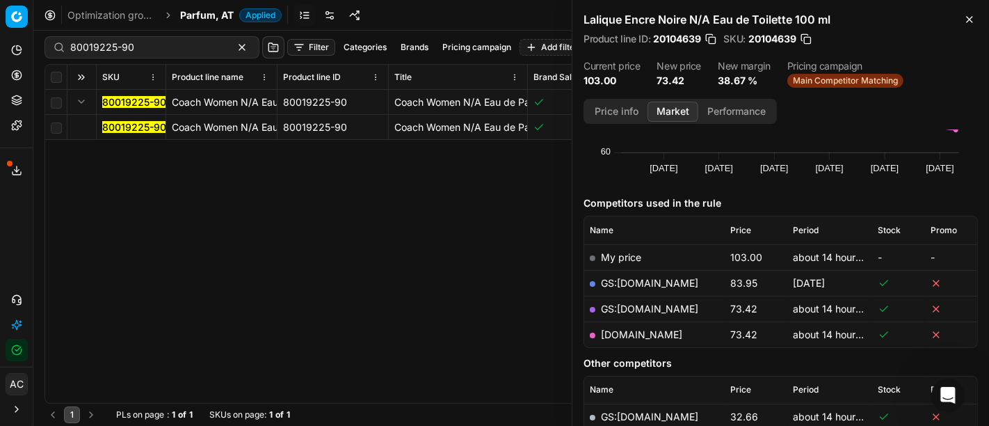
click at [115, 127] on mark "80019225-90" at bounding box center [134, 127] width 64 height 12
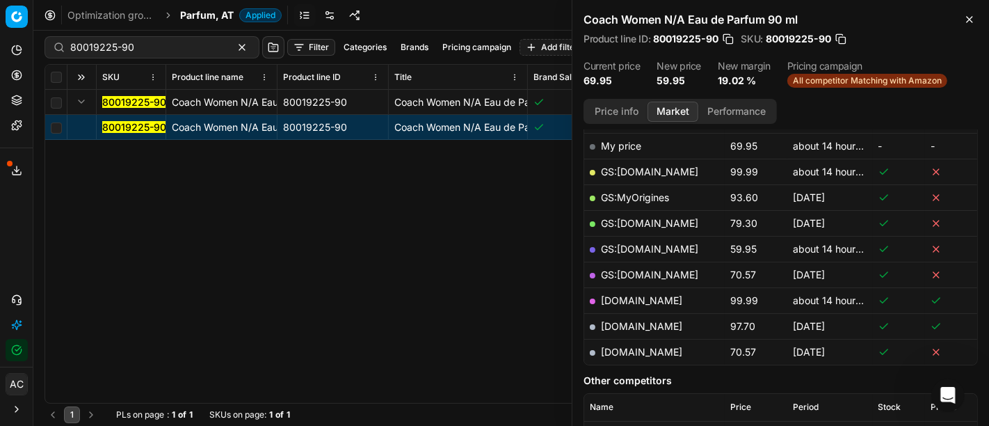
scroll to position [222, 0]
click at [139, 124] on mark "80019225-90" at bounding box center [134, 127] width 64 height 12
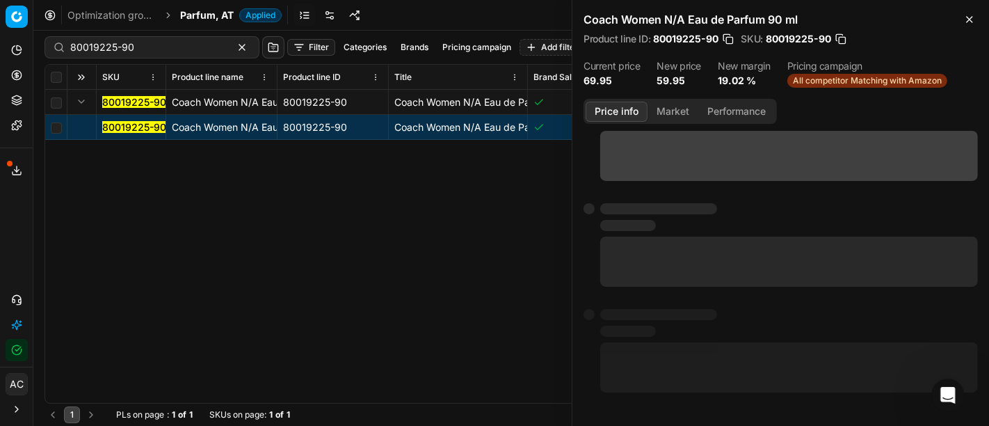
click at [611, 116] on button "Price info" at bounding box center [617, 112] width 62 height 20
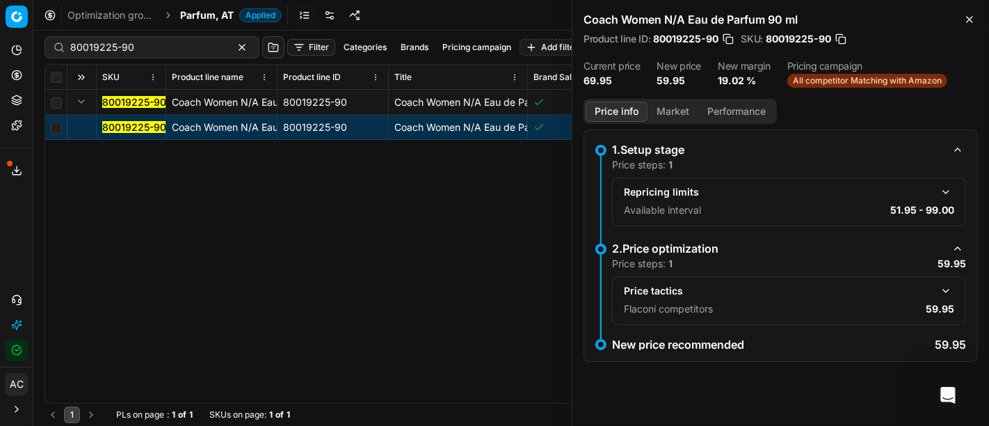
click at [671, 112] on button "Market" at bounding box center [673, 112] width 51 height 20
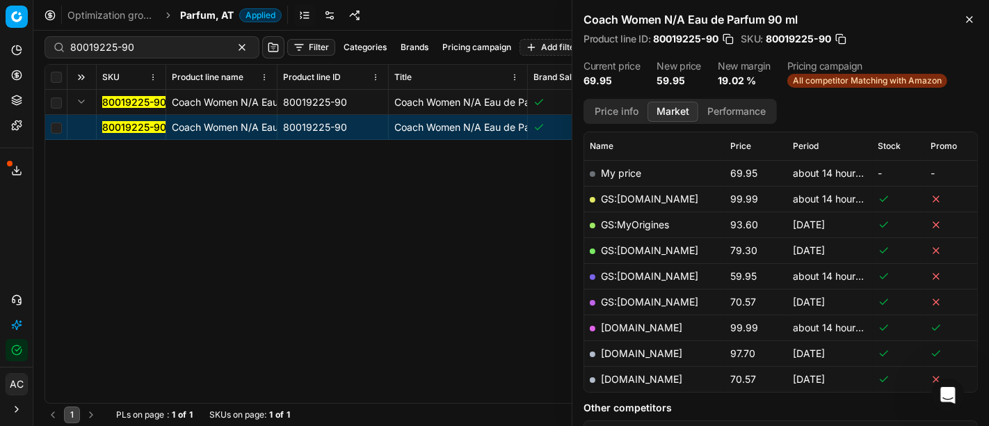
scroll to position [197, 0]
click at [646, 269] on link "GS:Zalando.at" at bounding box center [649, 274] width 97 height 12
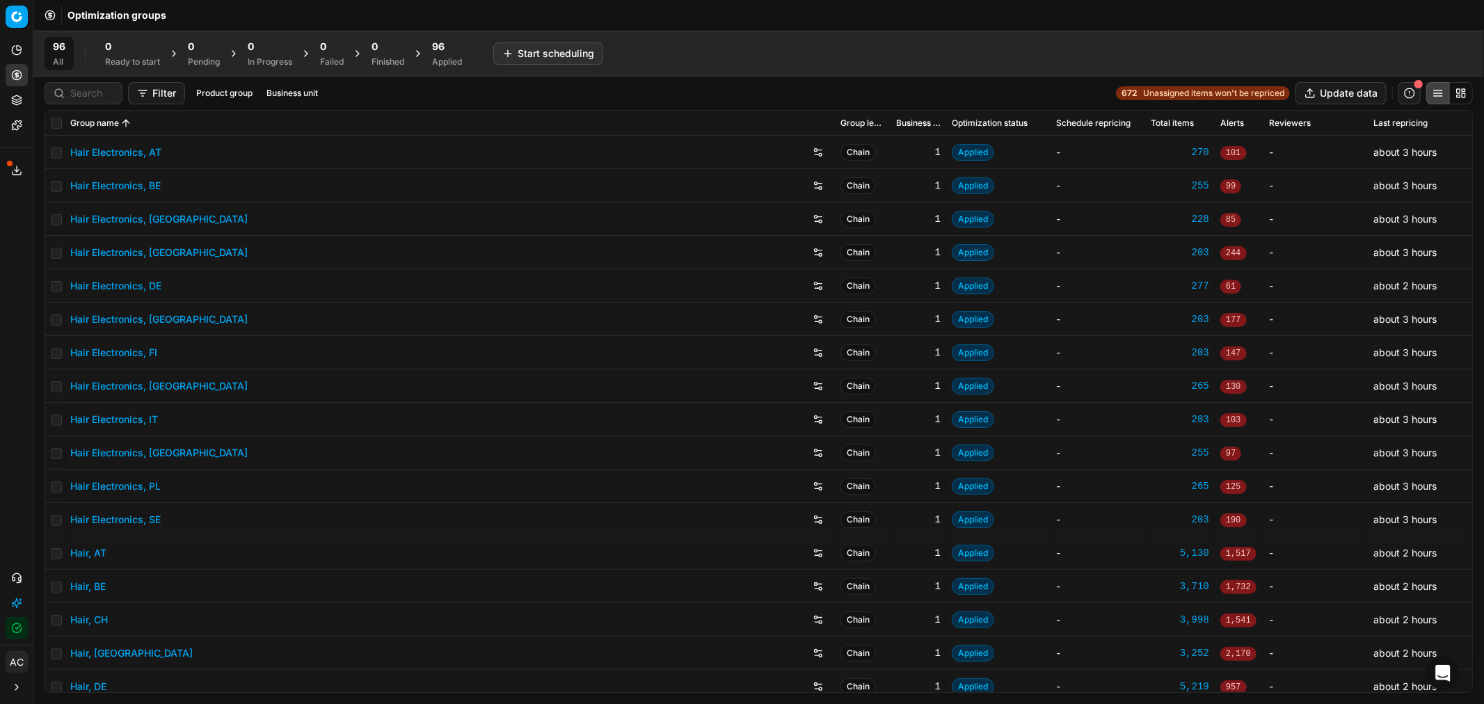
click at [698, 47] on div "96 All 0 Ready to start 0 Pending 0 In Progress 0 Failed 0 Finished 96 Applied …" at bounding box center [759, 53] width 1428 height 33
